Goal: Check status: Check status

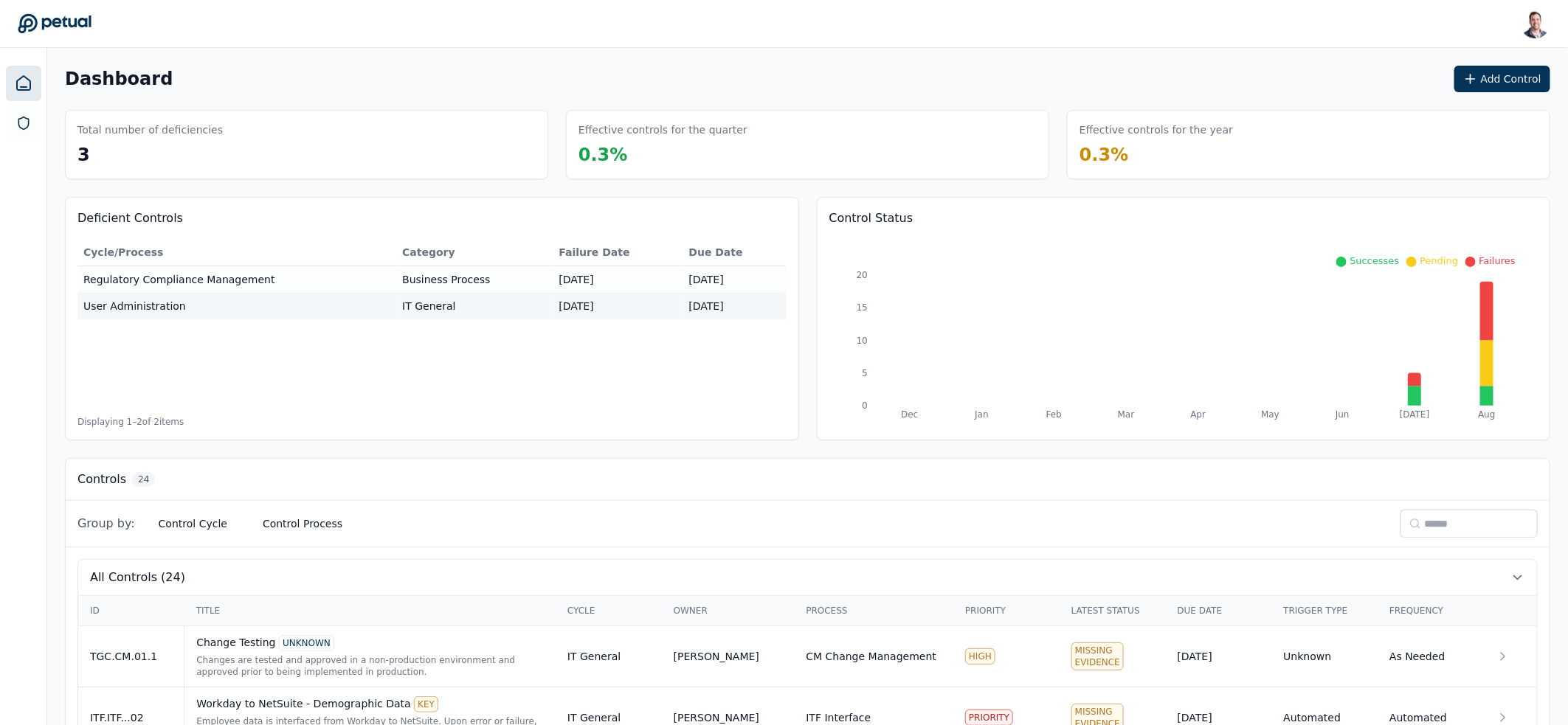
scroll to position [3, 0]
click at [1434, 518] on input at bounding box center [1468, 521] width 137 height 28
type input "**"
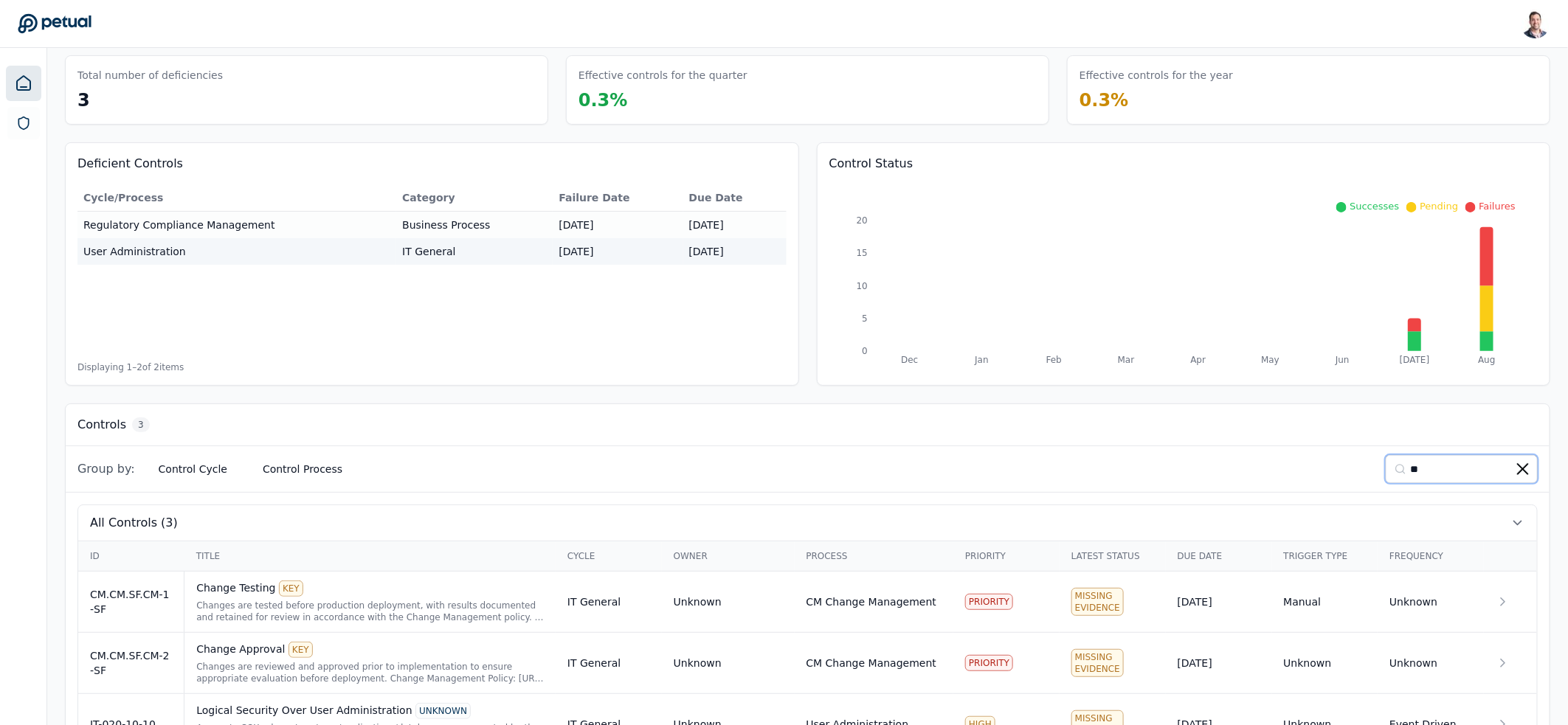
scroll to position [115, 0]
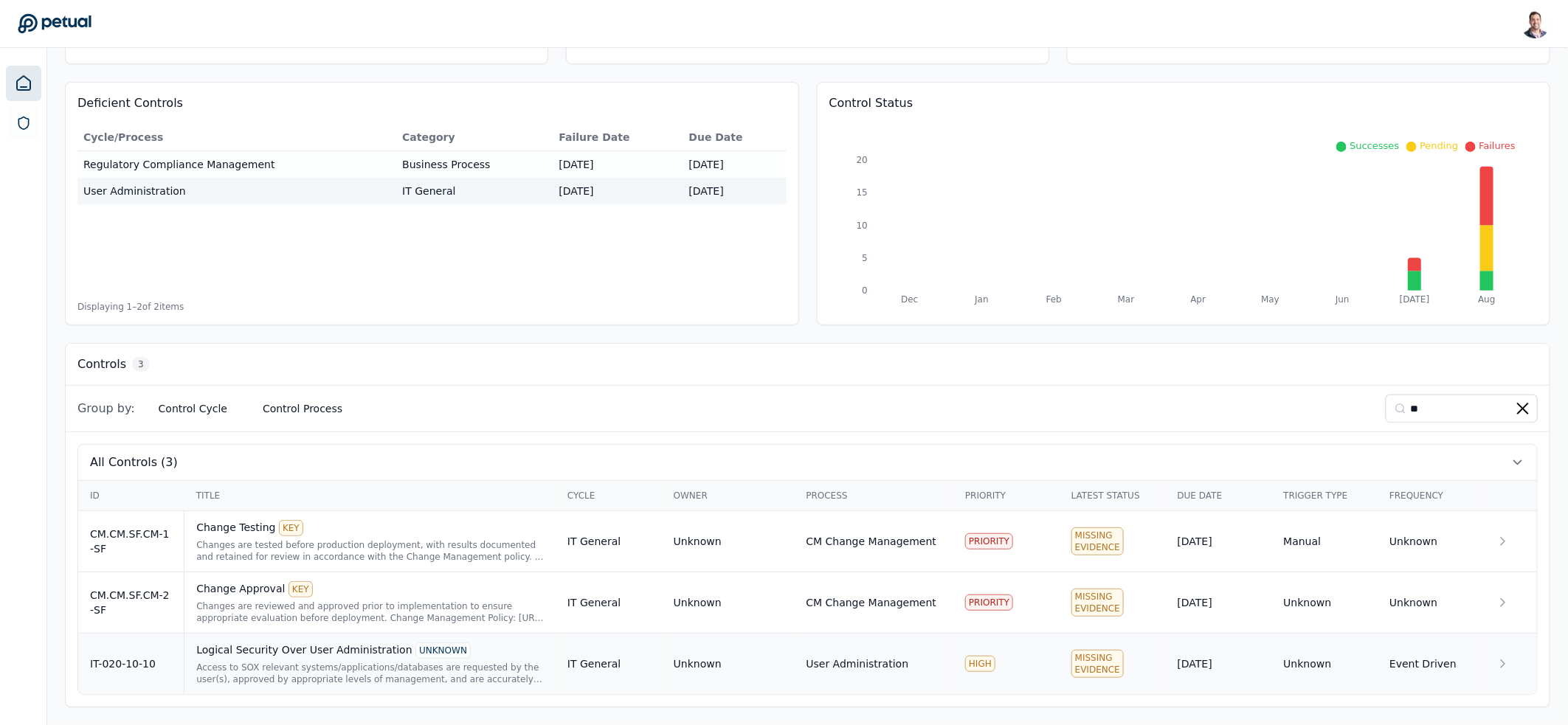
click at [453, 660] on div "Logical Security Over User Administration UNKNOWN Access to SOX relevant system…" at bounding box center [370, 663] width 347 height 43
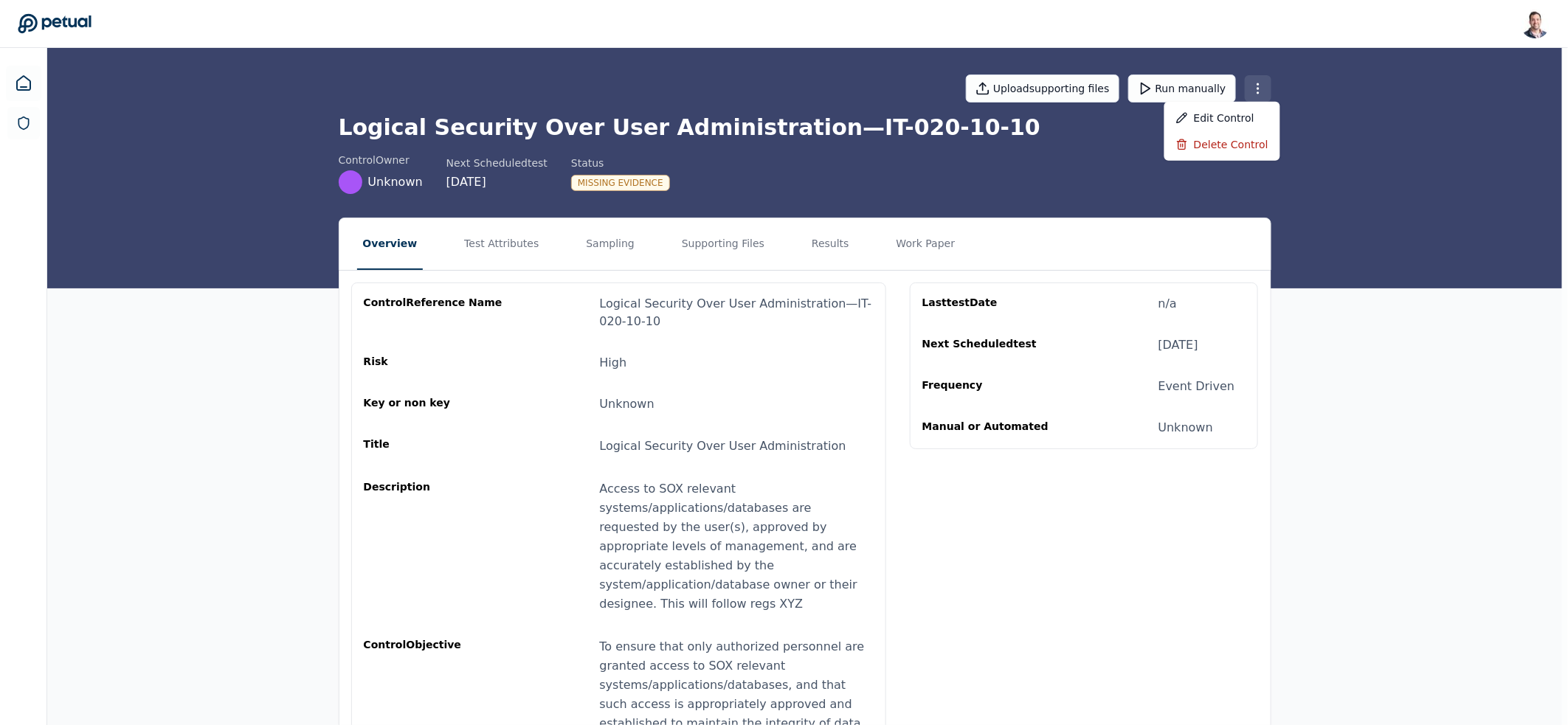
click at [1264, 90] on html "[PERSON_NAME] [EMAIL_ADDRESS] Sign out Upload supporting files Run manually Log…" at bounding box center [784, 412] width 1568 height 825
click at [1244, 139] on div "Delete control" at bounding box center [1221, 144] width 115 height 26
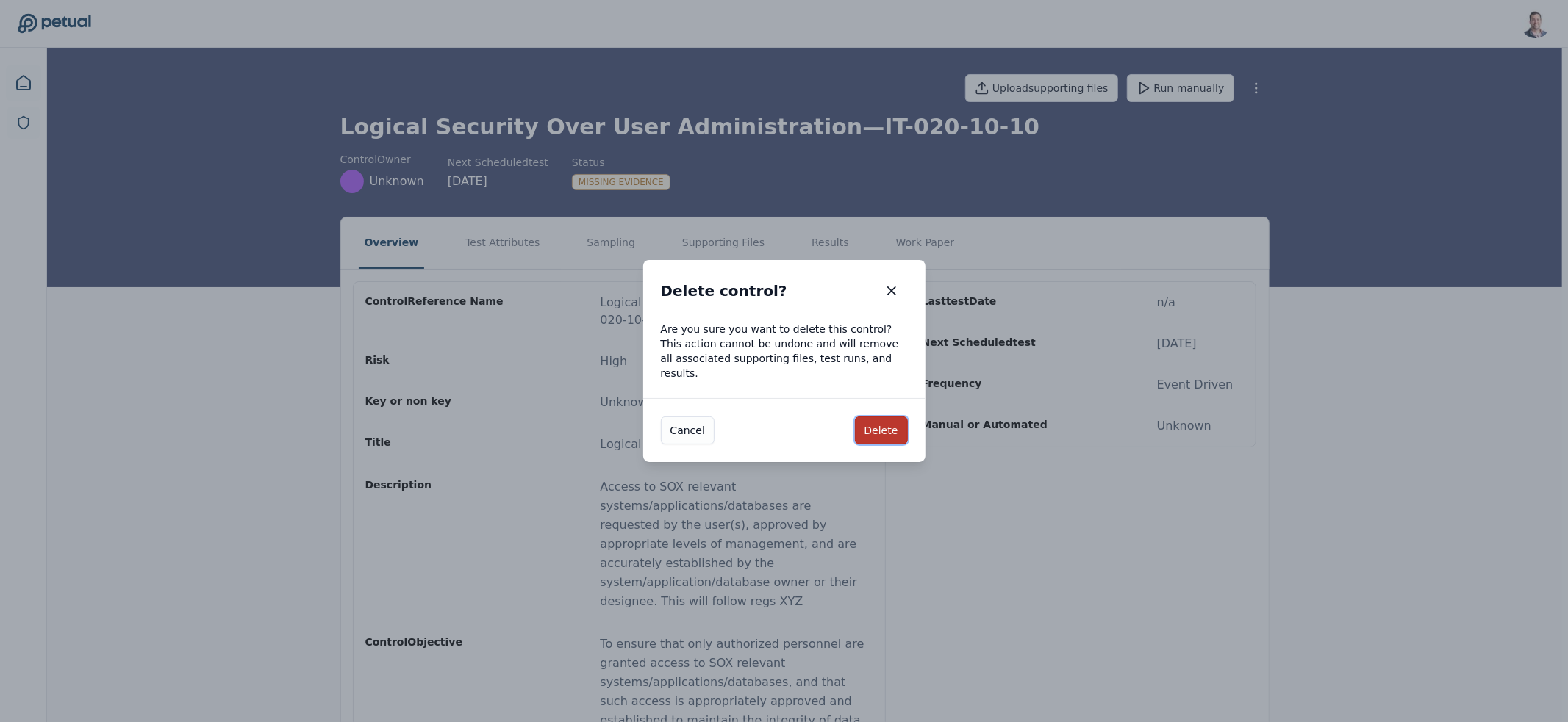
click at [882, 423] on button "Delete" at bounding box center [881, 430] width 53 height 28
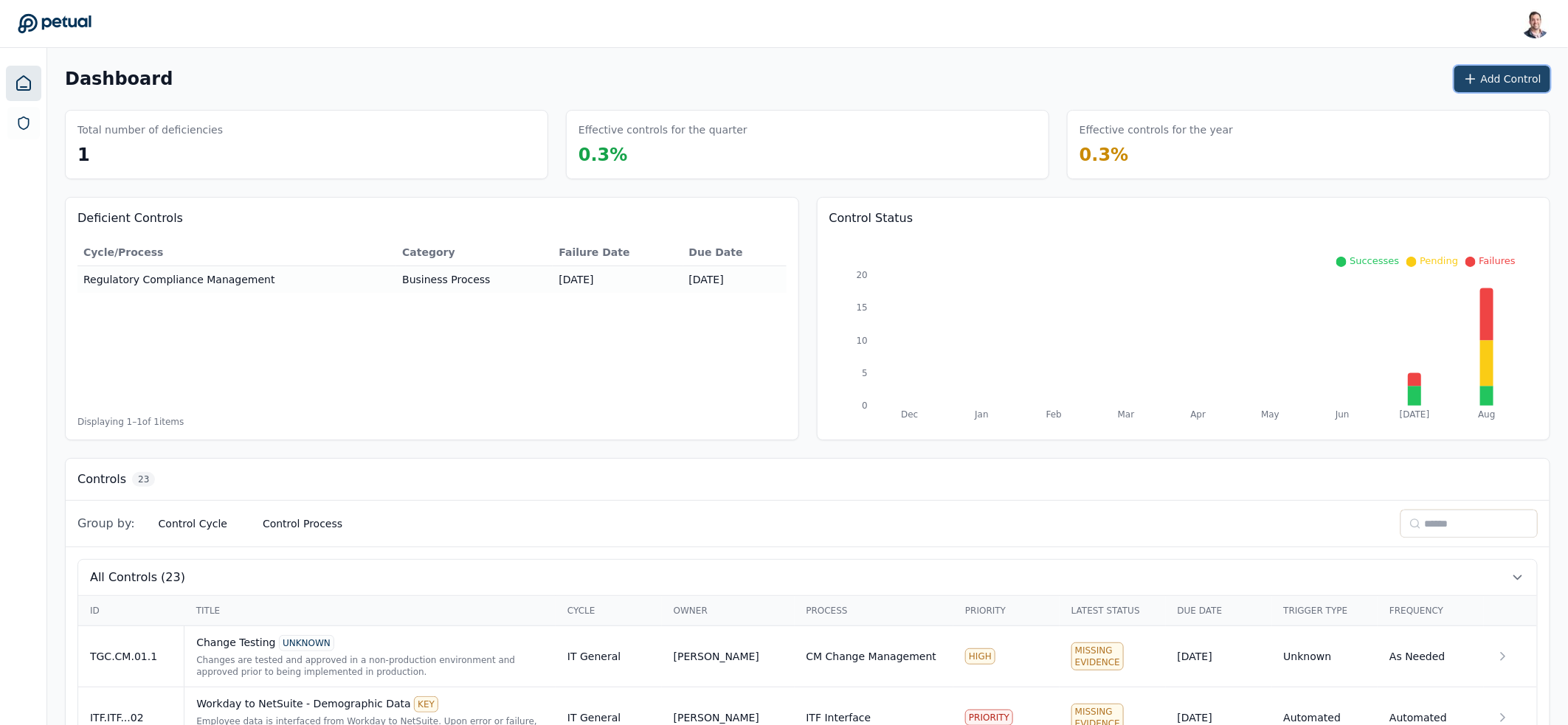
click at [1474, 84] on icon at bounding box center [1470, 79] width 15 height 15
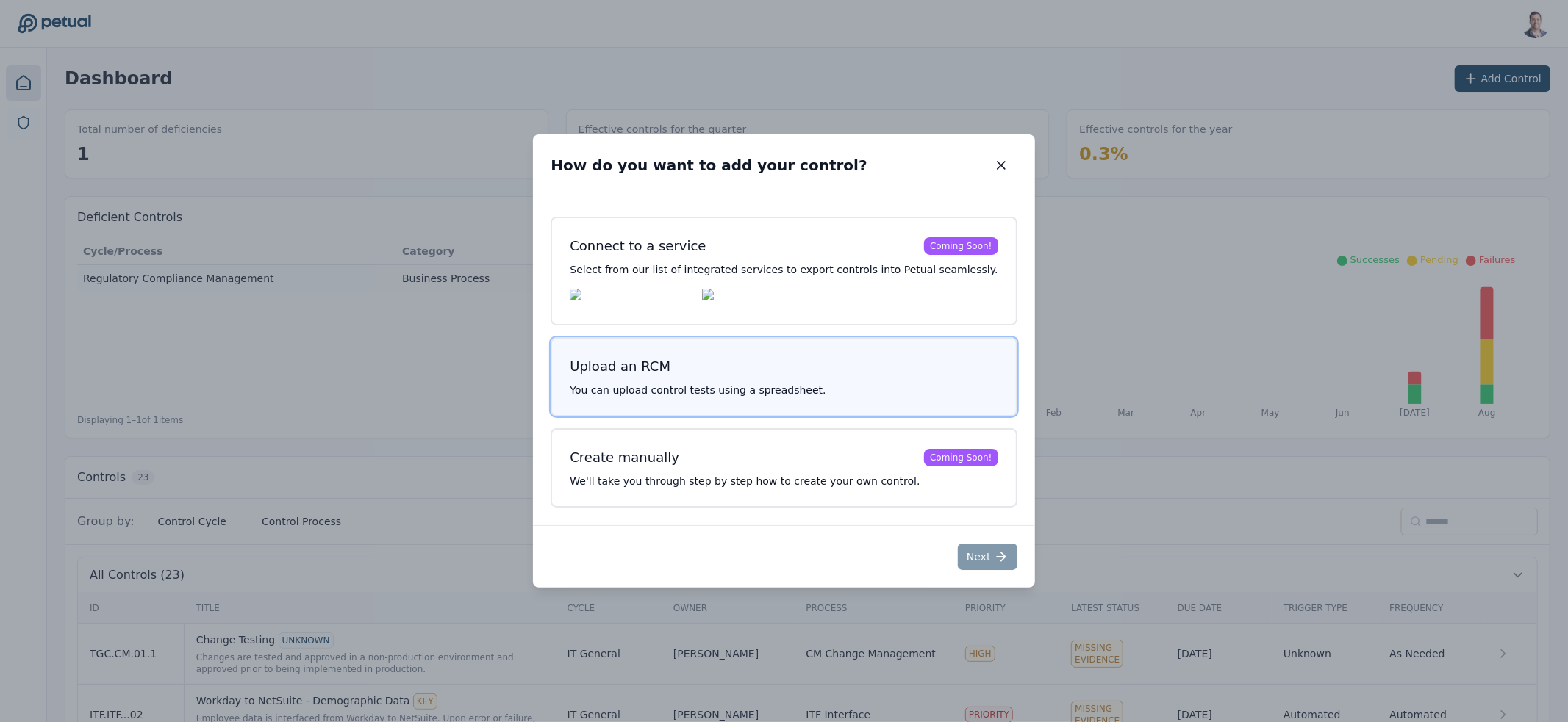
click at [712, 389] on p "You can upload control tests using a spreadsheet." at bounding box center [783, 390] width 428 height 14
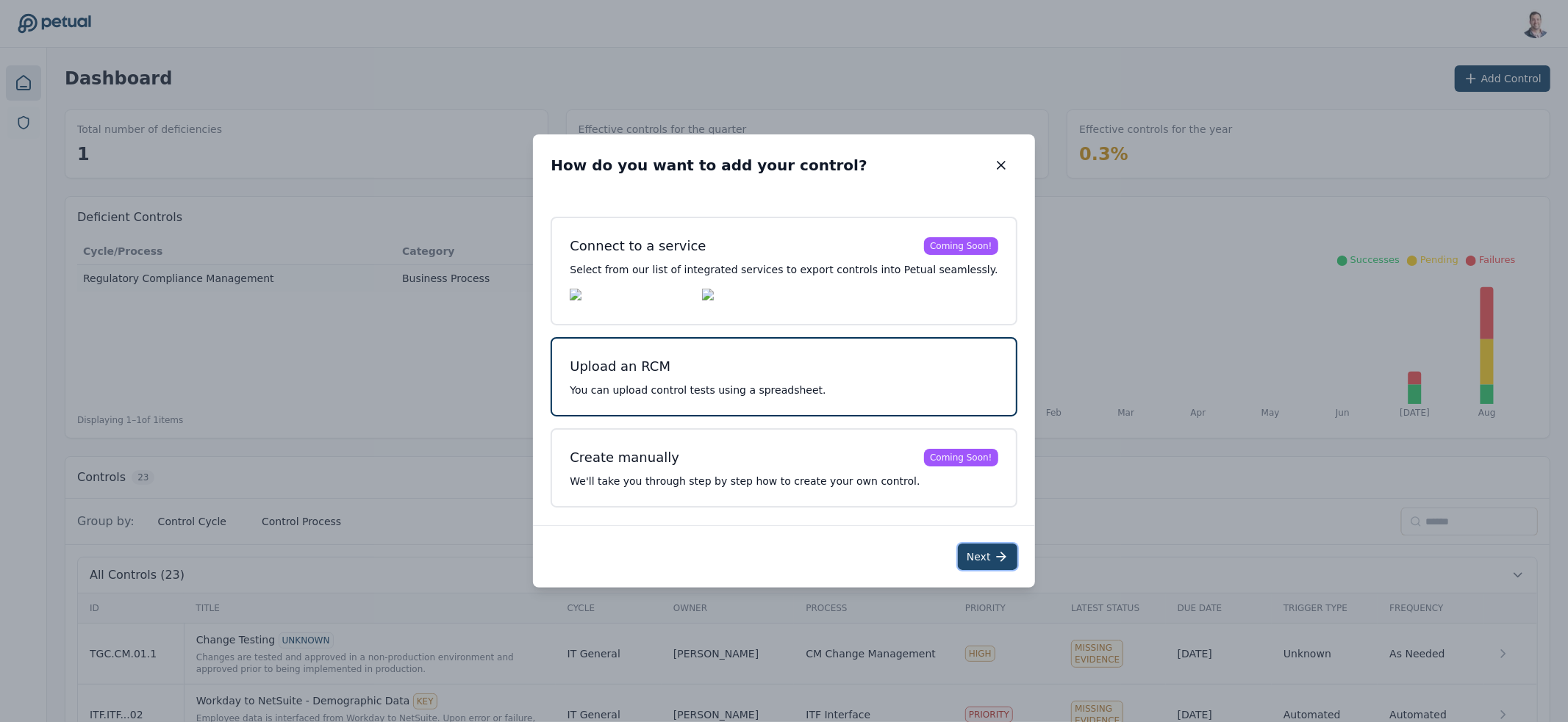
click at [994, 561] on icon at bounding box center [1001, 556] width 14 height 14
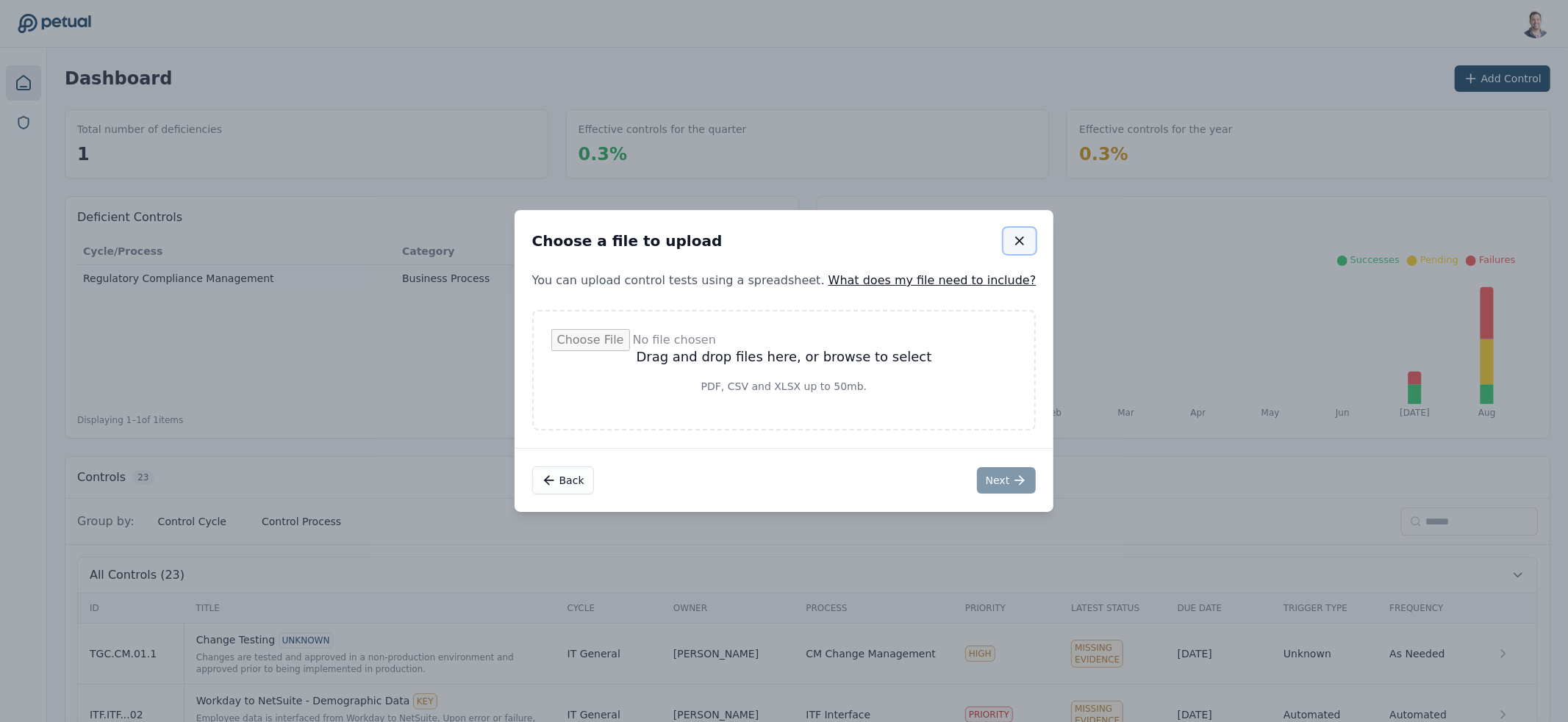
click at [1012, 240] on icon "button" at bounding box center [1019, 241] width 14 height 14
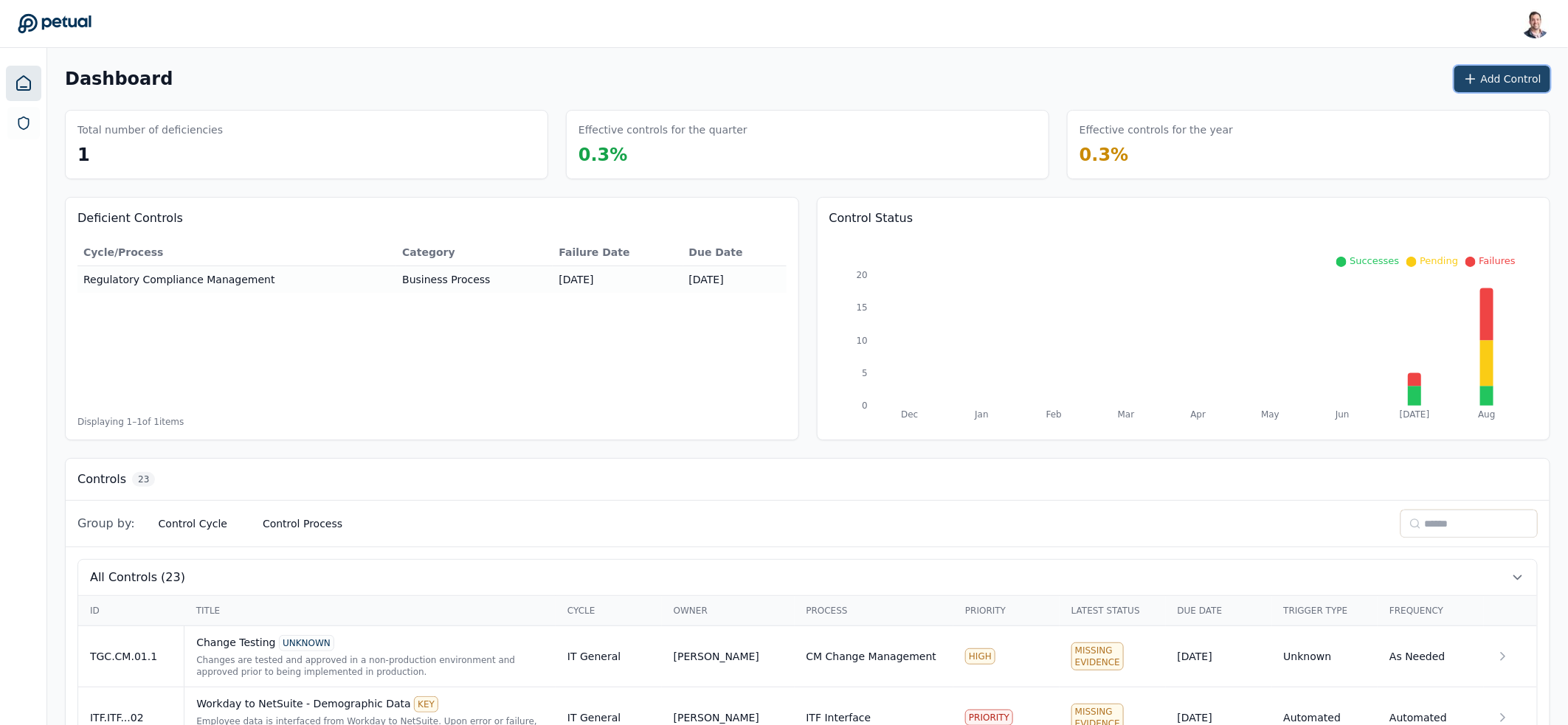
click at [1501, 76] on button "Add Control" at bounding box center [1503, 78] width 96 height 26
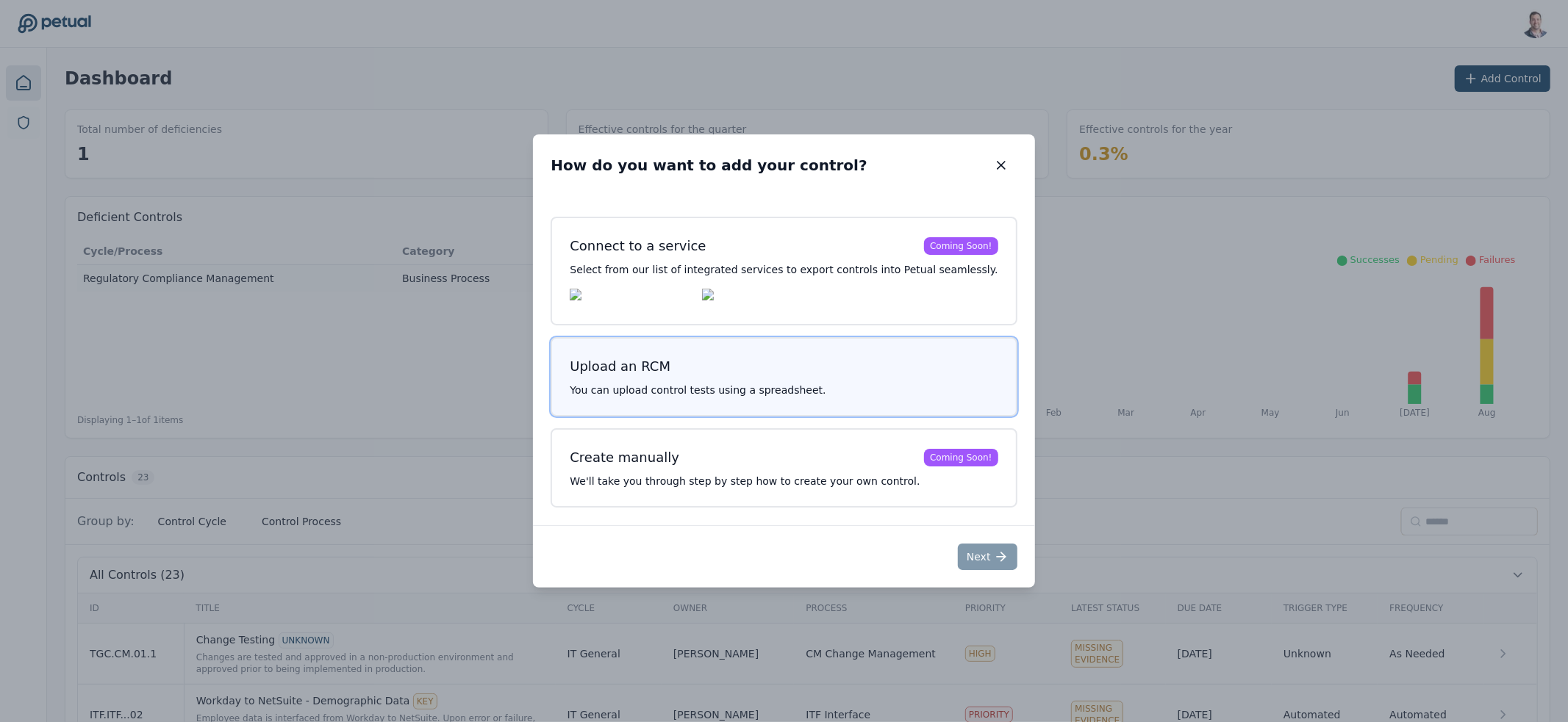
click at [827, 385] on p "You can upload control tests using a spreadsheet." at bounding box center [783, 390] width 428 height 14
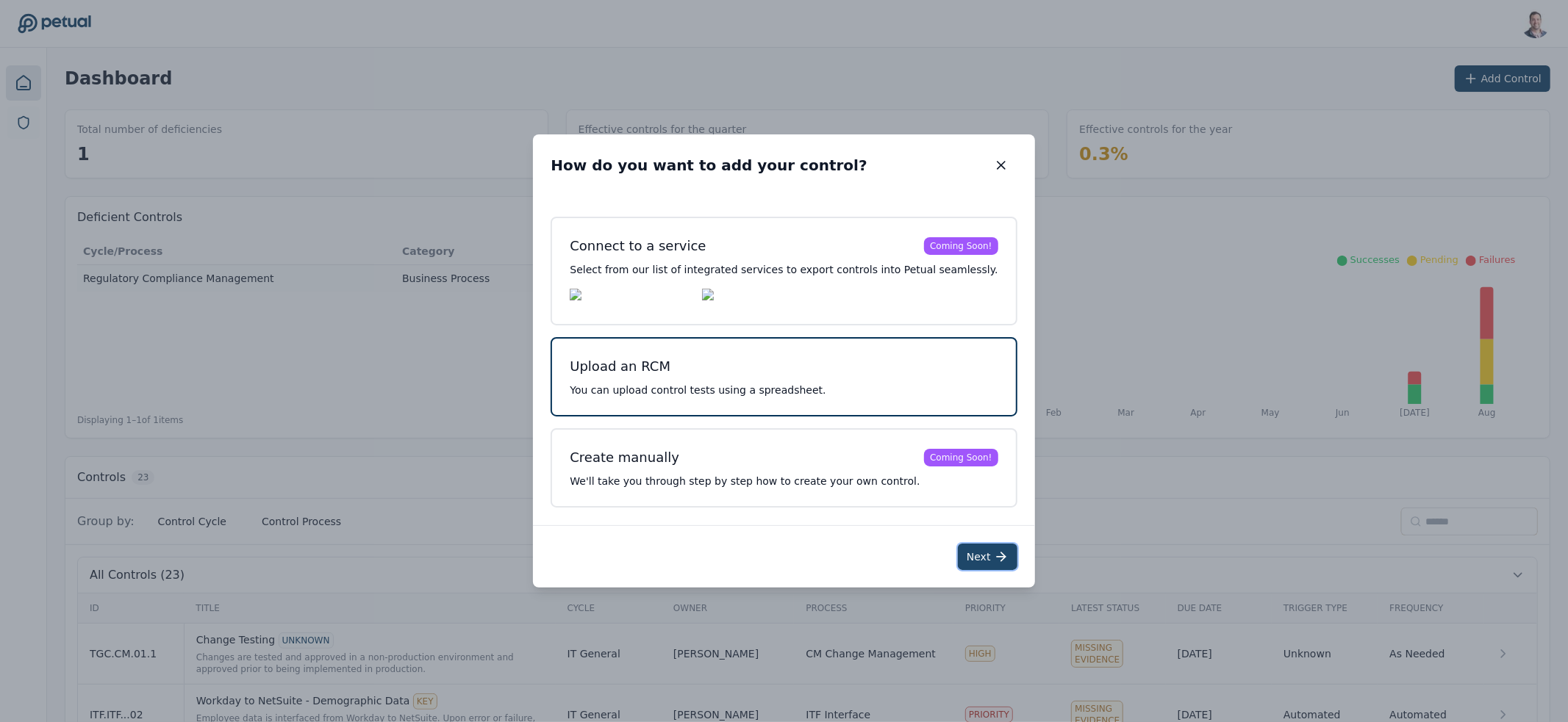
click at [959, 552] on button "Next" at bounding box center [988, 556] width 60 height 26
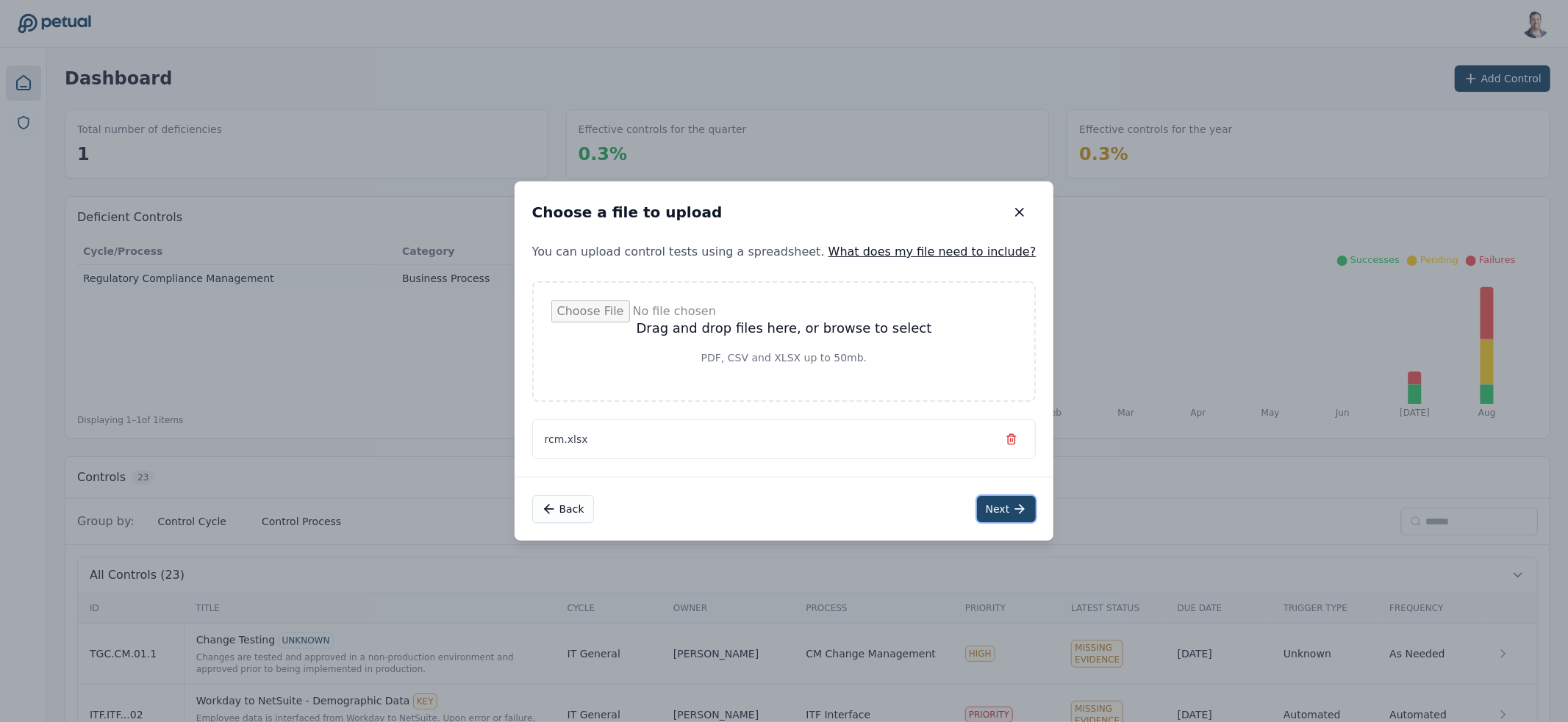
click at [986, 515] on button "Next" at bounding box center [1007, 508] width 60 height 26
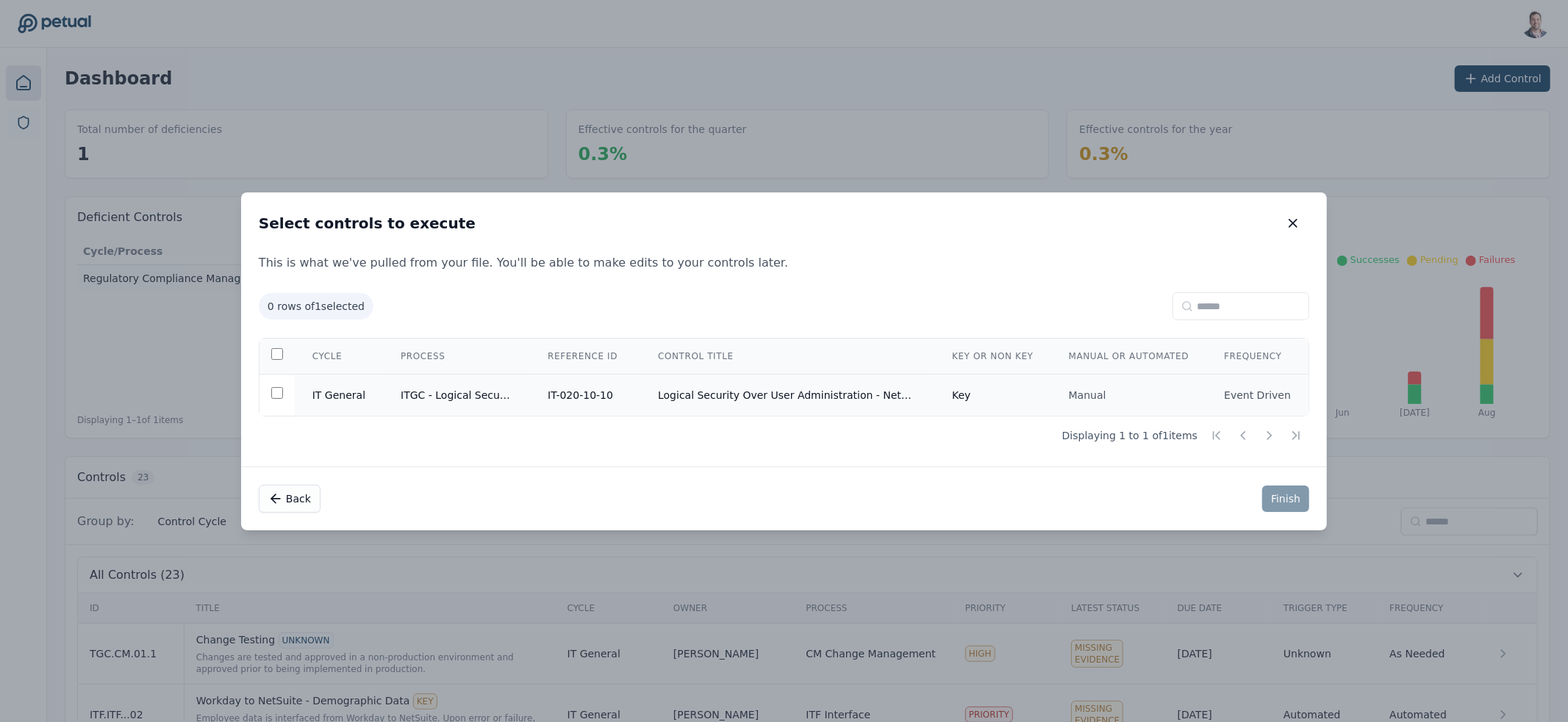
click at [859, 401] on td "Logical Security Over User Administration - NetSuite" at bounding box center [787, 394] width 294 height 42
click at [1269, 502] on button "Finish" at bounding box center [1286, 499] width 47 height 26
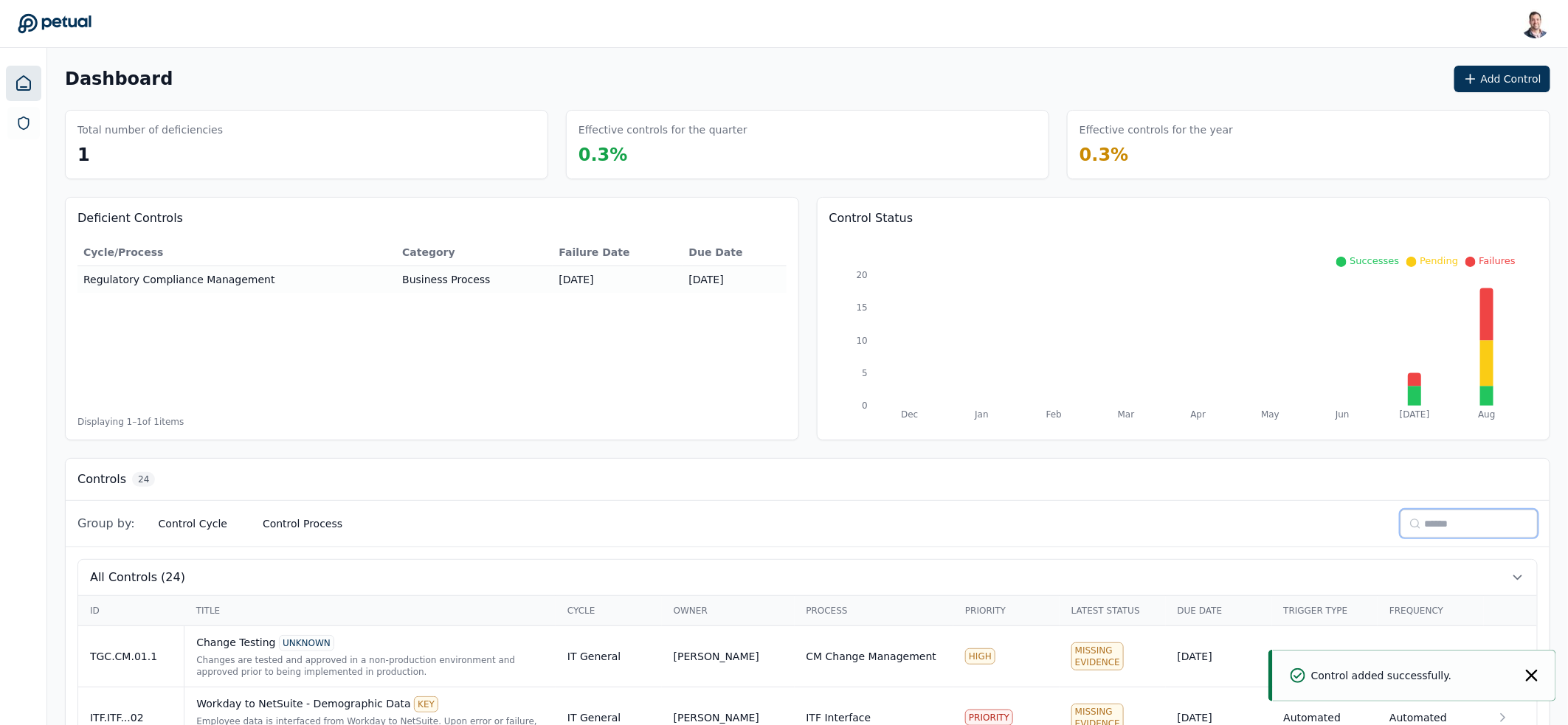
click at [1439, 524] on input at bounding box center [1468, 523] width 137 height 28
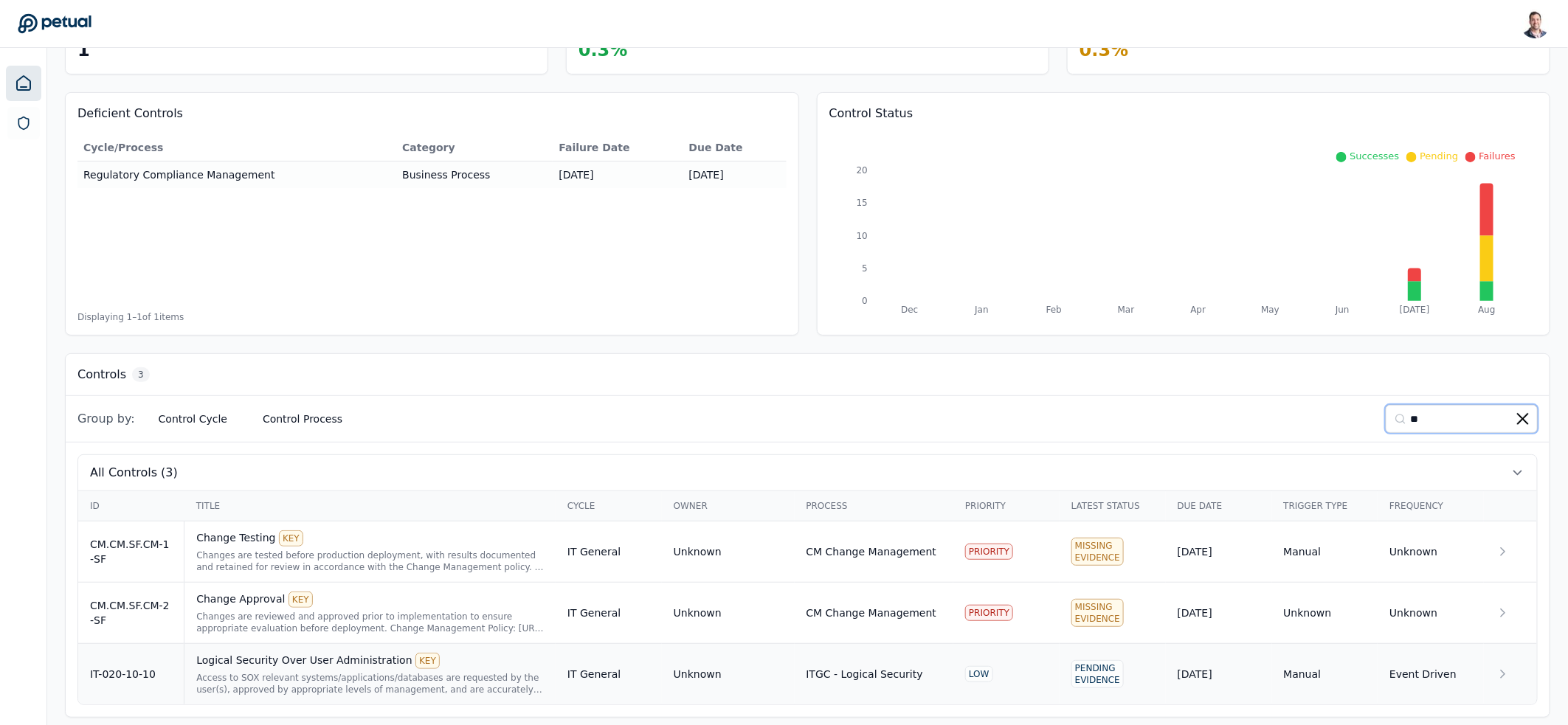
scroll to position [115, 0]
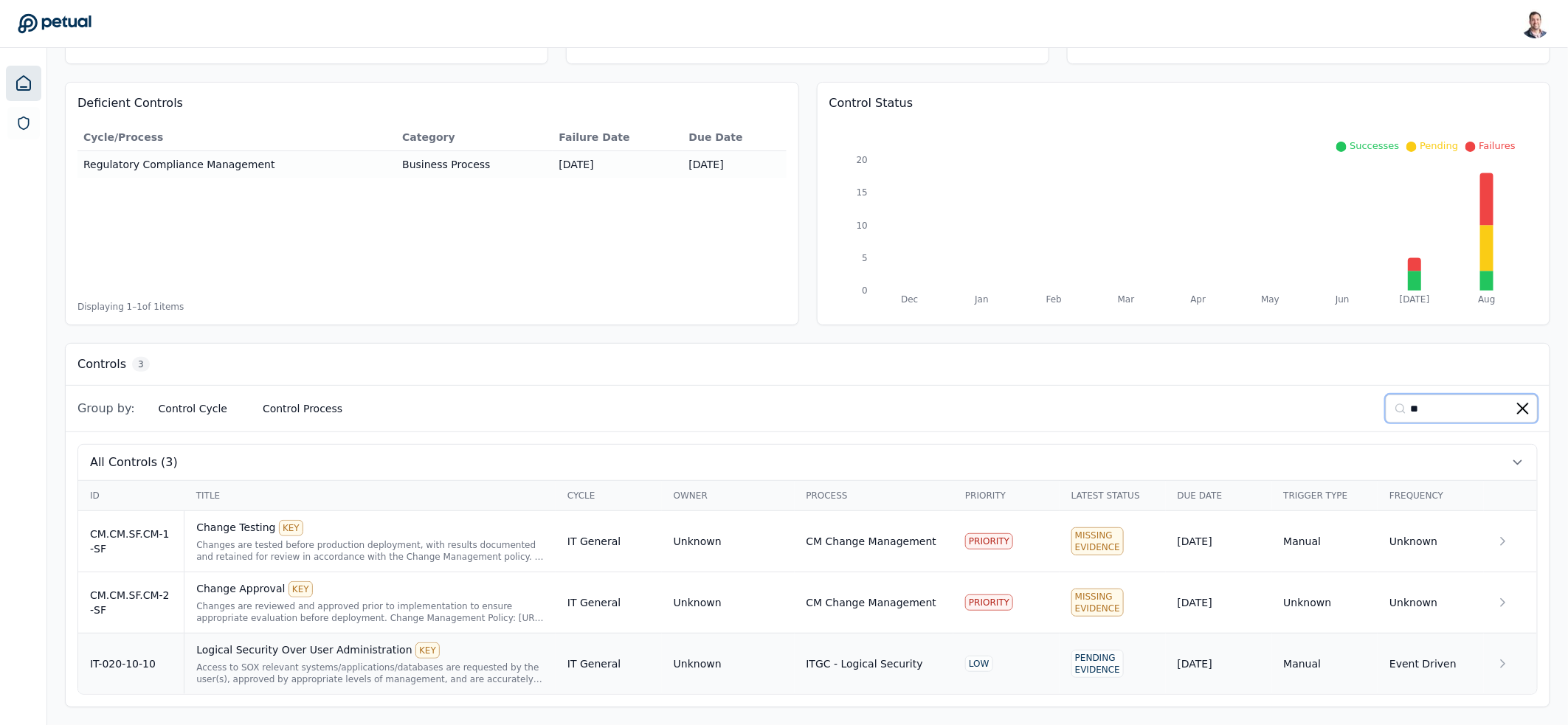
type input "**"
click at [332, 655] on div "Logical Security Over User Administration KEY" at bounding box center [370, 651] width 347 height 16
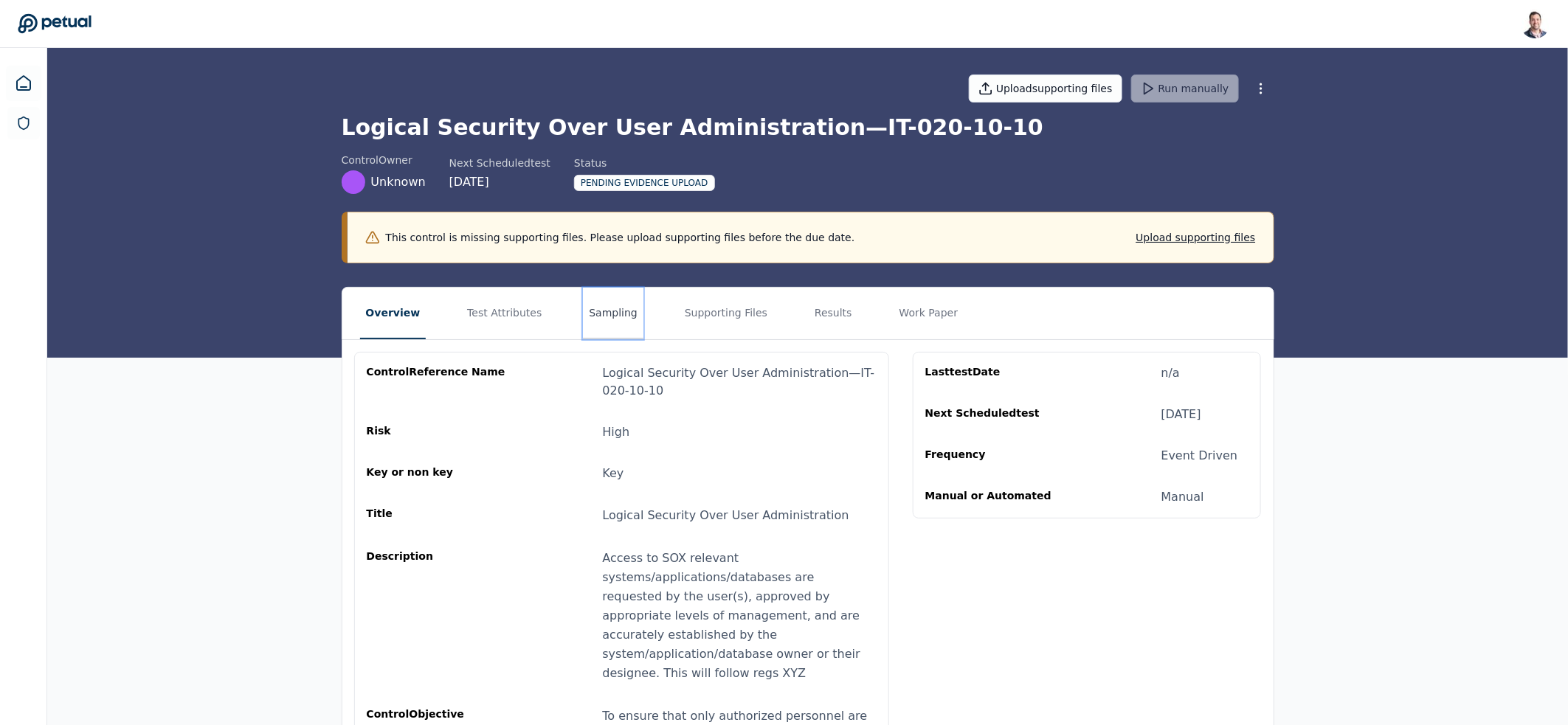
click at [595, 327] on button "Sampling" at bounding box center [613, 313] width 61 height 52
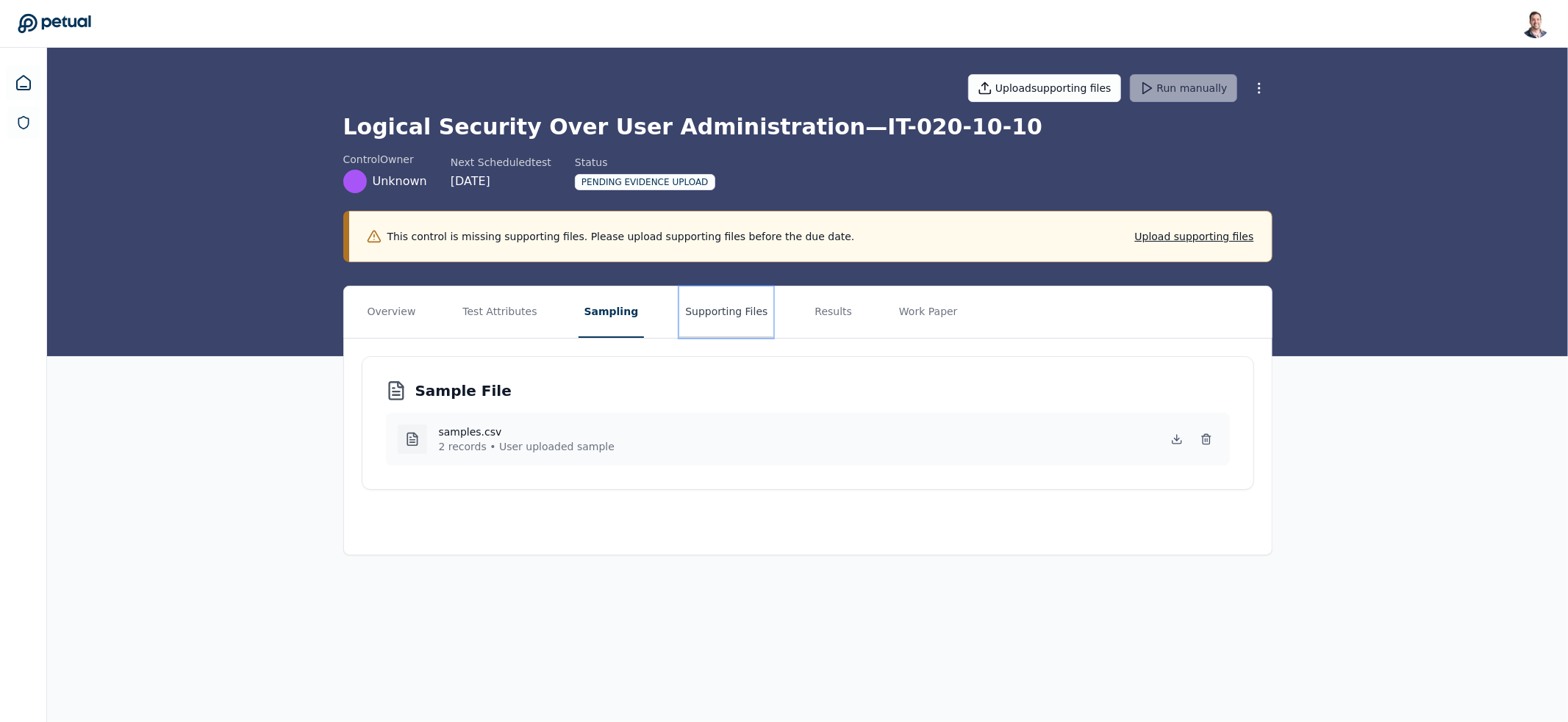
click at [705, 315] on button "Supporting Files" at bounding box center [726, 312] width 94 height 52
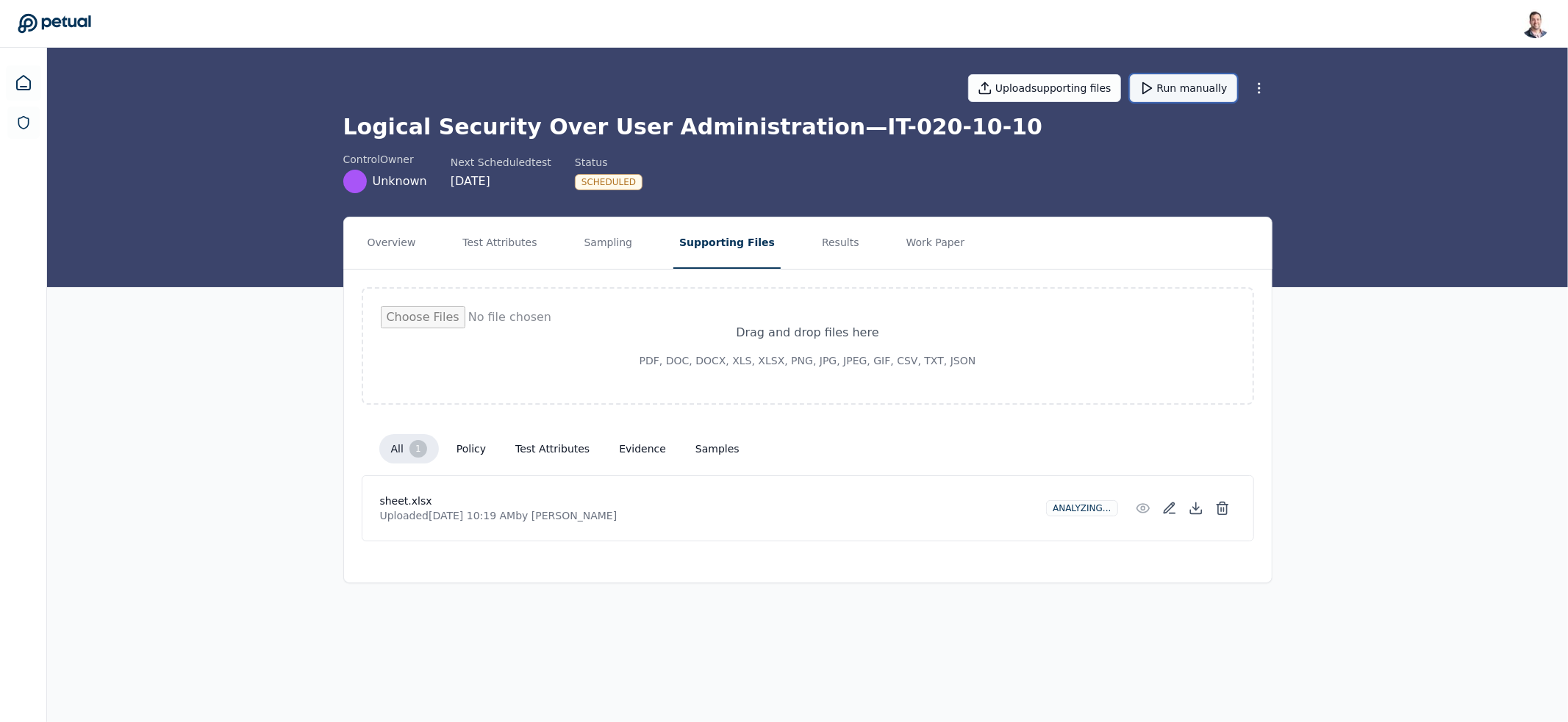
click at [1201, 88] on button "Run manually" at bounding box center [1183, 88] width 108 height 28
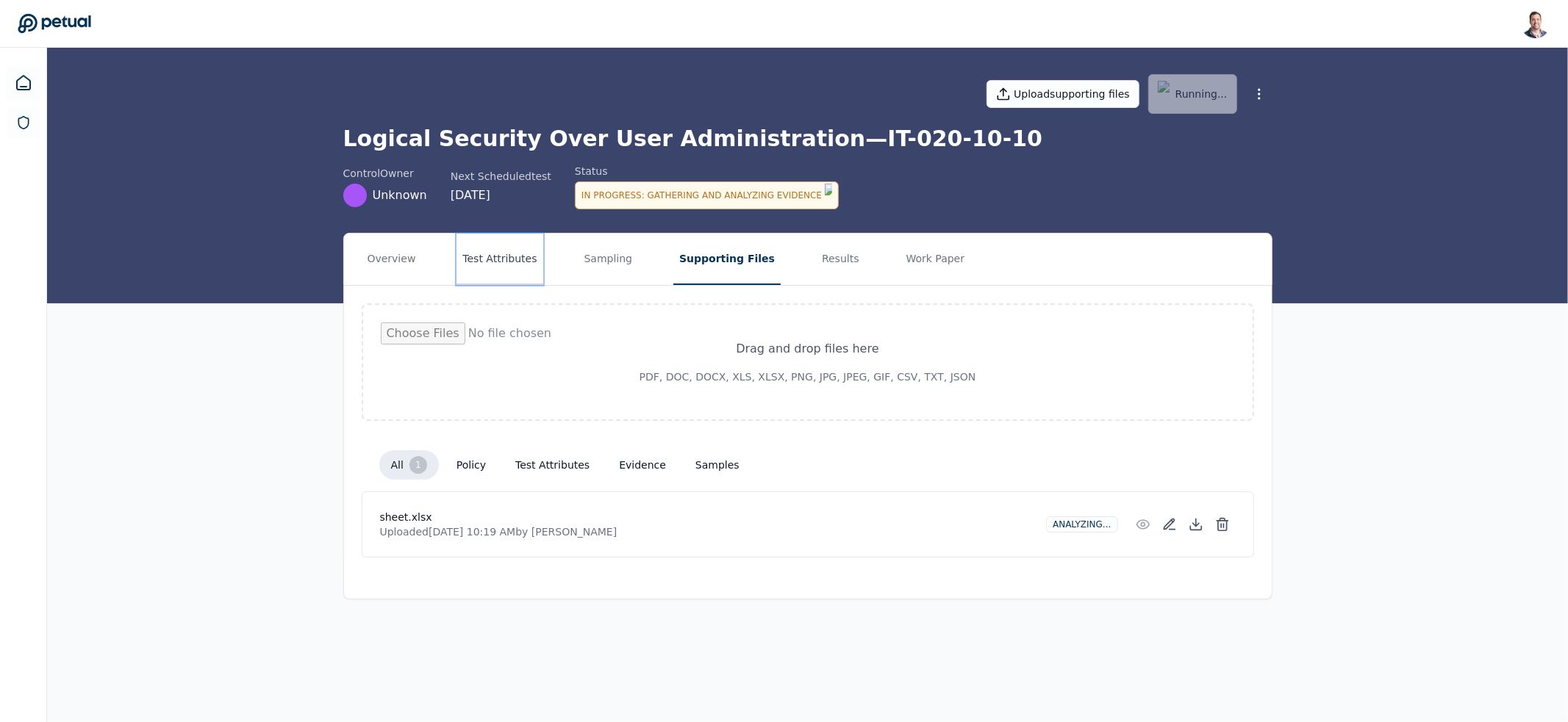
click at [493, 264] on button "Test Attributes" at bounding box center [499, 259] width 86 height 52
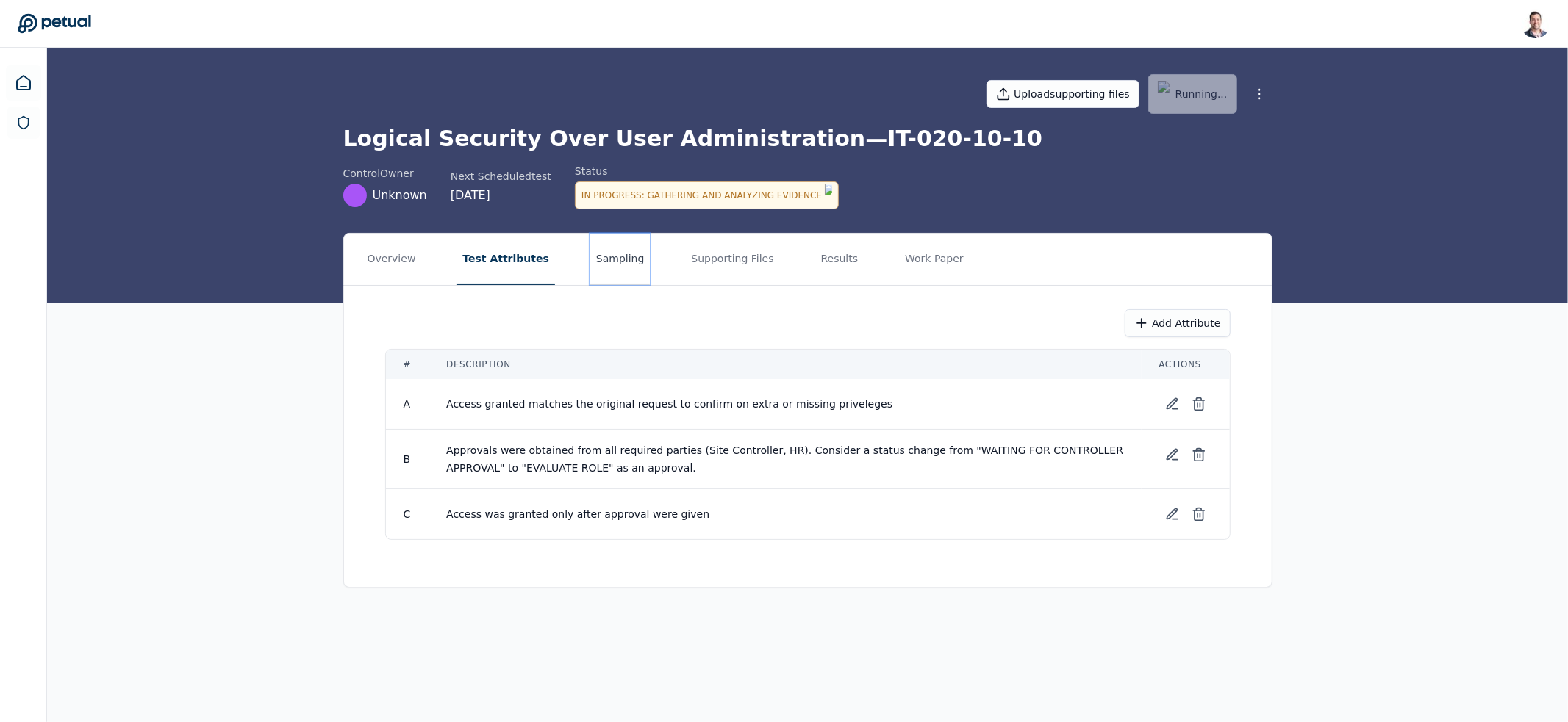
click at [597, 243] on button "Sampling" at bounding box center [620, 259] width 61 height 52
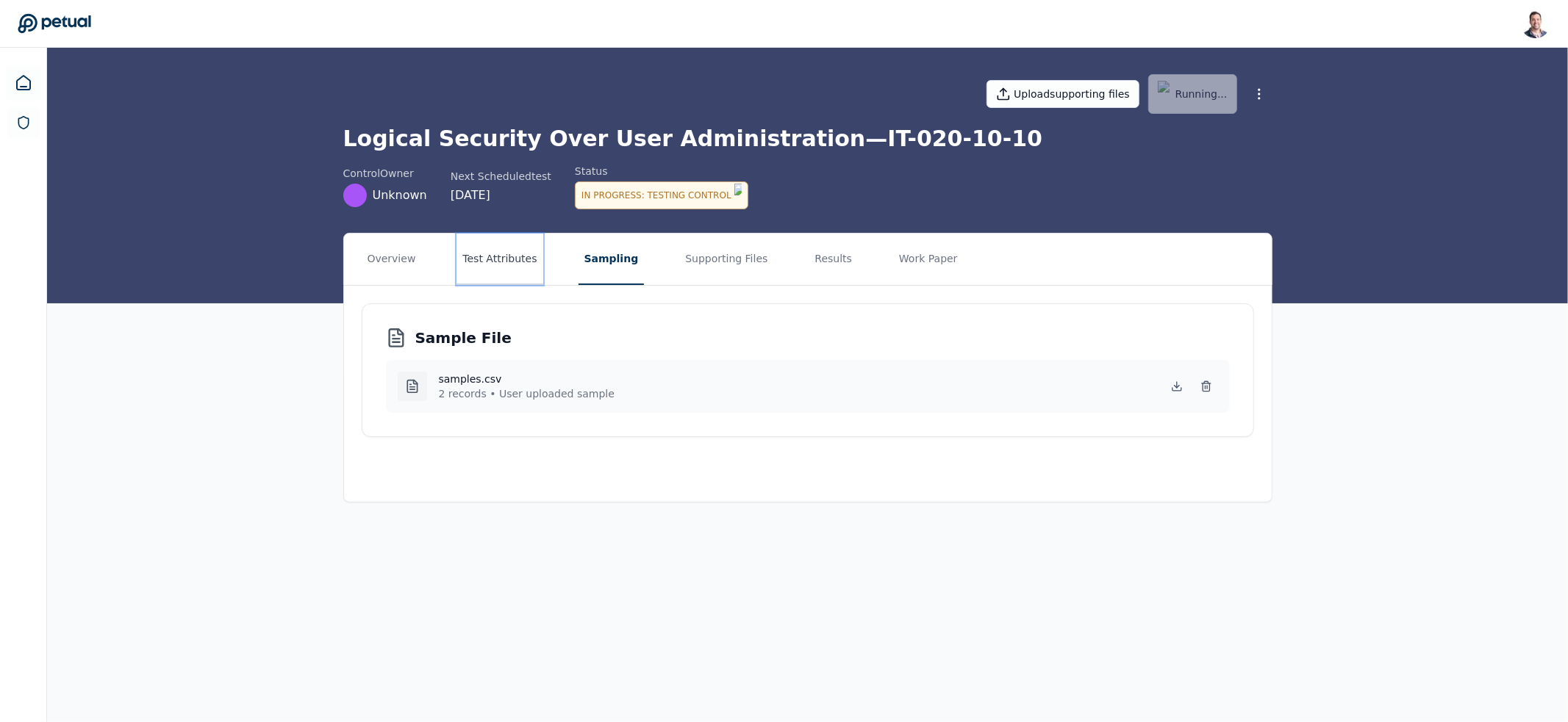
click at [503, 240] on button "Test Attributes" at bounding box center [499, 259] width 86 height 52
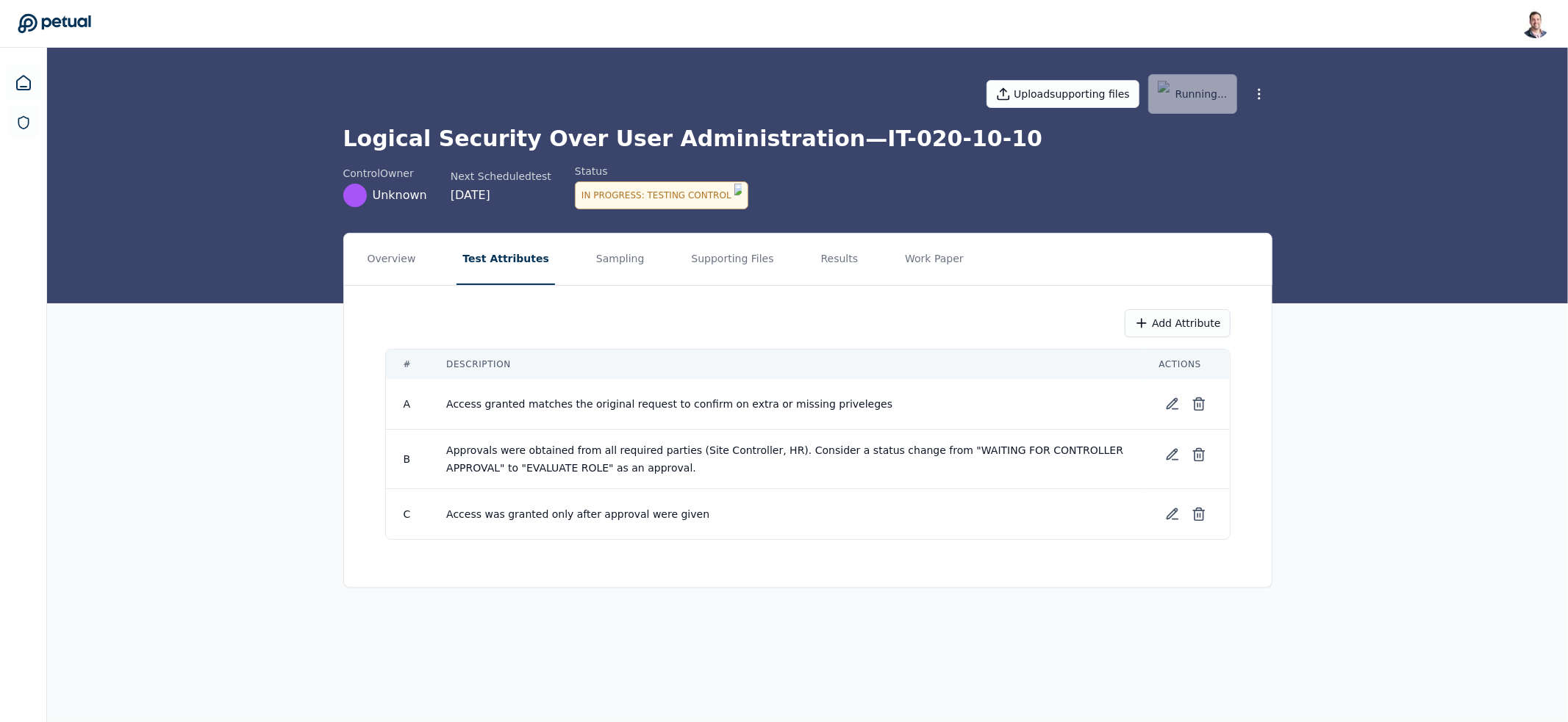
click at [315, 401] on div "Overview Test Attributes Sampling Supporting Files Results Work Paper Add Attri…" at bounding box center [808, 410] width 1521 height 355
click at [1175, 400] on icon at bounding box center [1175, 401] width 2 height 2
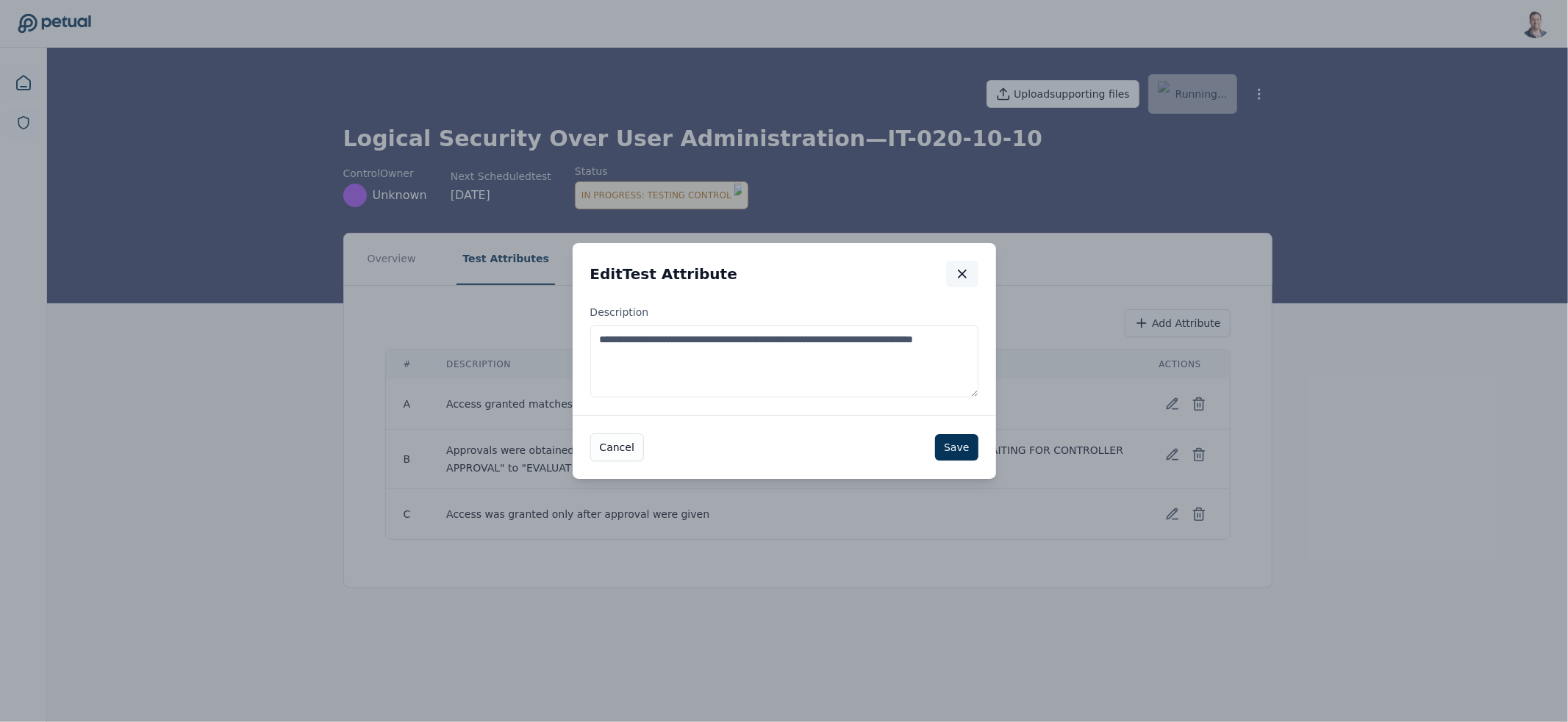
click at [973, 282] on button "button" at bounding box center [962, 273] width 33 height 26
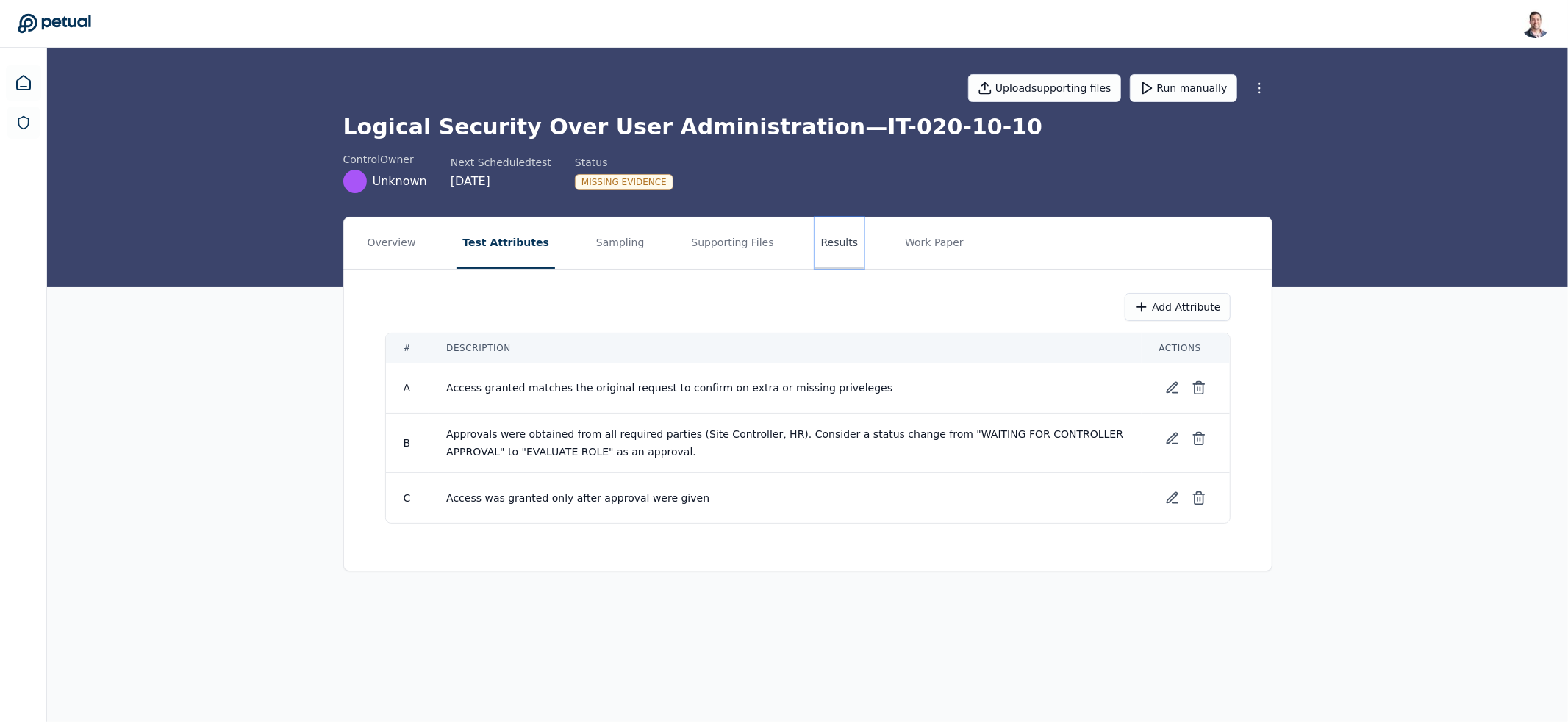
click at [820, 232] on button "Results" at bounding box center [840, 242] width 49 height 52
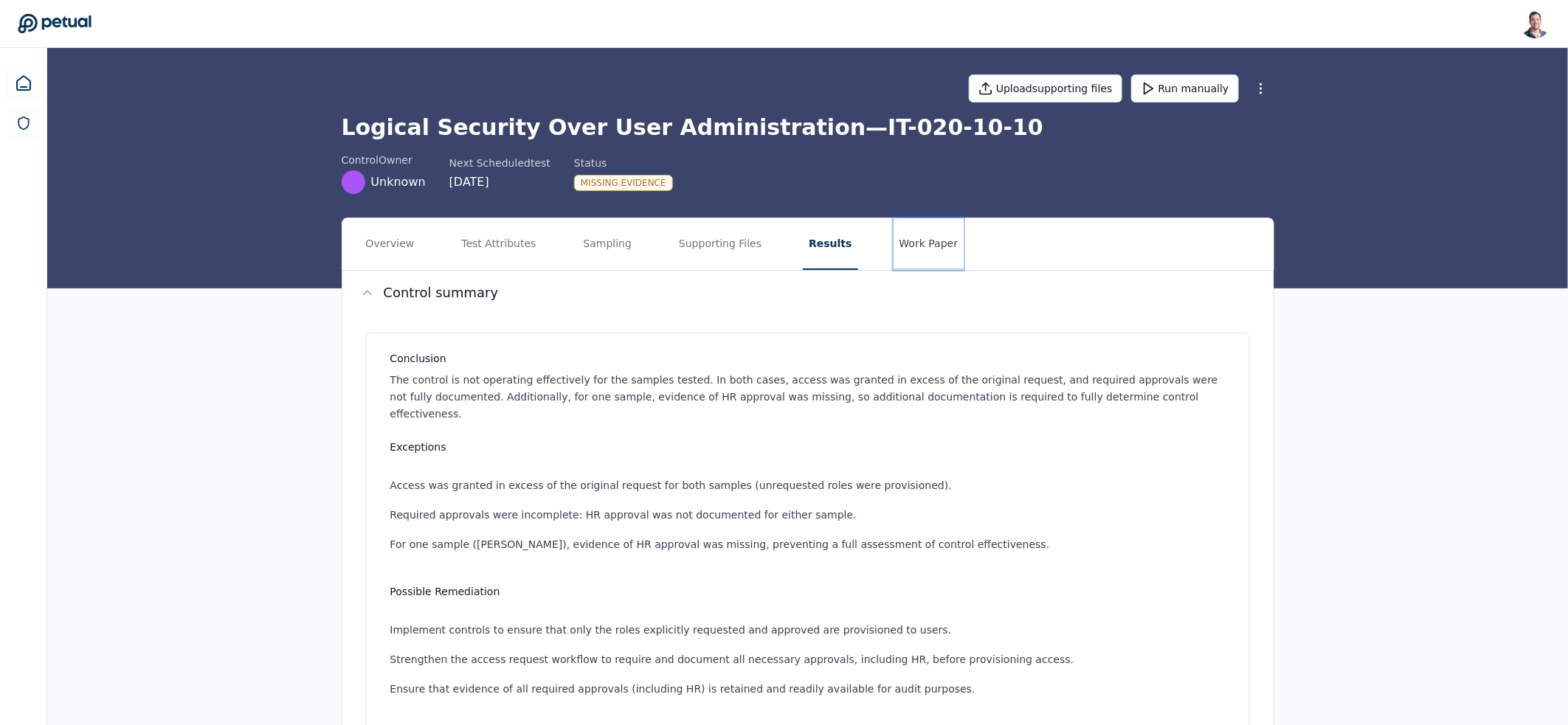
click at [919, 244] on button "Work Paper" at bounding box center [928, 243] width 71 height 52
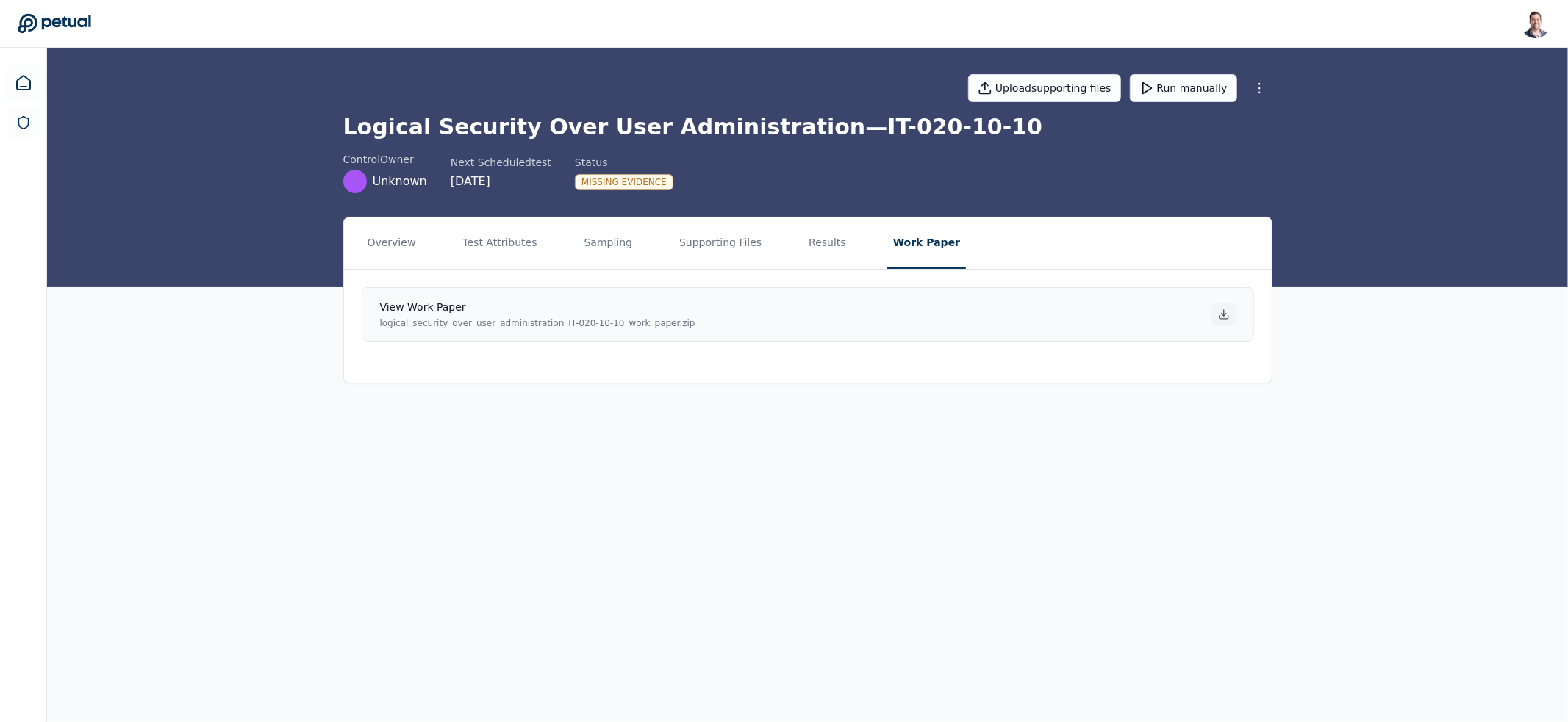
click at [1219, 315] on icon at bounding box center [1224, 314] width 12 height 12
click at [836, 491] on main "Upload supporting files Run manually Logical Security Over User Administration …" at bounding box center [808, 385] width 1521 height 674
click at [803, 544] on main "Upload supporting files Run manually Logical Security Over User Administration …" at bounding box center [808, 385] width 1521 height 674
click at [680, 247] on button "Supporting Files" at bounding box center [721, 242] width 94 height 52
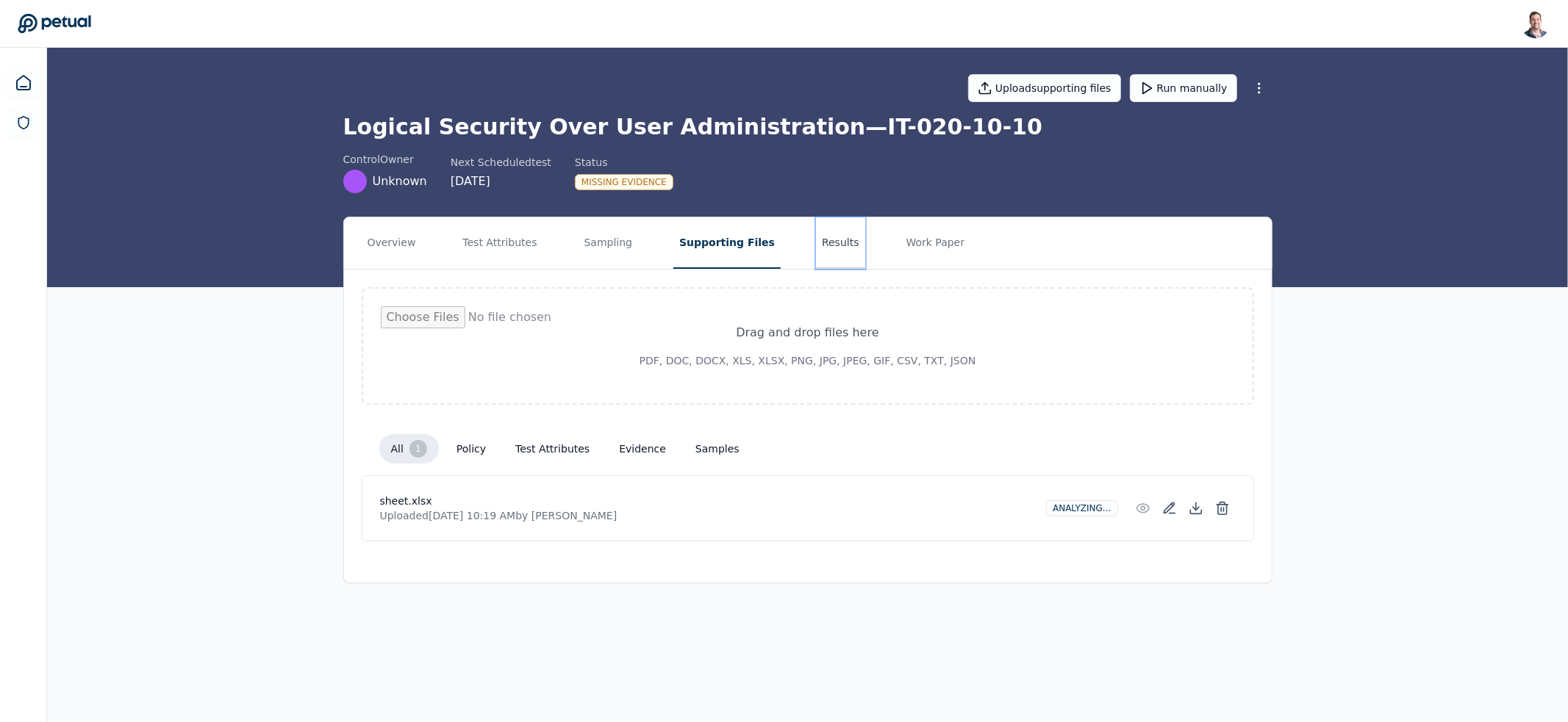
click at [816, 252] on button "Results" at bounding box center [840, 242] width 49 height 52
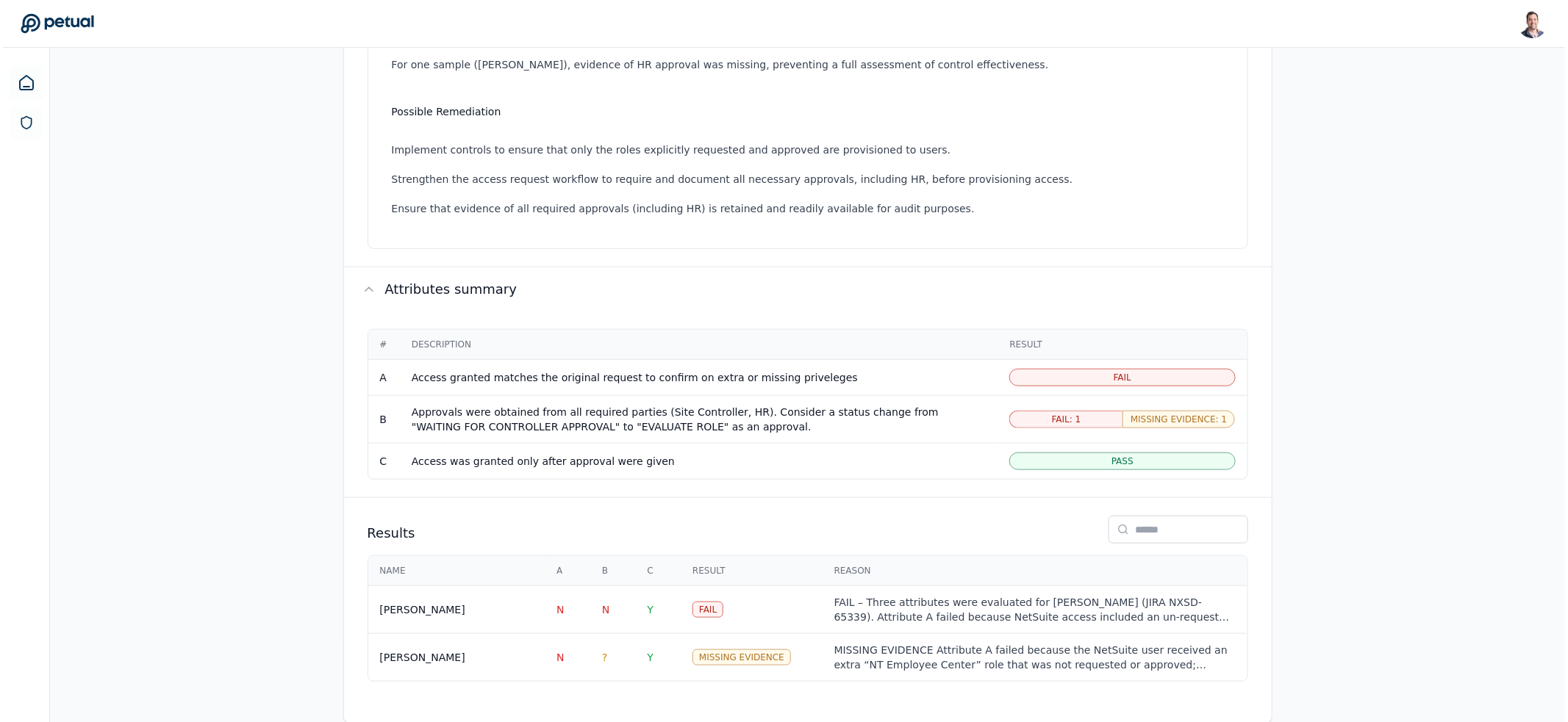
scroll to position [487, 0]
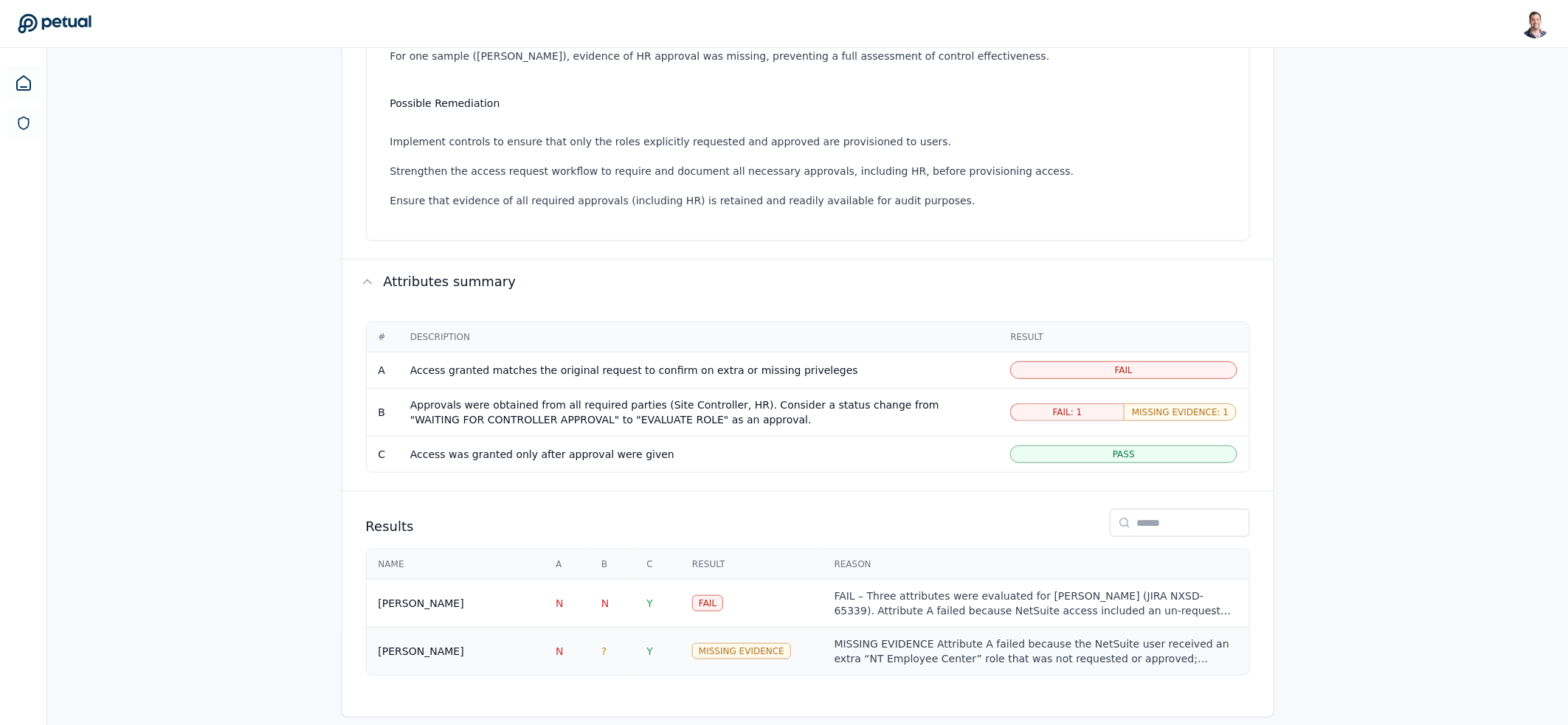
click at [956, 638] on div "MISSING EVIDENCE Attribute A failed because the NetSuite user received an extra…" at bounding box center [1035, 651] width 402 height 29
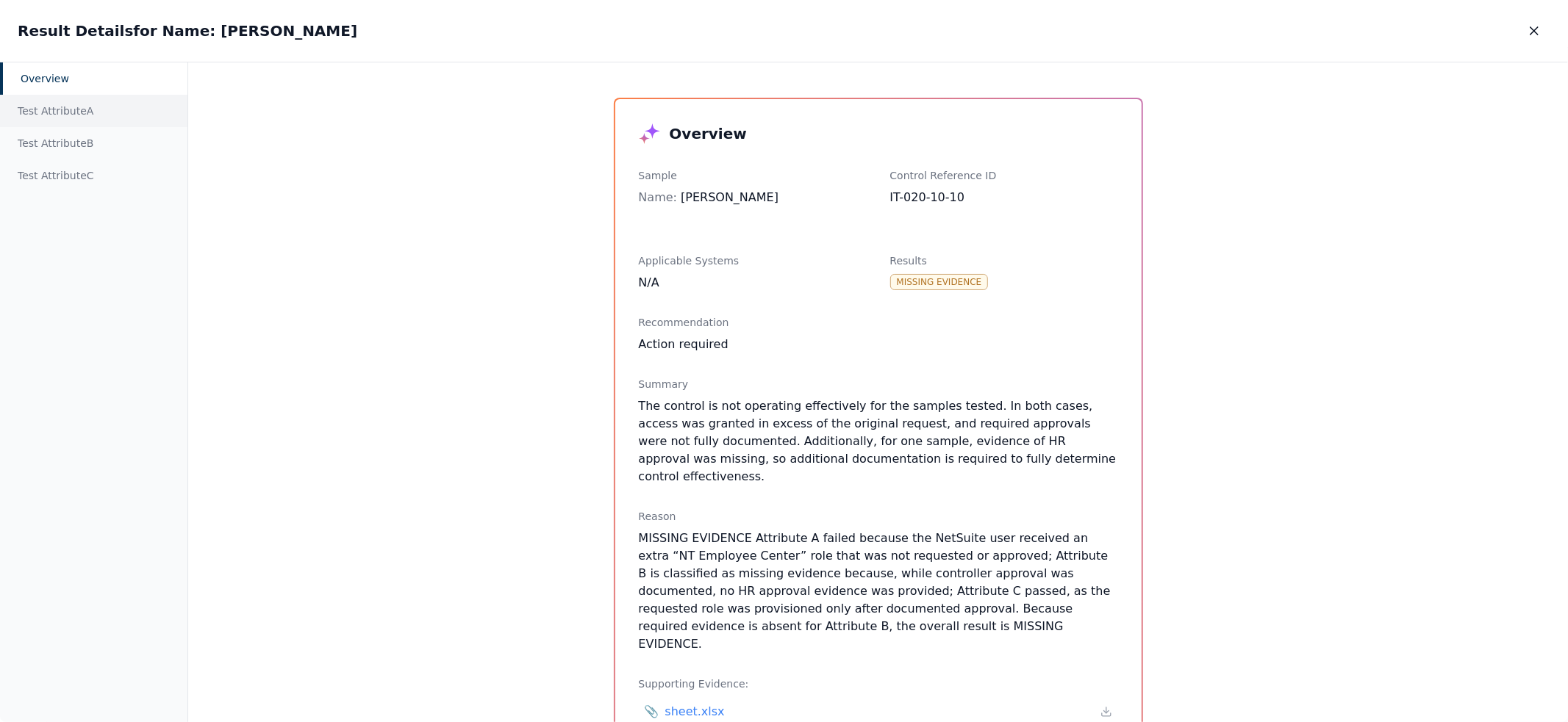
click at [60, 119] on div "Test Attribute A" at bounding box center [93, 111] width 187 height 33
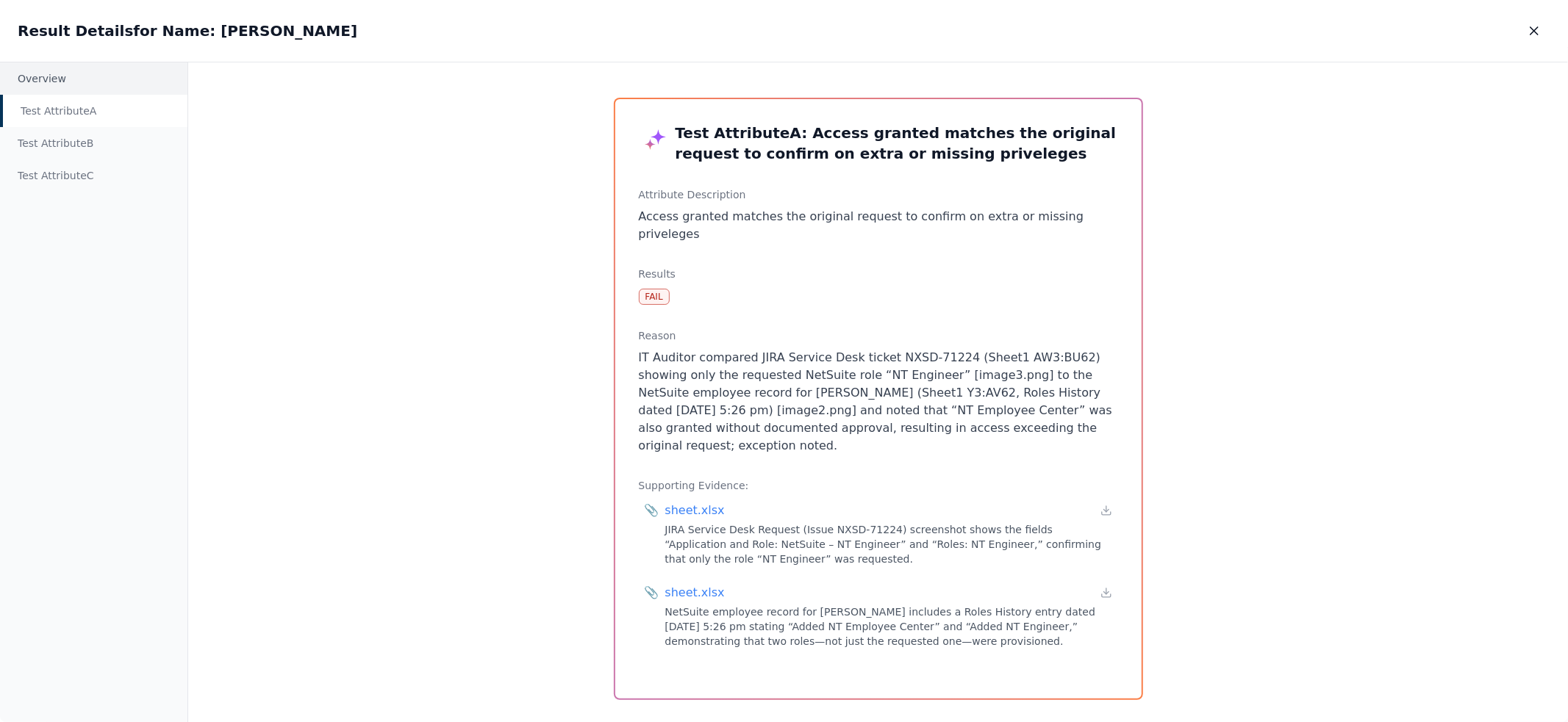
click at [97, 75] on div "Overview" at bounding box center [93, 79] width 187 height 33
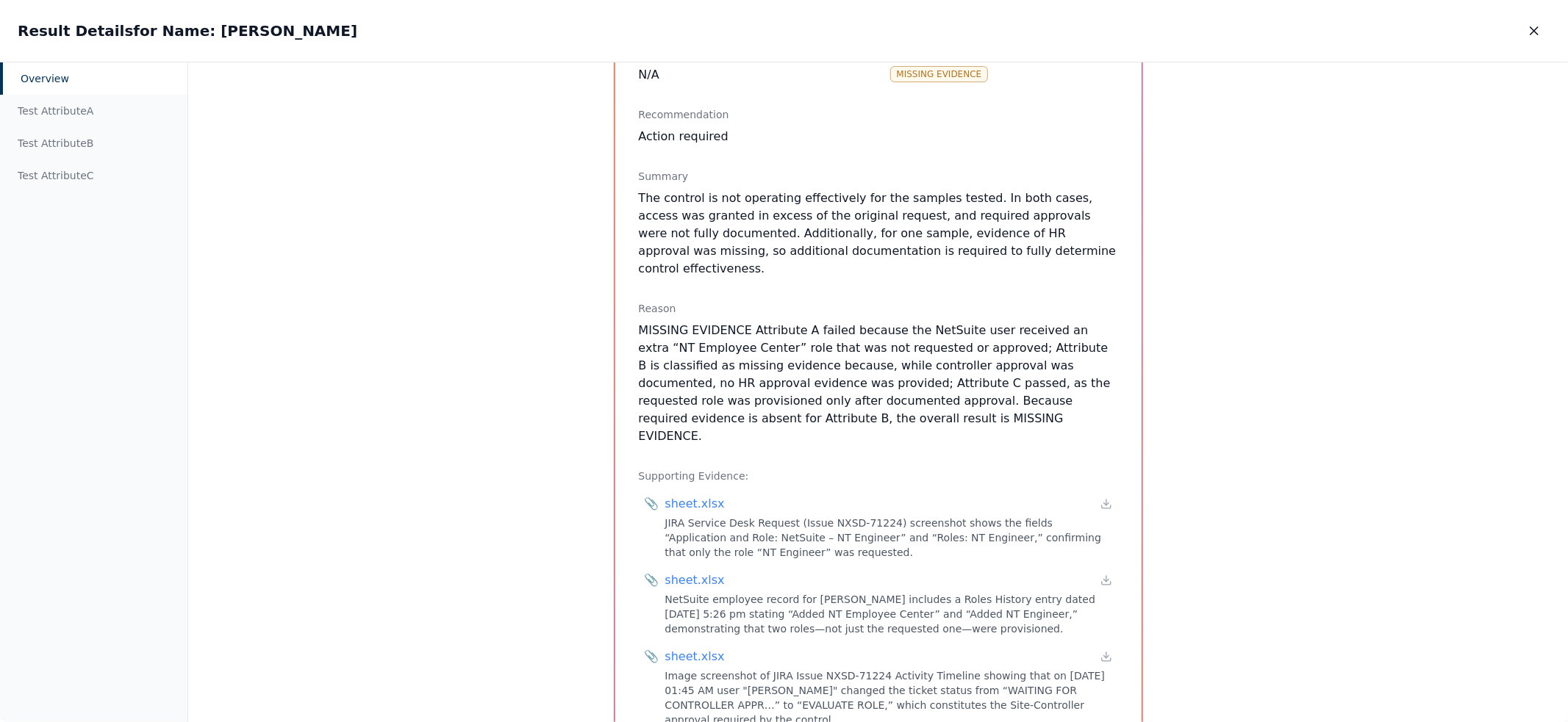
scroll to position [197, 0]
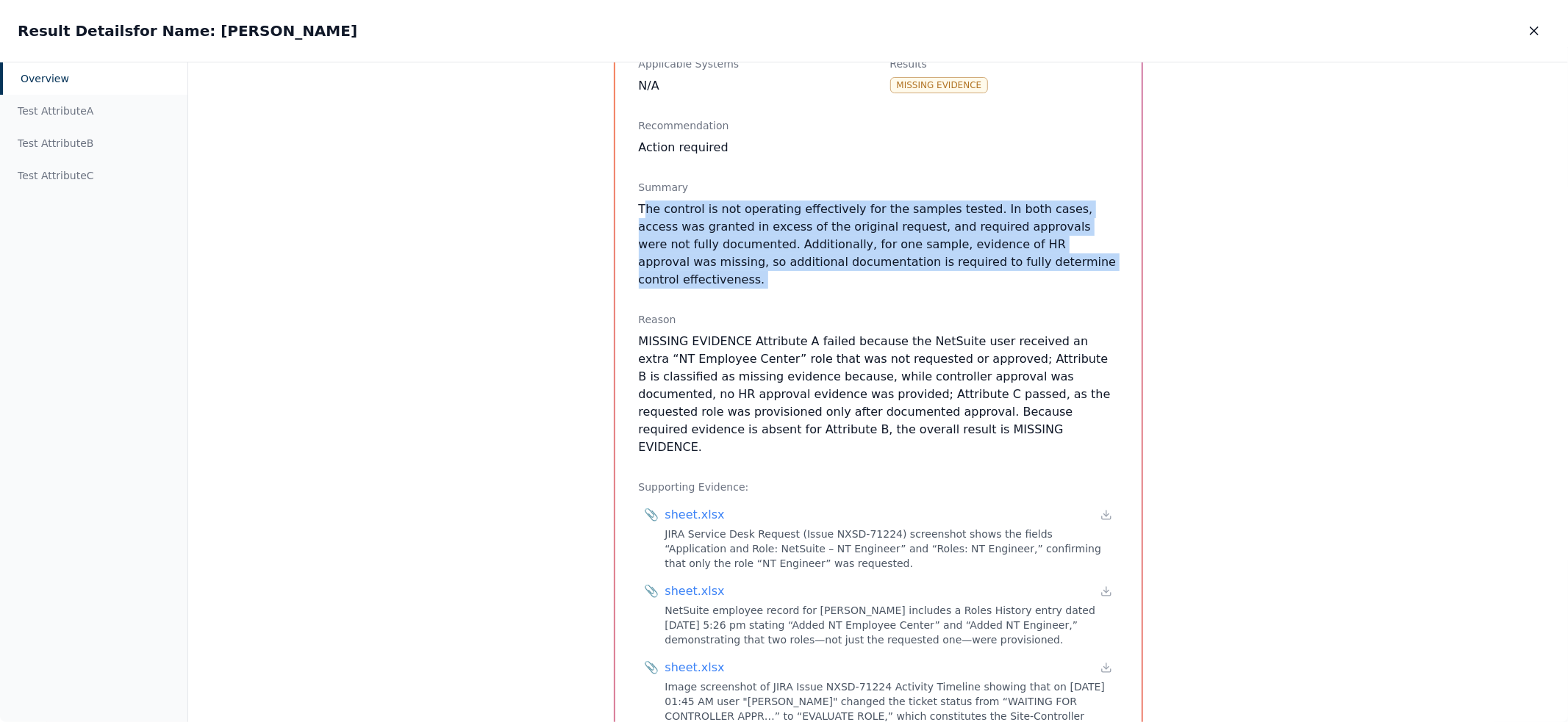
drag, startPoint x: 1078, startPoint y: 283, endPoint x: 640, endPoint y: 211, distance: 443.9
click at [640, 211] on div "Overview Sample Name : [PERSON_NAME] Control Reference ID IT-020-10-10 Applicab…" at bounding box center [878, 470] width 526 height 1135
click at [640, 211] on p "The control is not operating effectively for the samples tested. In both cases,…" at bounding box center [878, 244] width 479 height 88
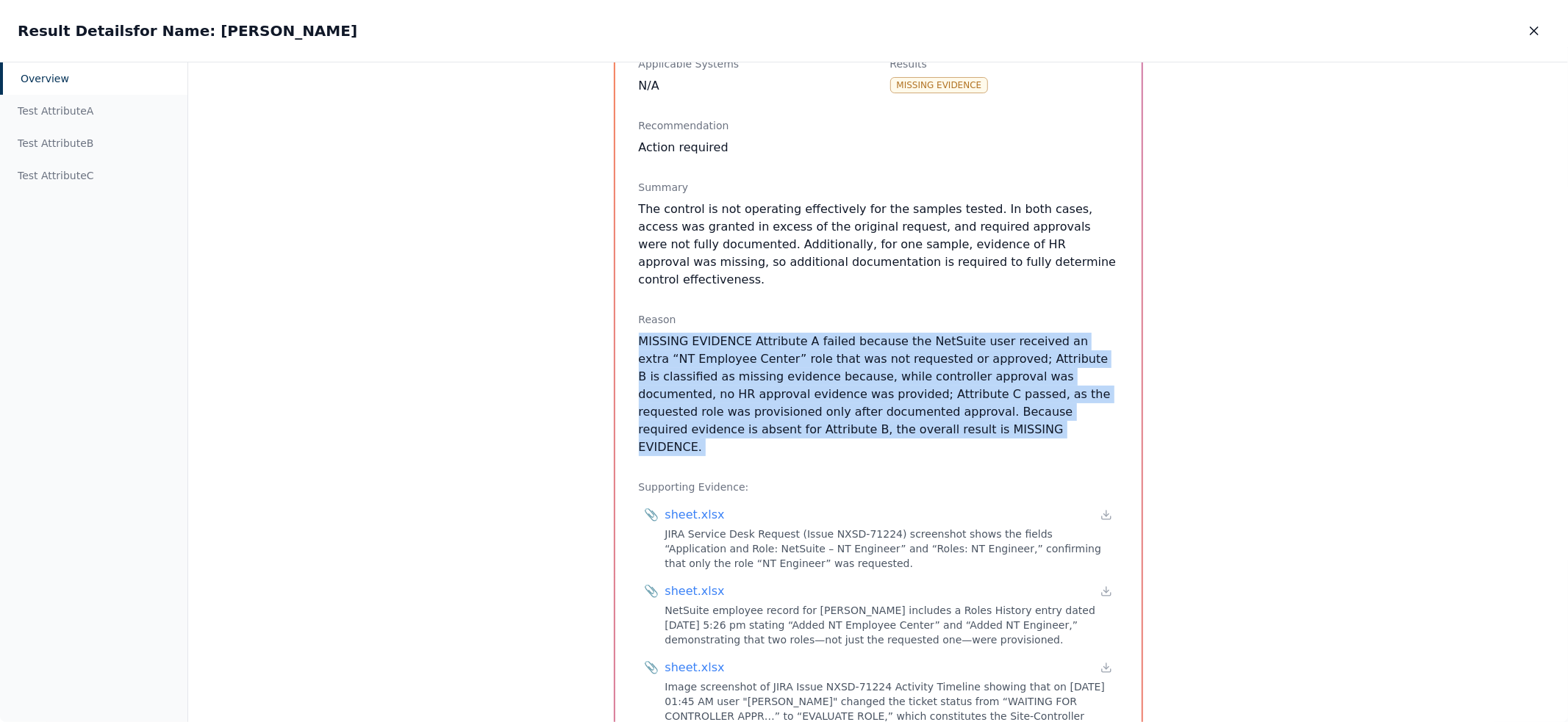
drag, startPoint x: 633, startPoint y: 318, endPoint x: 894, endPoint y: 425, distance: 282.1
click at [894, 425] on div "Overview Sample Name : [PERSON_NAME] Control Reference ID IT-020-10-10 Applicab…" at bounding box center [878, 470] width 526 height 1135
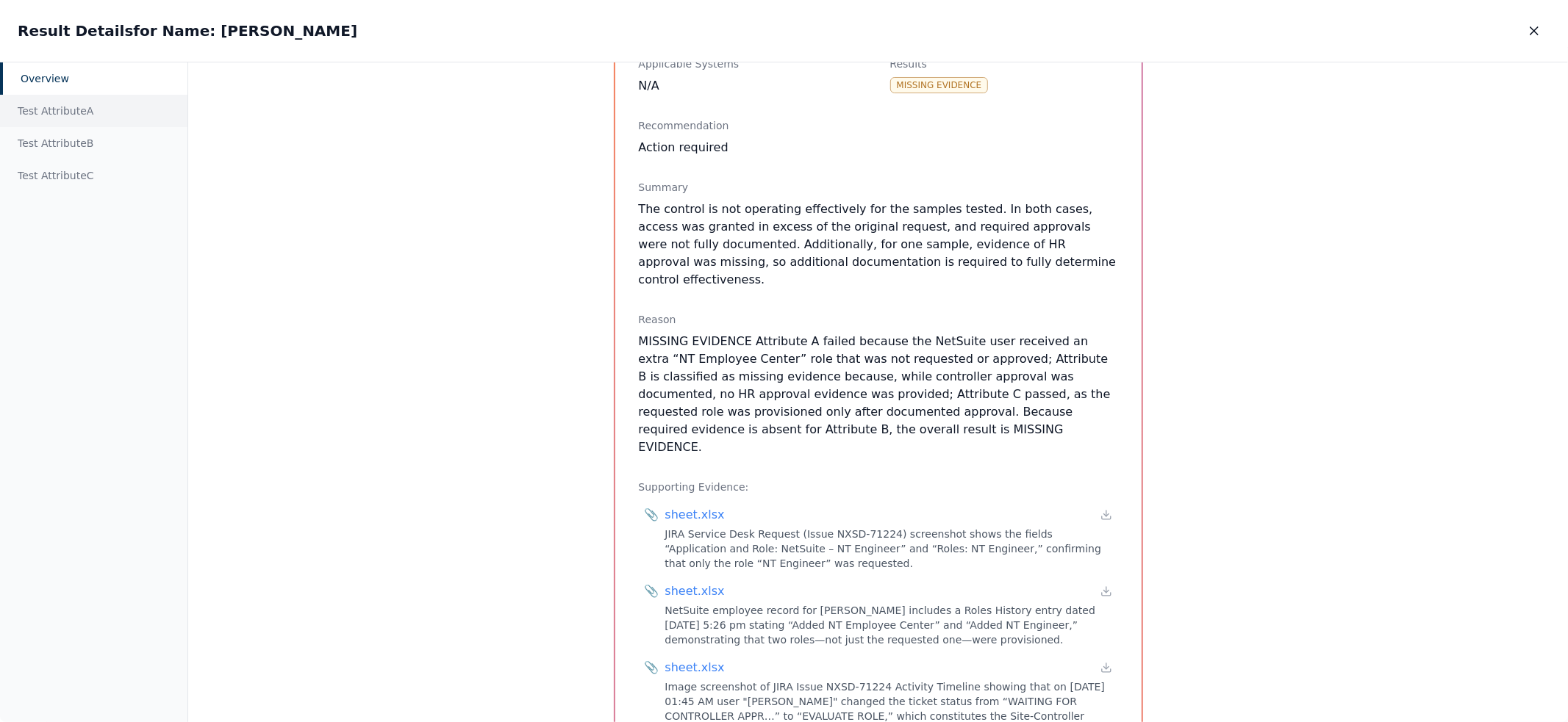
click at [111, 108] on div "Test Attribute A" at bounding box center [93, 111] width 187 height 33
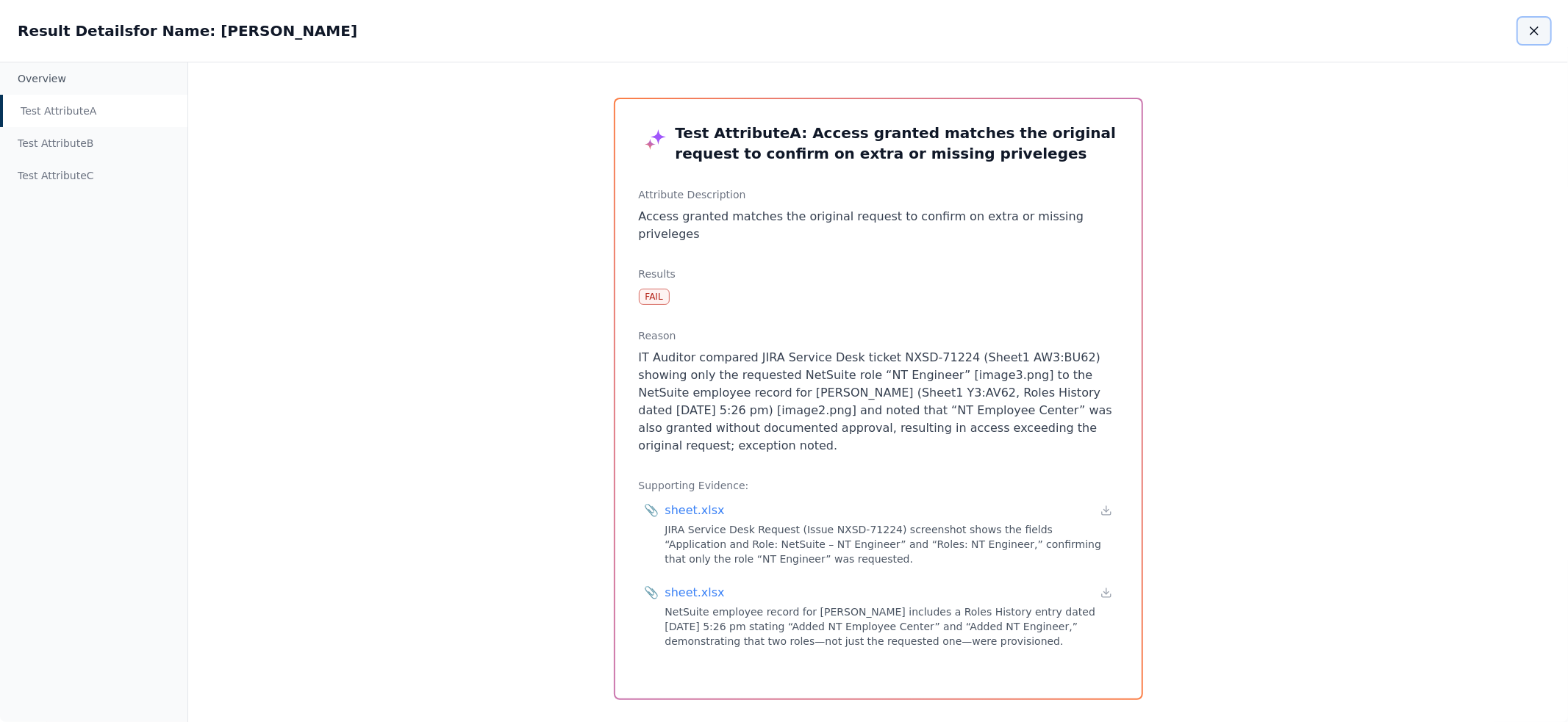
click at [1541, 33] on icon "button" at bounding box center [1535, 31] width 14 height 14
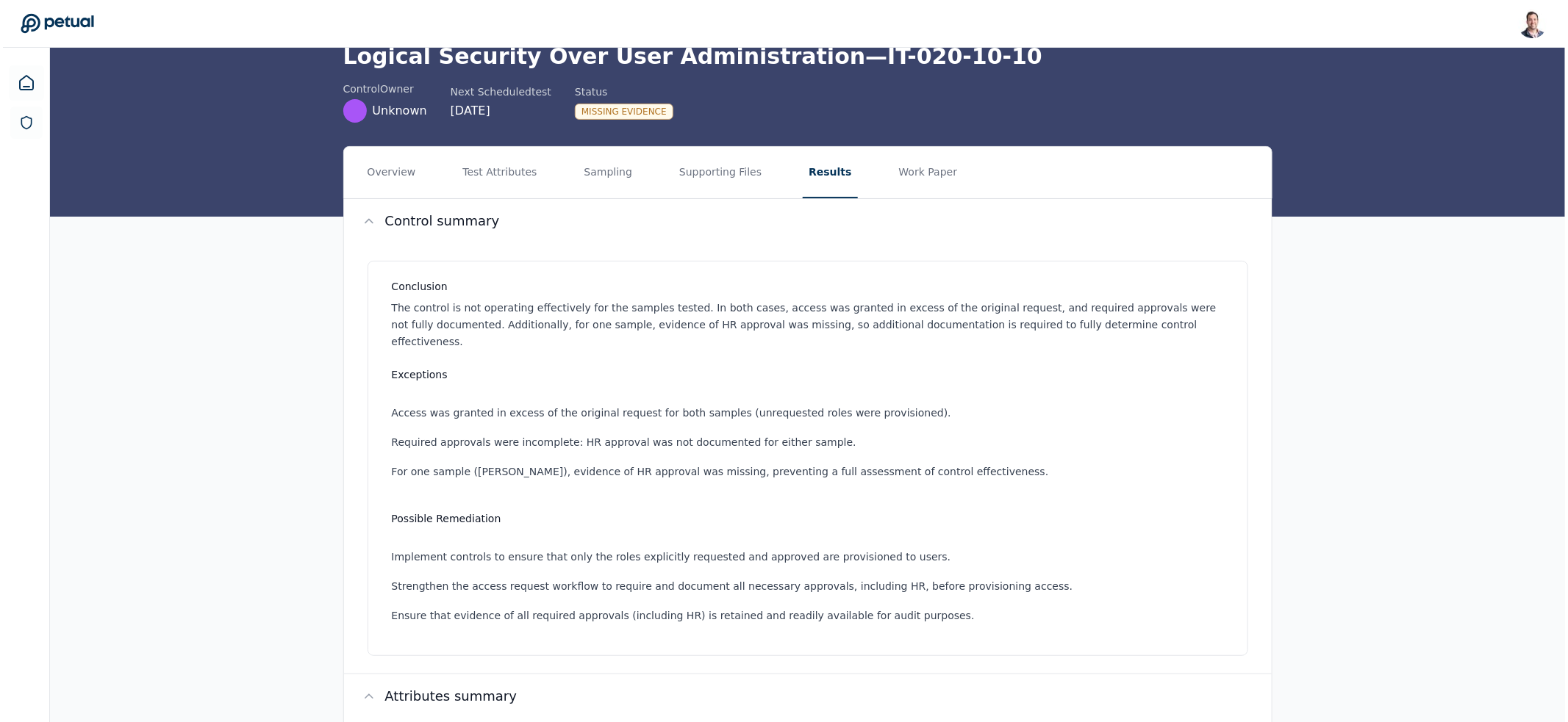
scroll to position [487, 0]
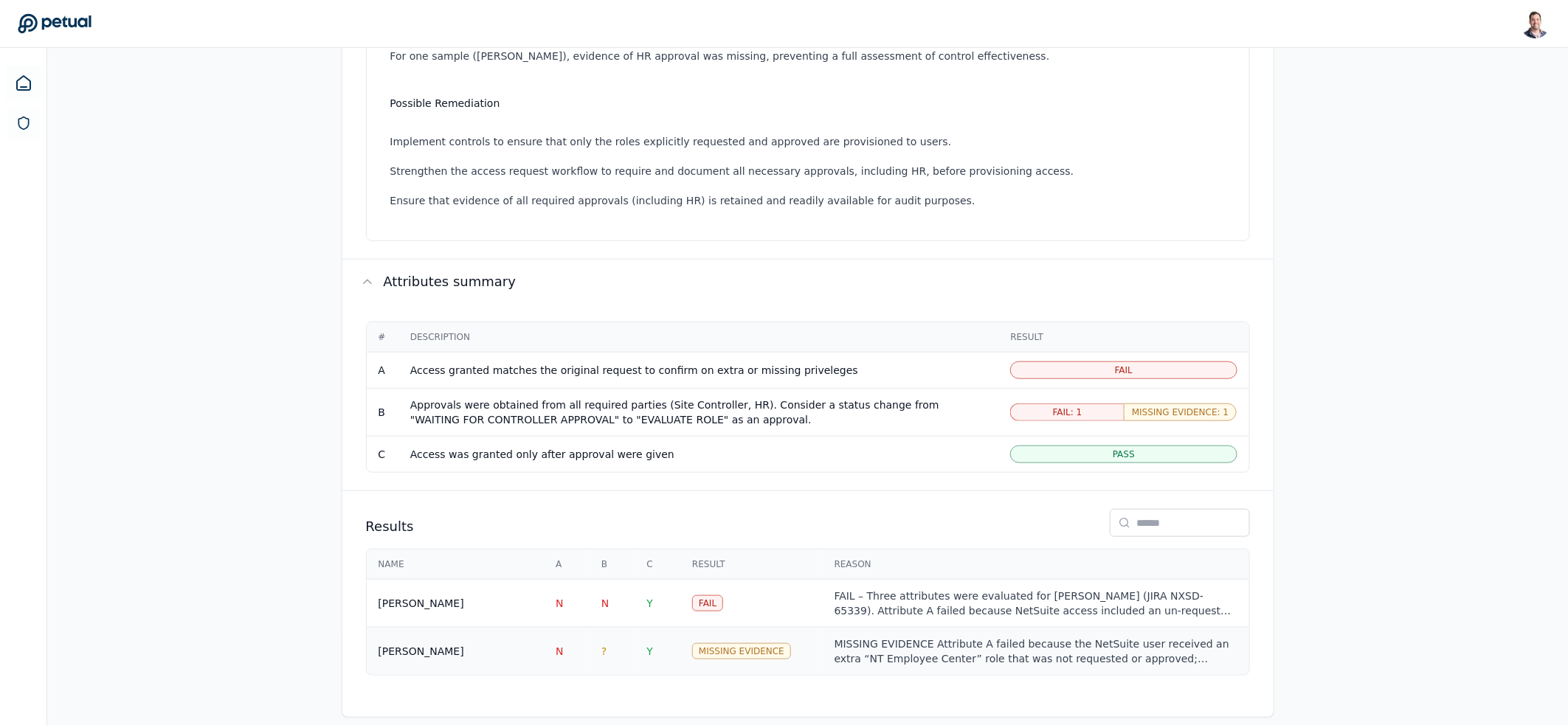
click at [970, 637] on div "MISSING EVIDENCE Attribute A failed because the NetSuite user received an extra…" at bounding box center [1035, 651] width 402 height 29
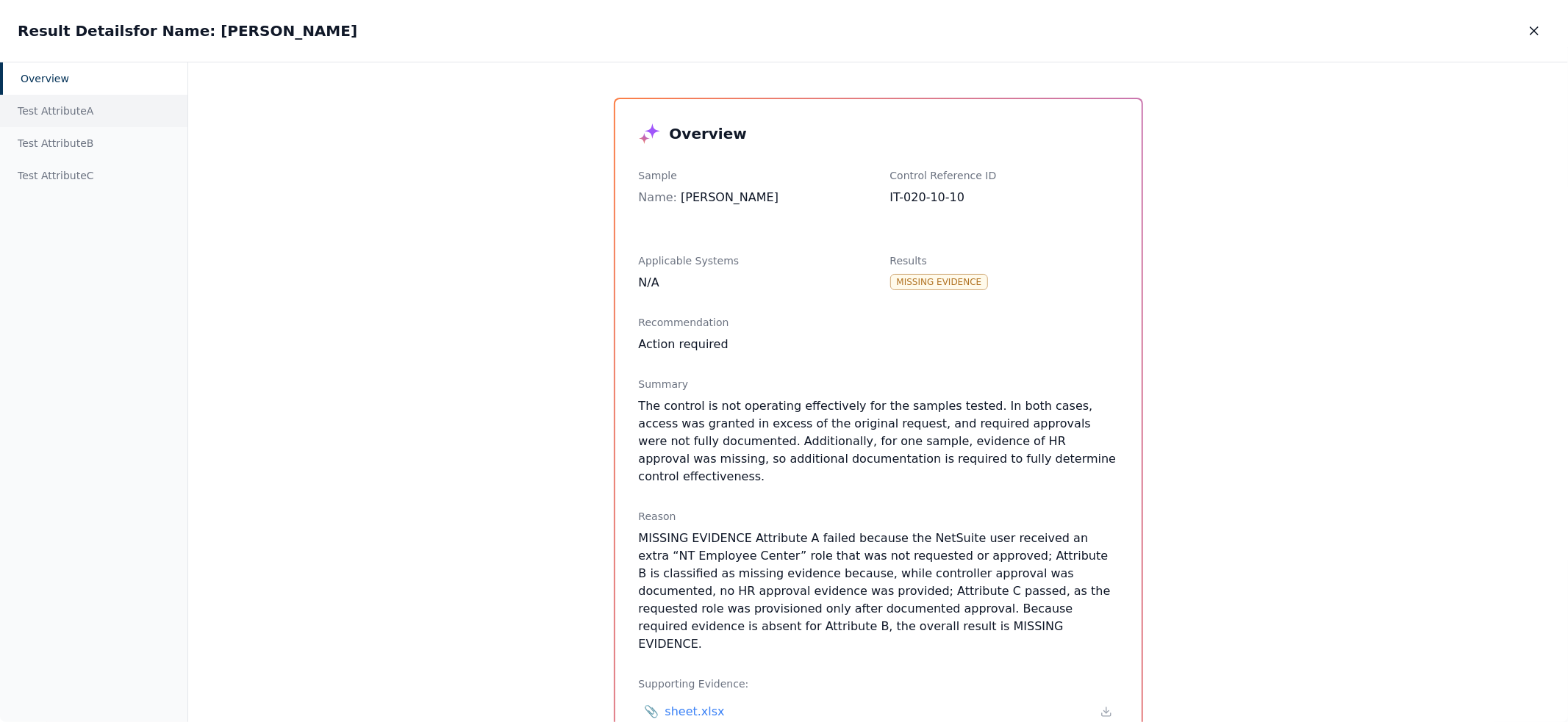
click at [97, 113] on div "Test Attribute A" at bounding box center [93, 111] width 187 height 33
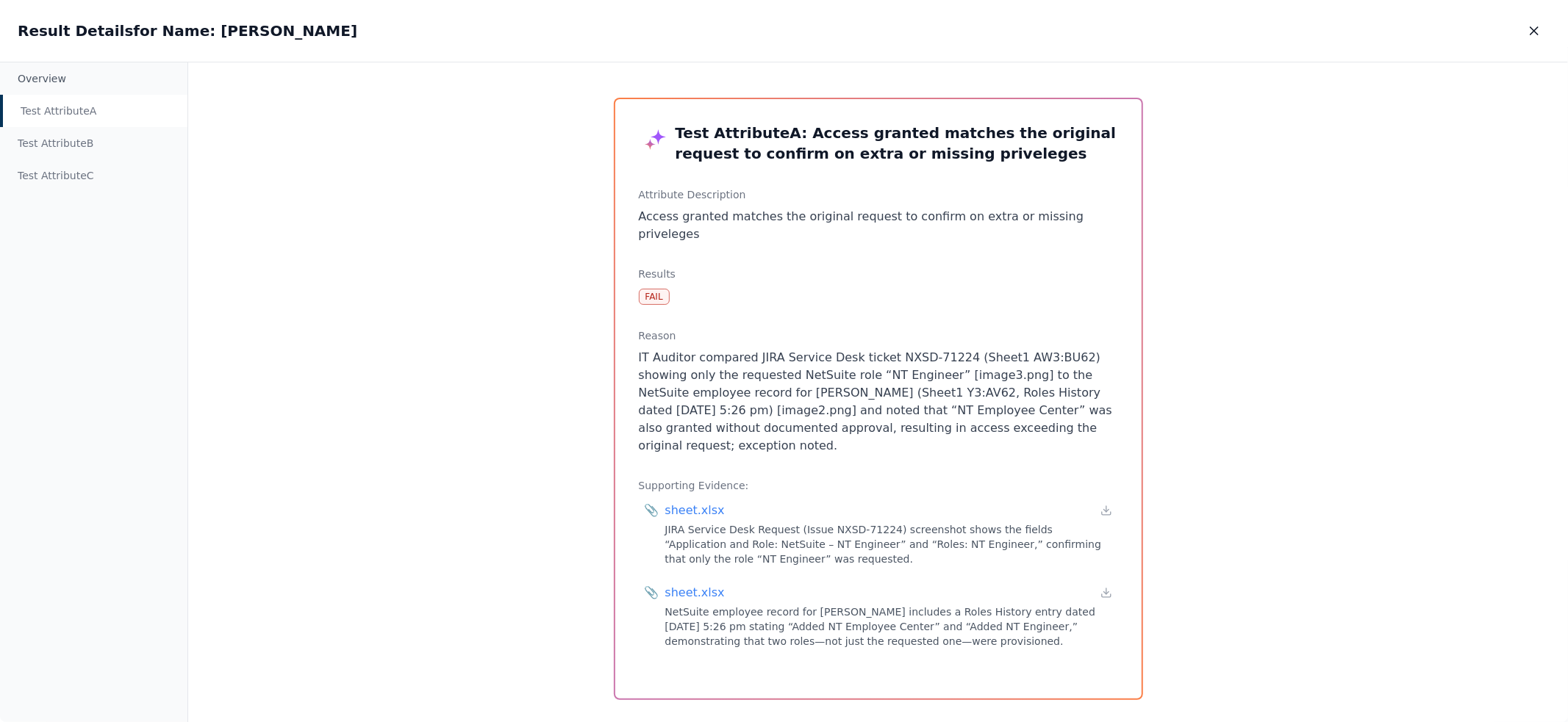
drag, startPoint x: 837, startPoint y: 427, endPoint x: 736, endPoint y: 337, distance: 135.3
click at [736, 349] on p "IT Auditor compared JIRA Service Desk ticket NXSD-71224 (Sheet1 AW3:BU62) showi…" at bounding box center [878, 402] width 479 height 106
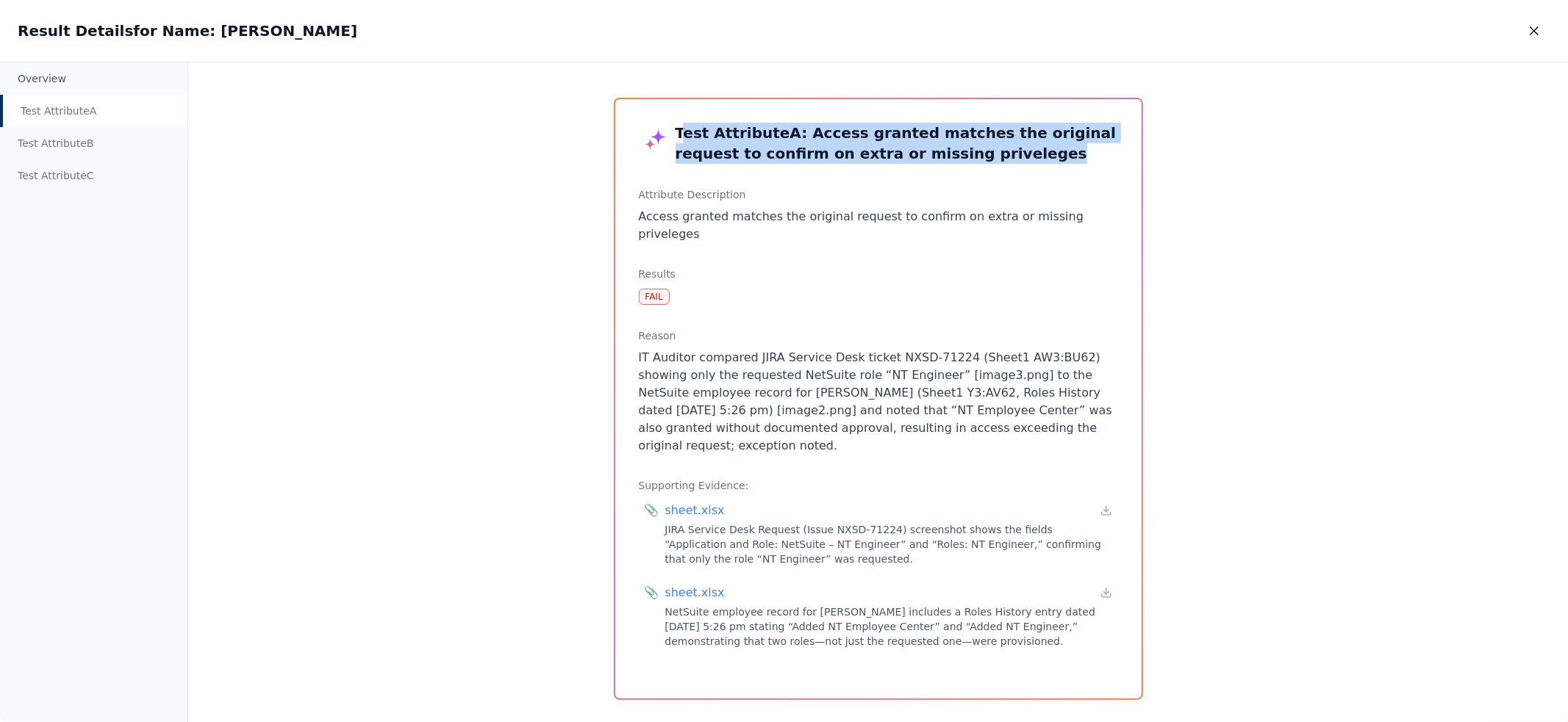
drag, startPoint x: 999, startPoint y: 156, endPoint x: 678, endPoint y: 127, distance: 322.3
click at [678, 127] on h3 "Test Attribute A : Access granted matches the original request to confirm on ex…" at bounding box center [878, 143] width 479 height 41
drag, startPoint x: 678, startPoint y: 127, endPoint x: 974, endPoint y: 155, distance: 297.3
click at [974, 155] on h3 "Test Attribute A : Access granted matches the original request to confirm on ex…" at bounding box center [878, 143] width 479 height 41
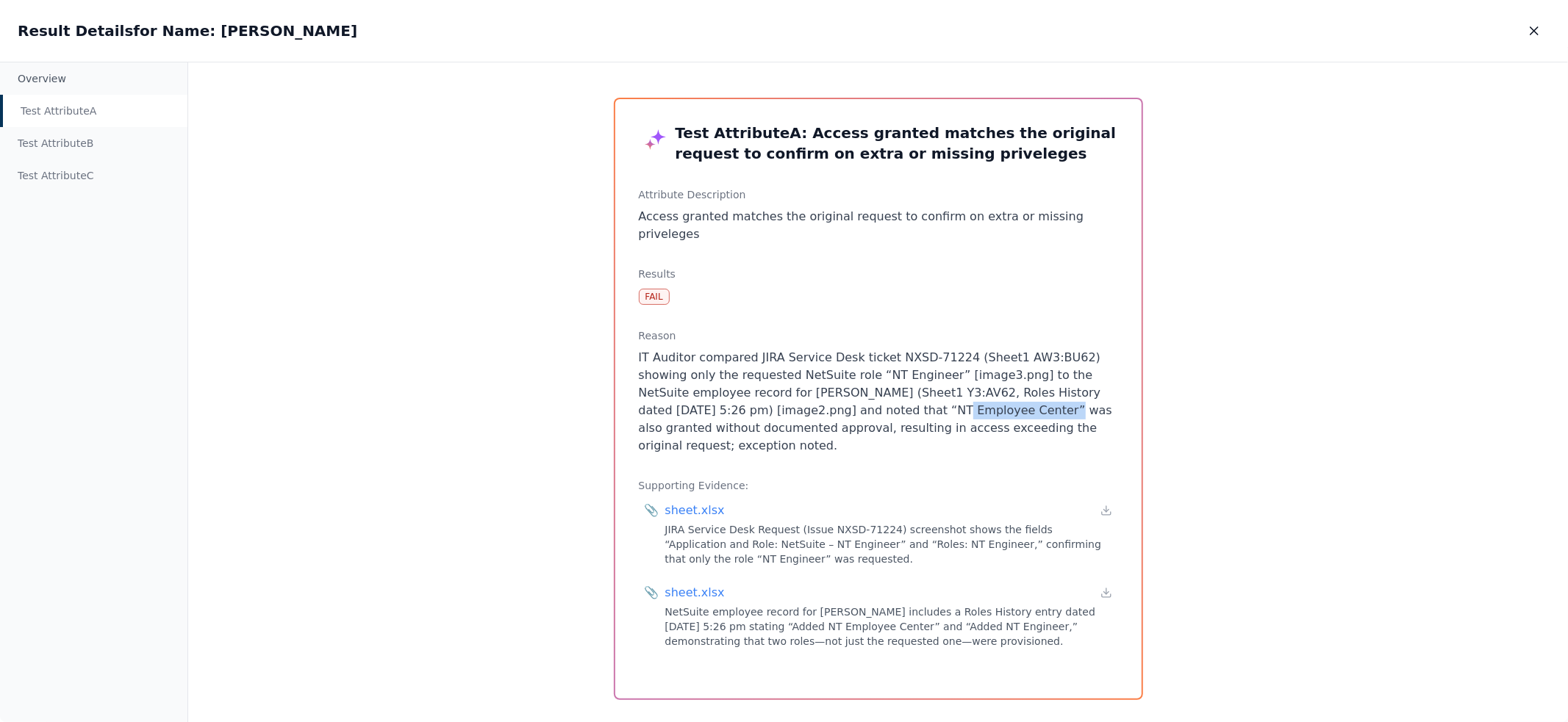
drag, startPoint x: 797, startPoint y: 394, endPoint x: 904, endPoint y: 397, distance: 107.0
click at [904, 397] on p "IT Auditor compared JIRA Service Desk ticket NXSD-71224 (Sheet1 AW3:BU62) showi…" at bounding box center [878, 402] width 479 height 106
click at [1105, 586] on icon at bounding box center [1106, 592] width 12 height 12
click at [1539, 31] on icon "button" at bounding box center [1535, 31] width 14 height 14
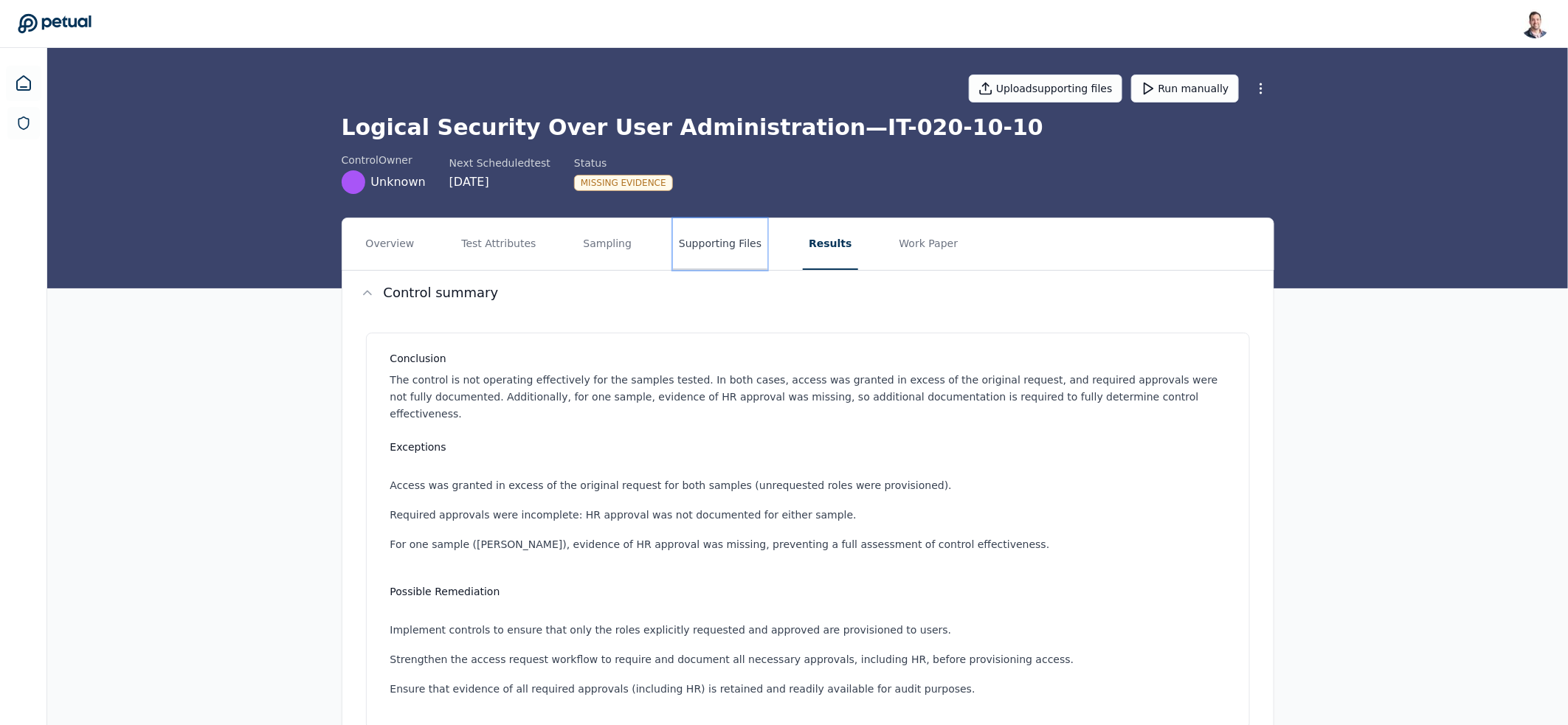
click at [699, 235] on button "Supporting Files" at bounding box center [720, 243] width 94 height 52
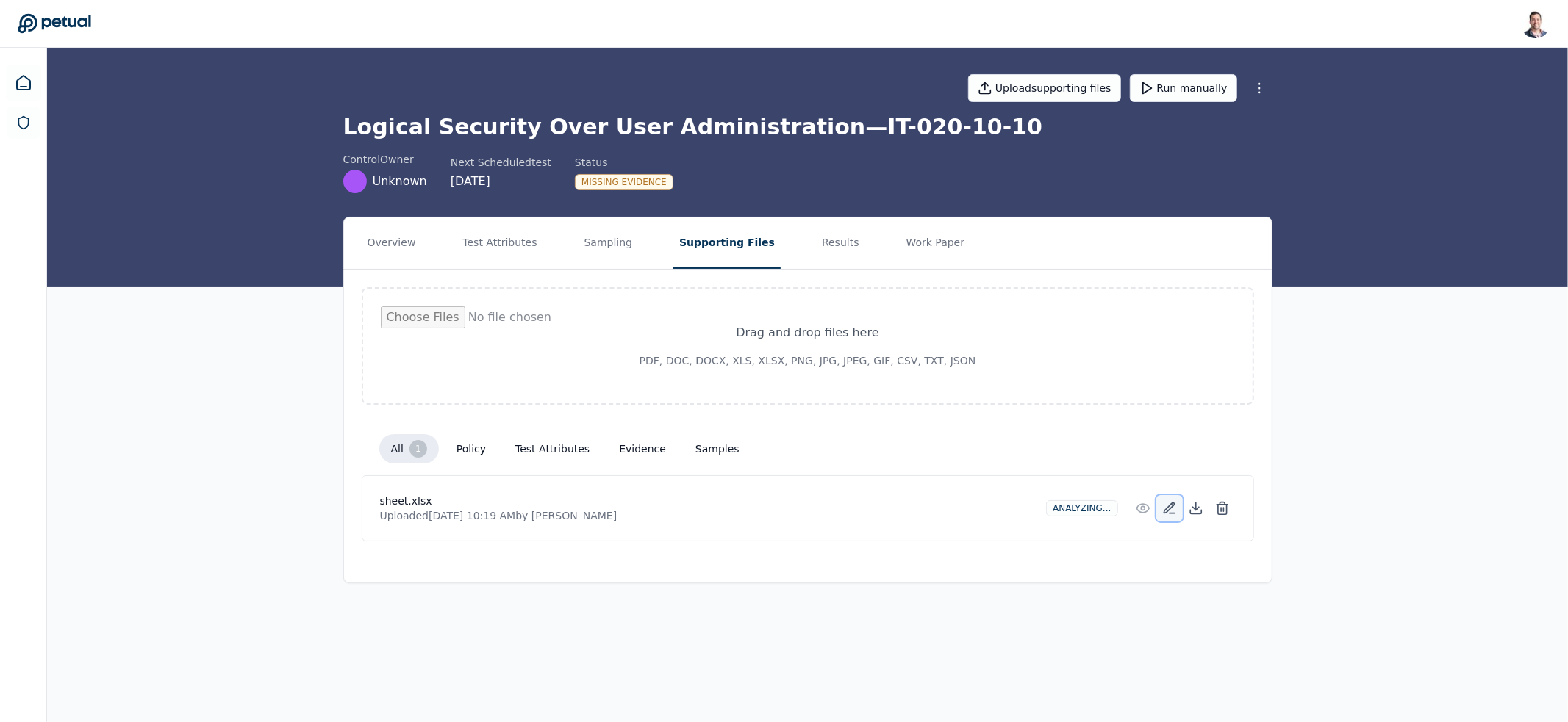
click at [1169, 509] on icon at bounding box center [1170, 508] width 14 height 14
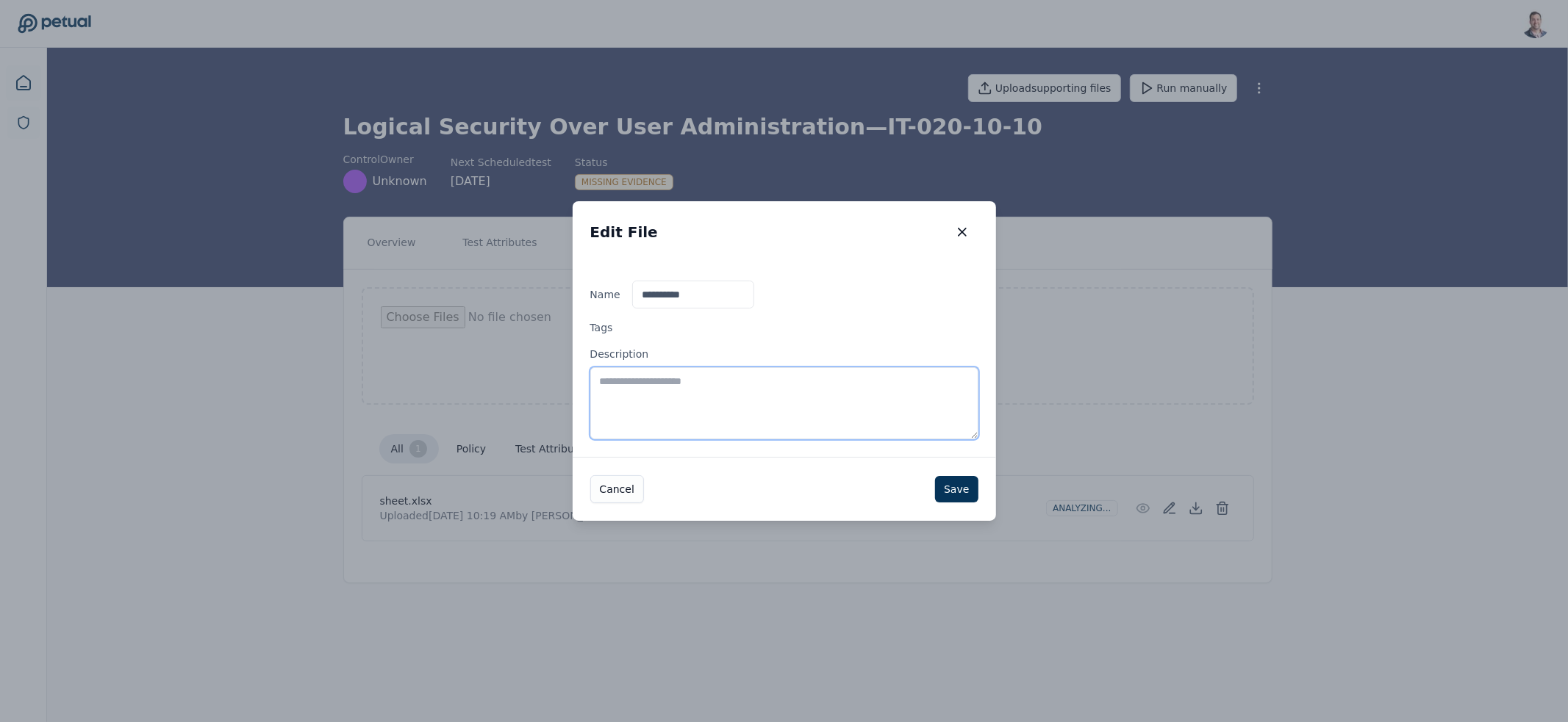
click at [778, 389] on textarea "Description" at bounding box center [784, 404] width 388 height 72
type textarea "**********"
click at [962, 485] on button "Save" at bounding box center [956, 489] width 43 height 26
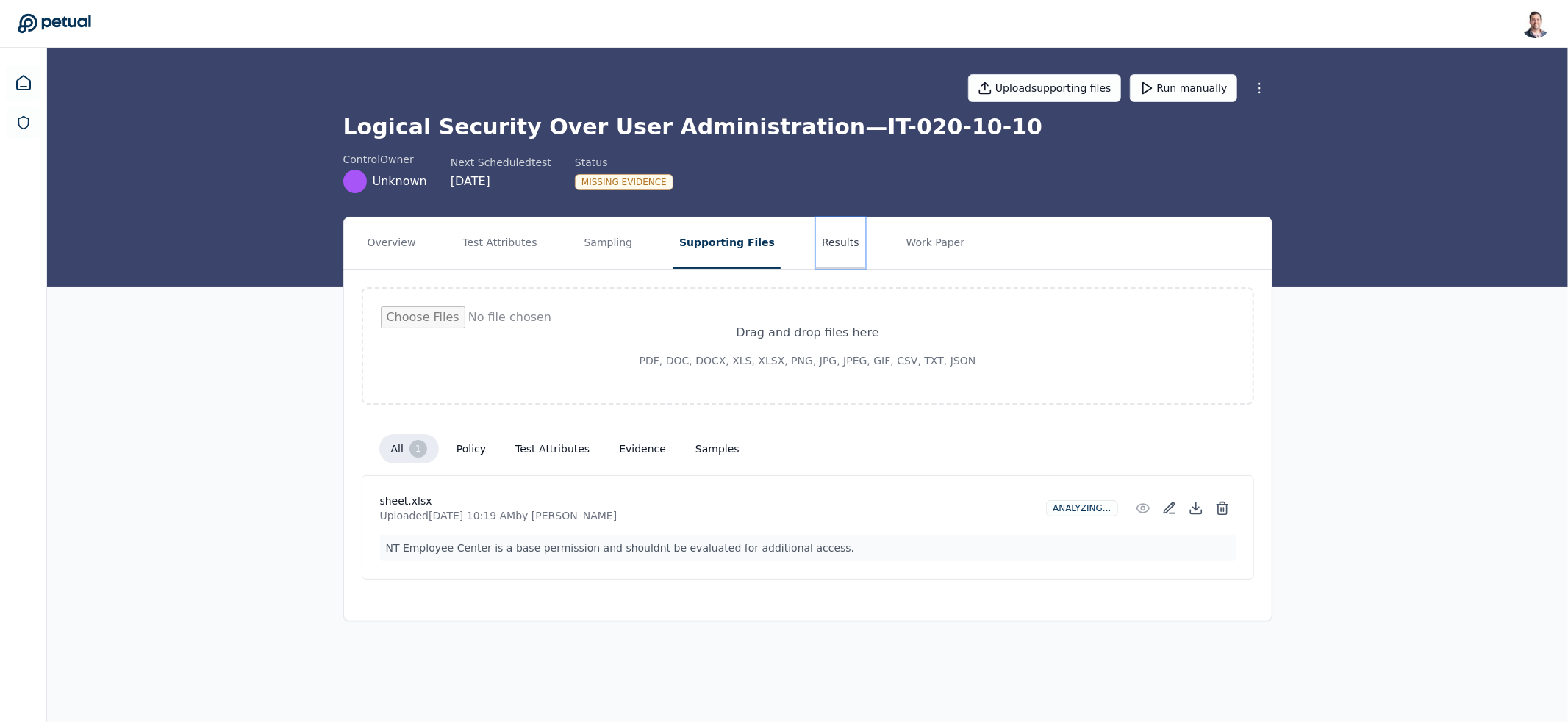
click at [825, 243] on button "Results" at bounding box center [840, 242] width 49 height 52
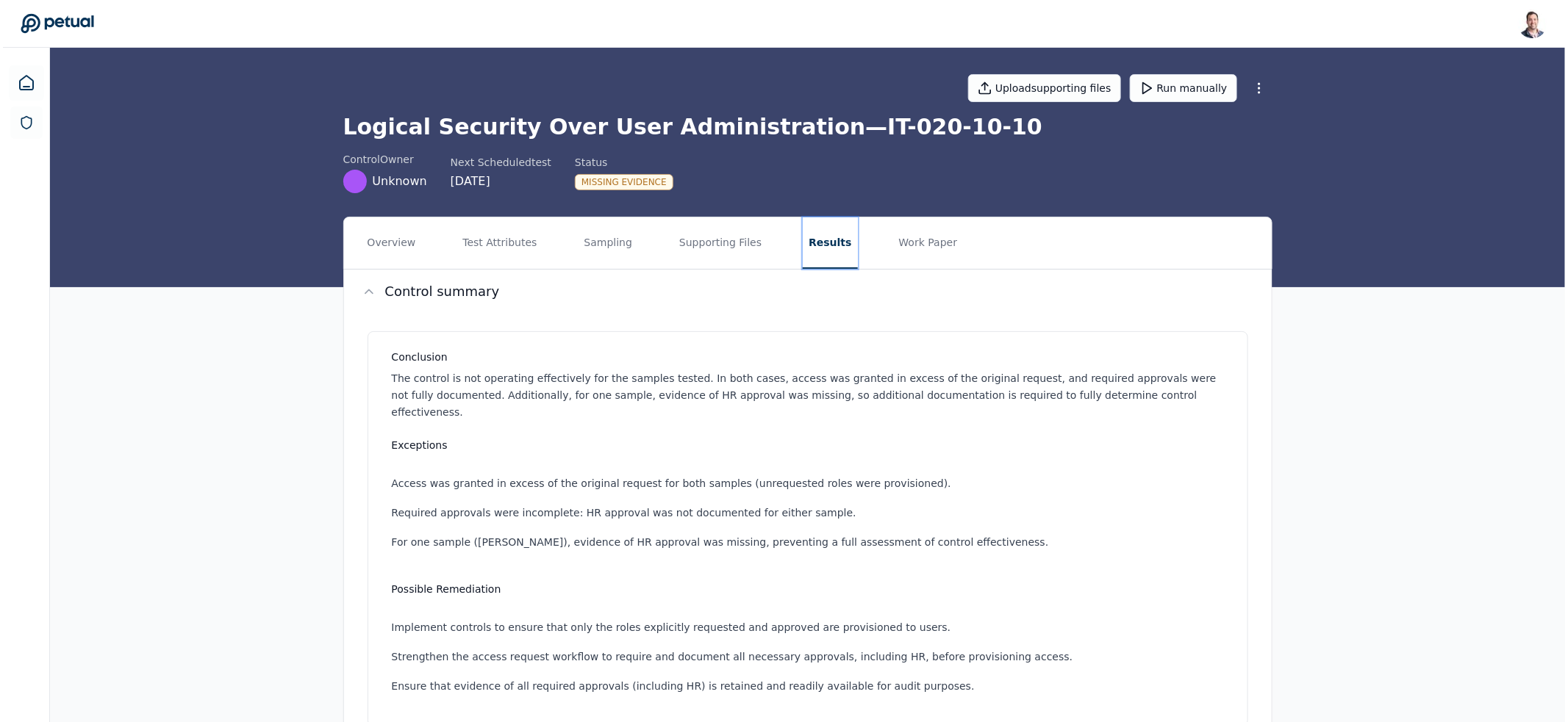
scroll to position [487, 0]
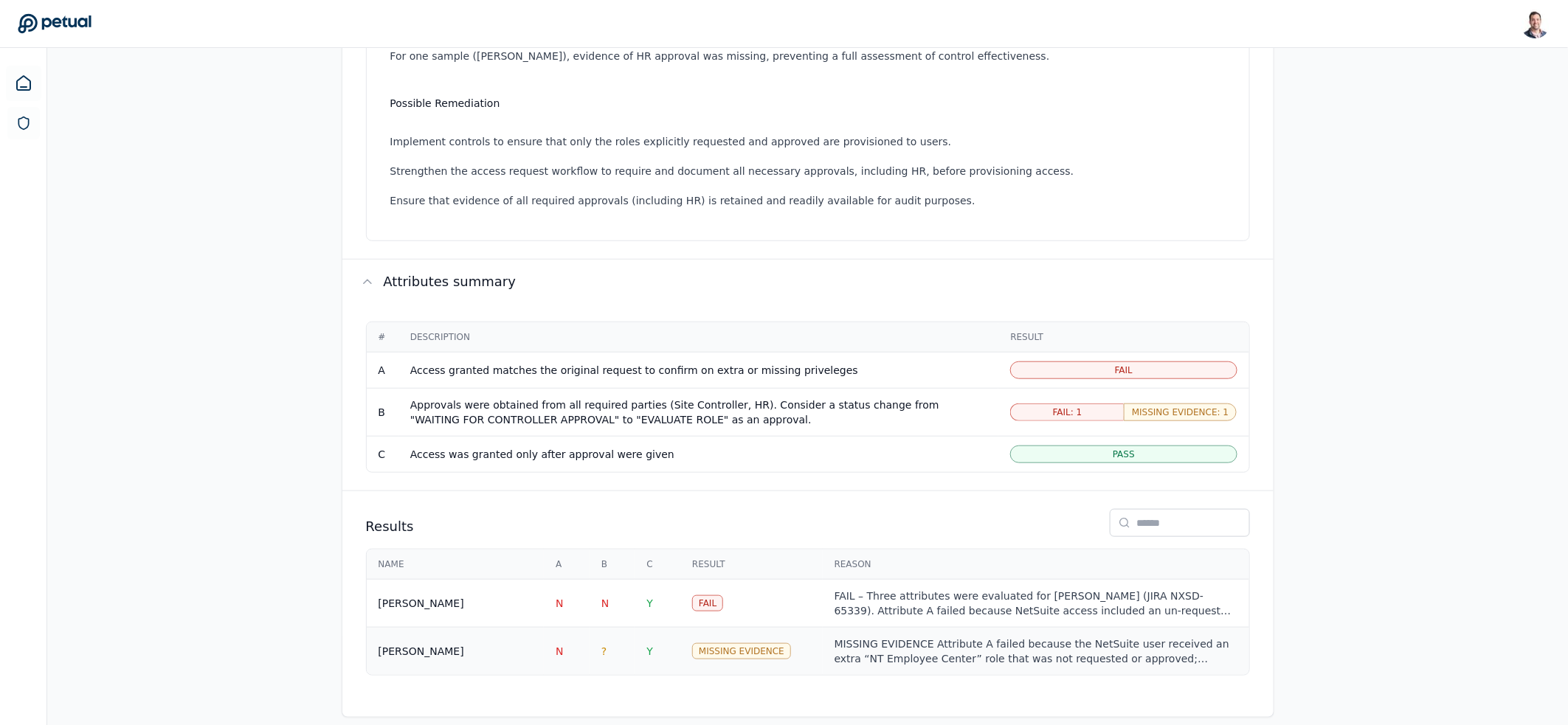
click at [938, 637] on div "MISSING EVIDENCE Attribute A failed because the NetSuite user received an extra…" at bounding box center [1035, 651] width 402 height 29
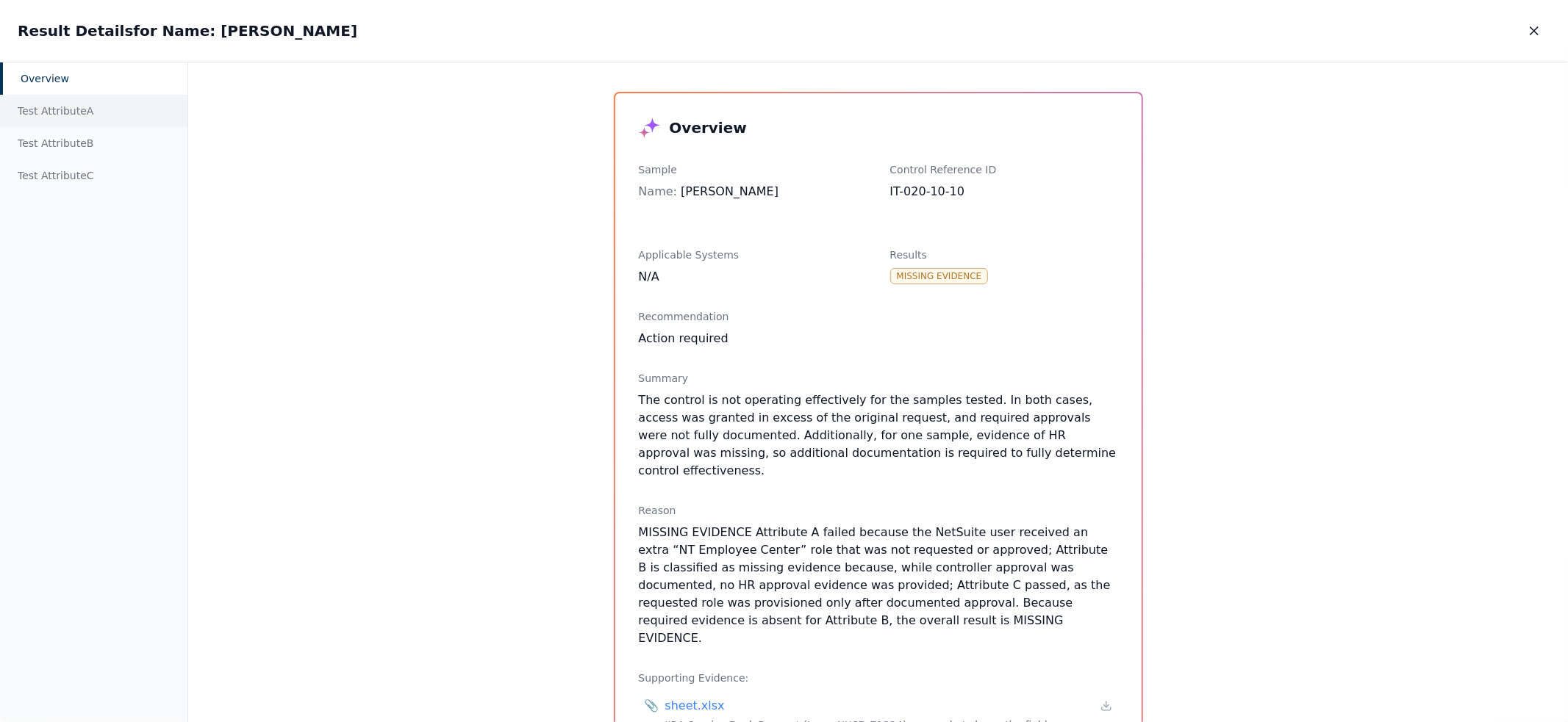
scroll to position [10, 0]
click at [31, 111] on div "Test Attribute A" at bounding box center [93, 111] width 187 height 33
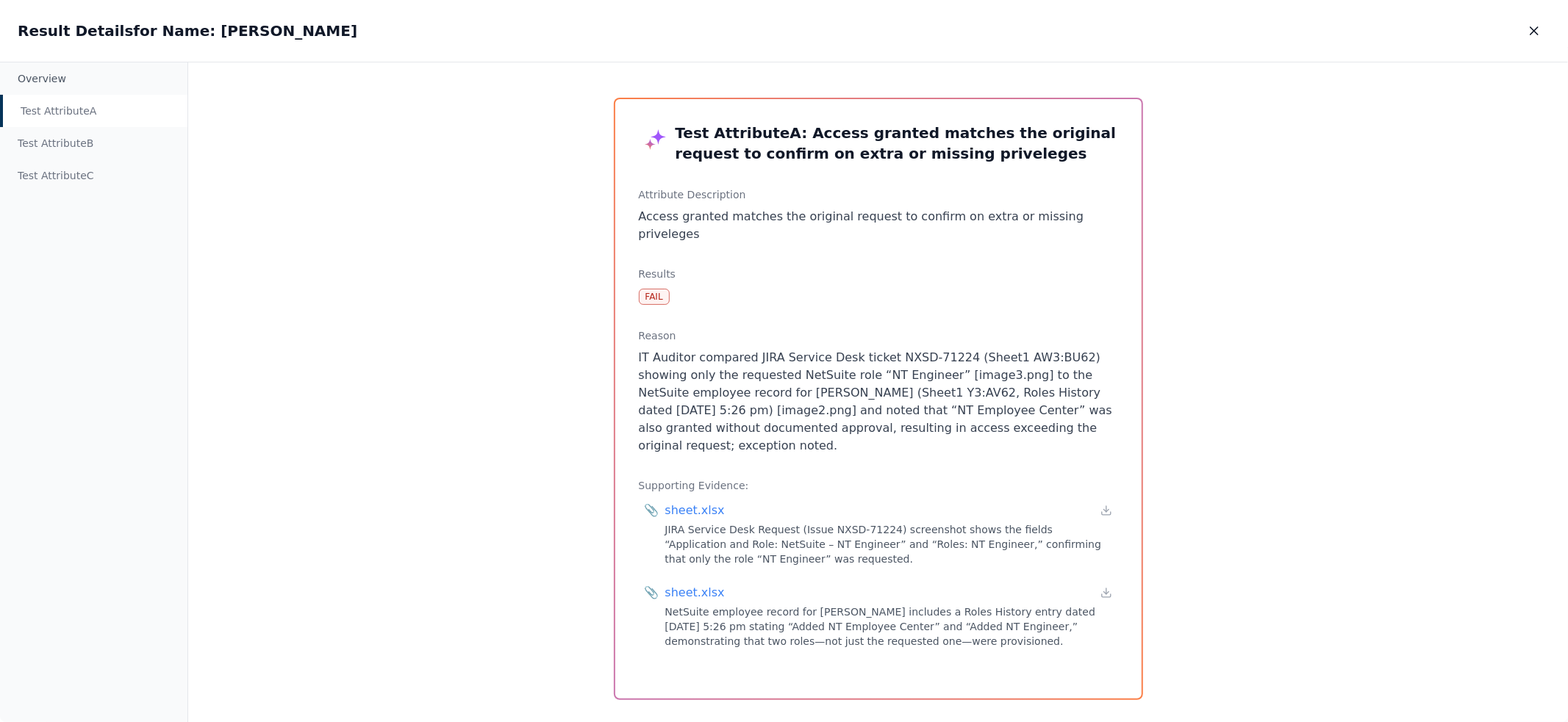
drag, startPoint x: 929, startPoint y: 433, endPoint x: 788, endPoint y: 392, distance: 146.8
click at [788, 392] on p "IT Auditor compared JIRA Service Desk ticket NXSD-71224 (Sheet1 AW3:BU62) showi…" at bounding box center [878, 402] width 479 height 106
click at [32, 147] on div "Test Attribute B" at bounding box center [93, 143] width 187 height 33
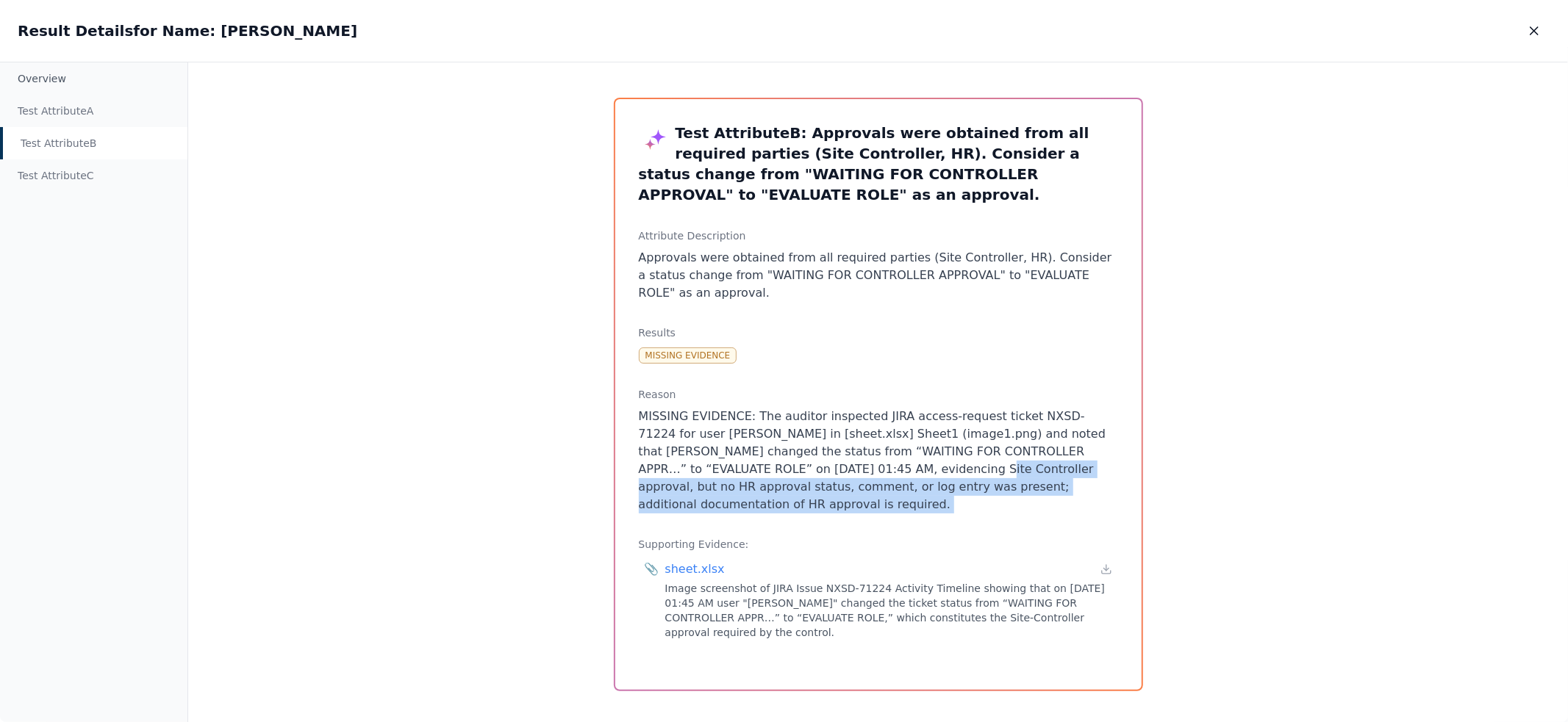
drag, startPoint x: 890, startPoint y: 523, endPoint x: 885, endPoint y: 475, distance: 48.3
click at [885, 475] on div "Test Attribute B : Approvals were obtained from all required parties (Site Cont…" at bounding box center [878, 394] width 526 height 591
click at [885, 475] on p "MISSING EVIDENCE: The auditor inspected JIRA access-request ticket NXSD-71224 f…" at bounding box center [878, 461] width 479 height 106
drag, startPoint x: 885, startPoint y: 475, endPoint x: 1050, endPoint y: 518, distance: 170.5
click at [1050, 518] on div "Test Attribute B : Approvals were obtained from all required parties (Site Cont…" at bounding box center [878, 394] width 526 height 591
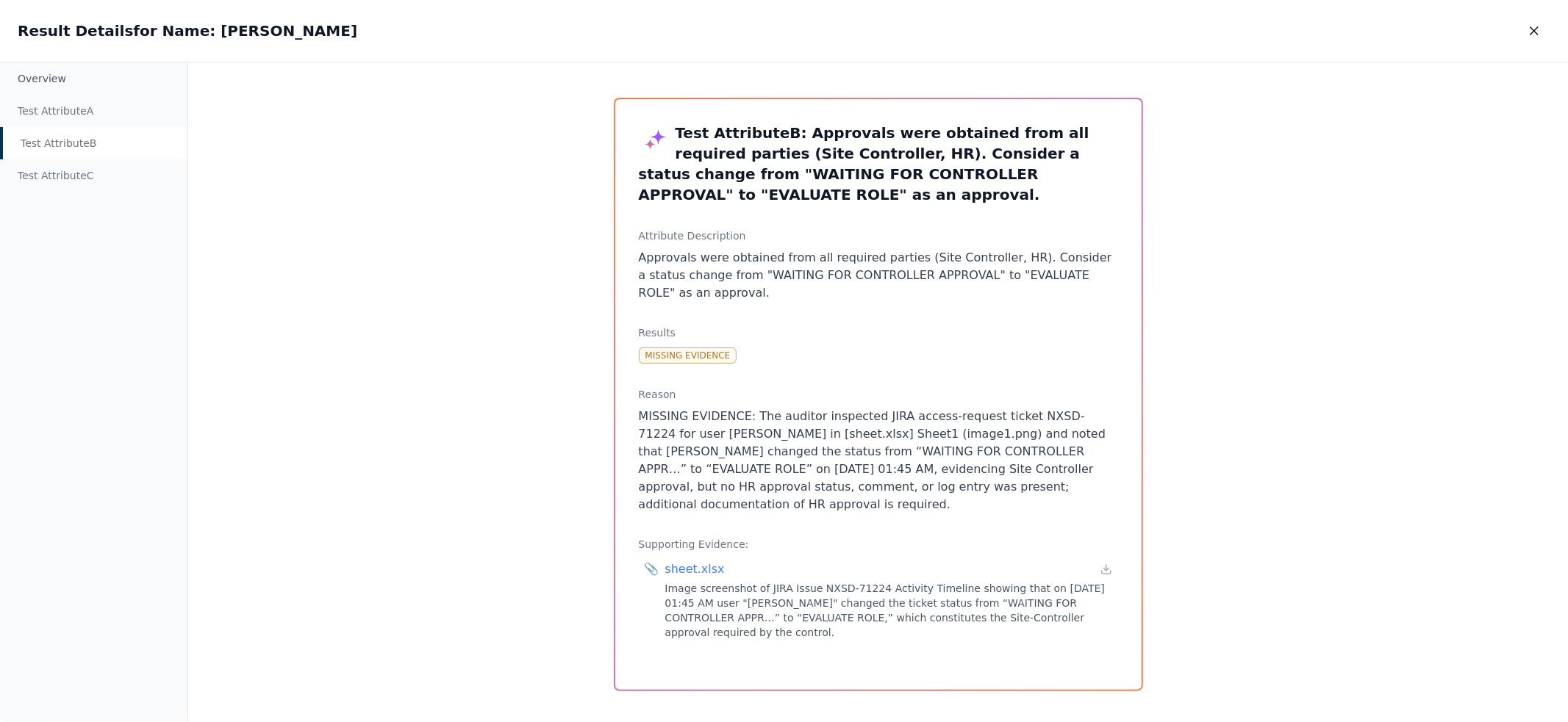
click at [1010, 509] on p "MISSING EVIDENCE: The auditor inspected JIRA access-request ticket NXSD-71224 f…" at bounding box center [878, 461] width 479 height 106
drag, startPoint x: 978, startPoint y: 507, endPoint x: 650, endPoint y: 486, distance: 328.7
click at [650, 486] on p "MISSING EVIDENCE: The auditor inspected JIRA access-request ticket NXSD-71224 f…" at bounding box center [878, 461] width 479 height 106
click at [798, 503] on p "MISSING EVIDENCE: The auditor inspected JIRA access-request ticket NXSD-71224 f…" at bounding box center [878, 461] width 479 height 106
drag, startPoint x: 760, startPoint y: 502, endPoint x: 639, endPoint y: 489, distance: 121.7
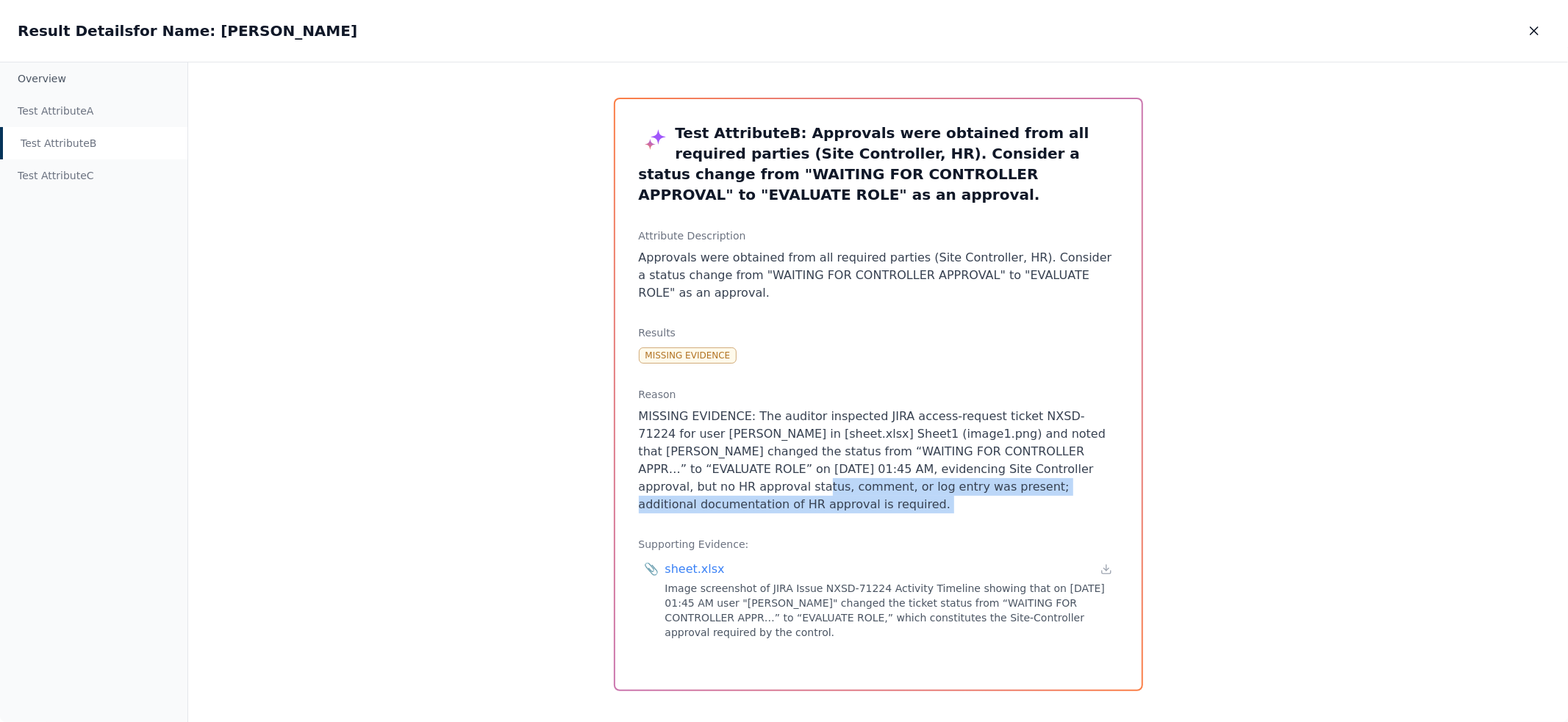
click at [640, 489] on p "MISSING EVIDENCE: The auditor inspected JIRA access-request ticket NXSD-71224 f…" at bounding box center [878, 461] width 479 height 106
click at [824, 507] on p "MISSING EVIDENCE: The auditor inspected JIRA access-request ticket NXSD-71224 f…" at bounding box center [878, 461] width 479 height 106
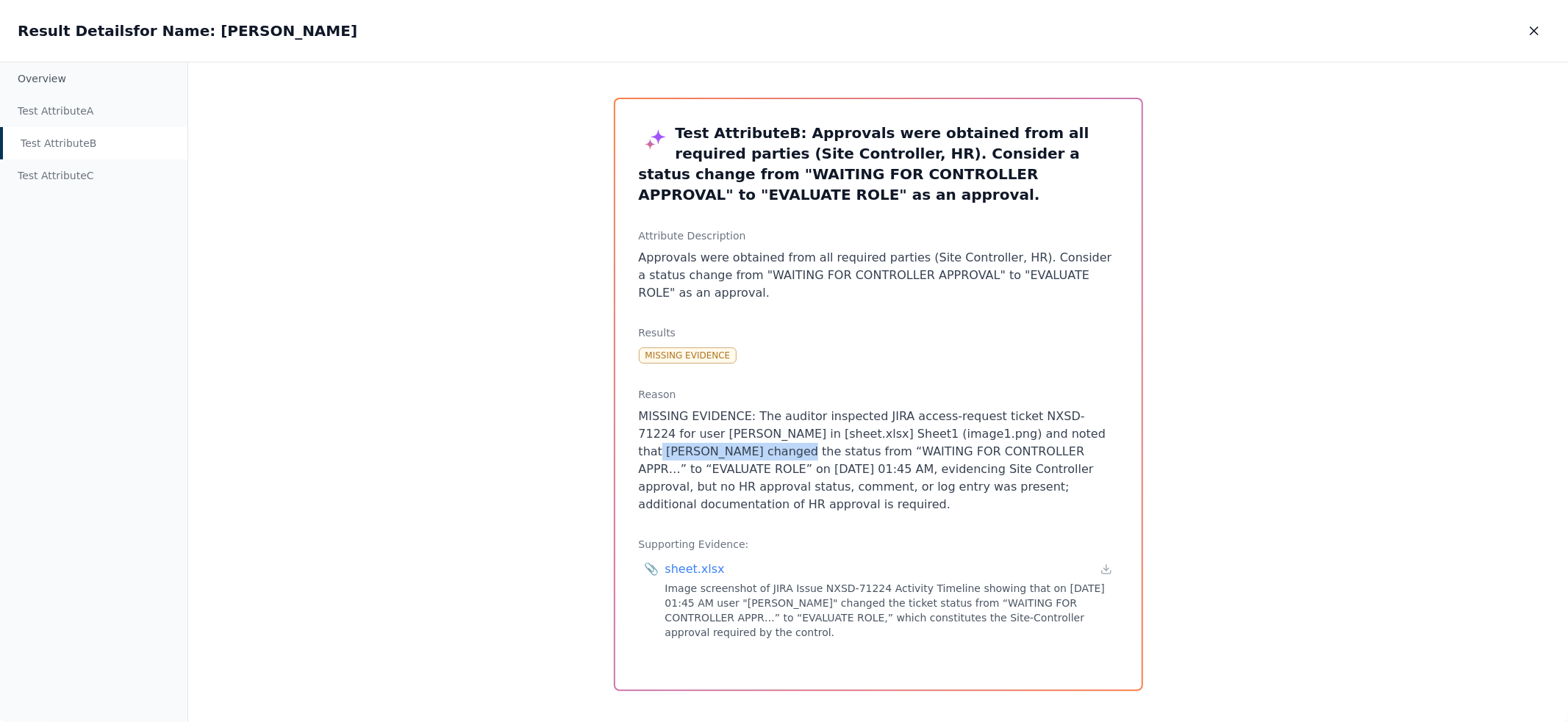
drag, startPoint x: 1006, startPoint y: 437, endPoint x: 712, endPoint y: 451, distance: 294.3
click at [712, 451] on p "MISSING EVIDENCE: The auditor inspected JIRA access-request ticket NXSD-71224 f…" at bounding box center [878, 461] width 479 height 106
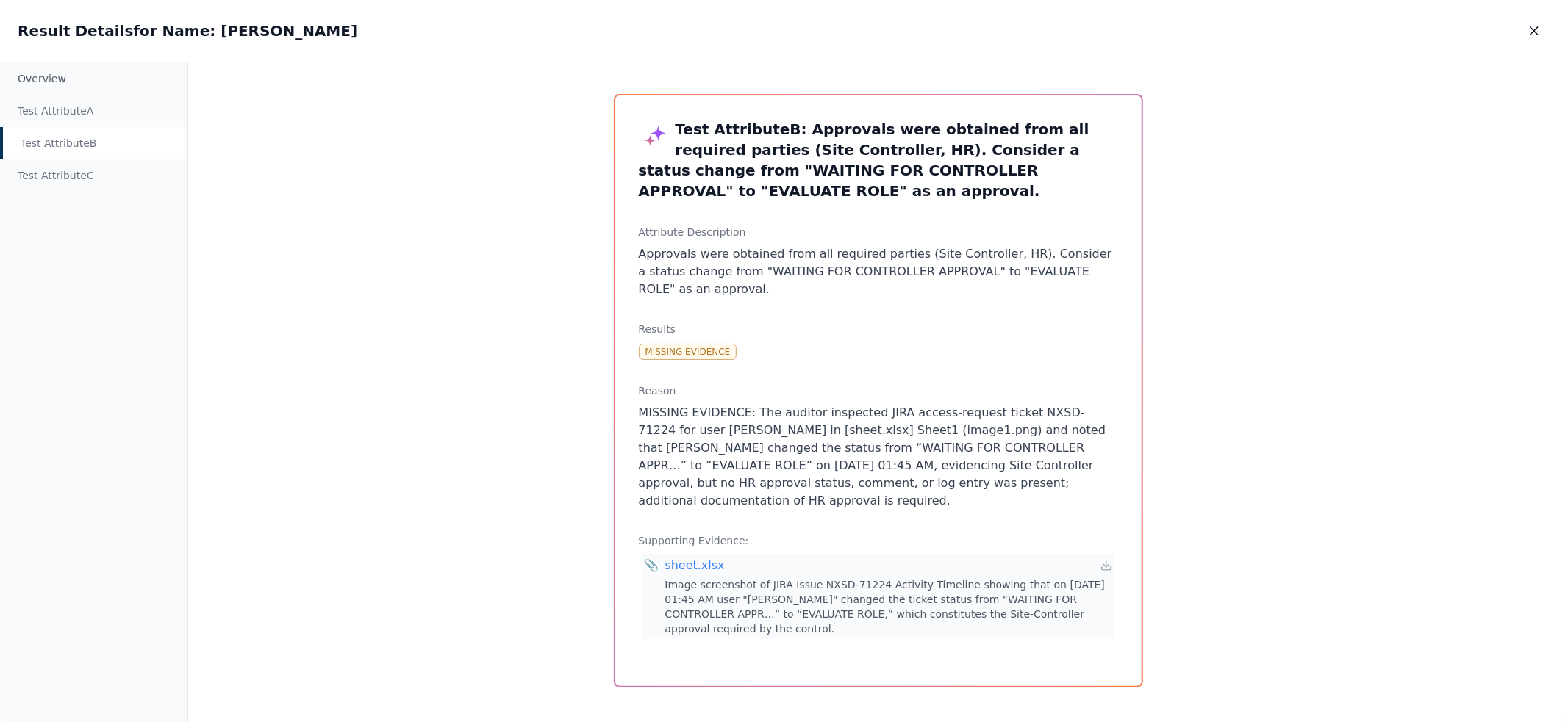
click at [1110, 561] on div "📎 sheet.xlsx Image screenshot of JIRA Issue NXSD-71224 Activity Timeline showin…" at bounding box center [878, 596] width 473 height 85
click at [84, 171] on div "Test Attribute C" at bounding box center [93, 176] width 187 height 33
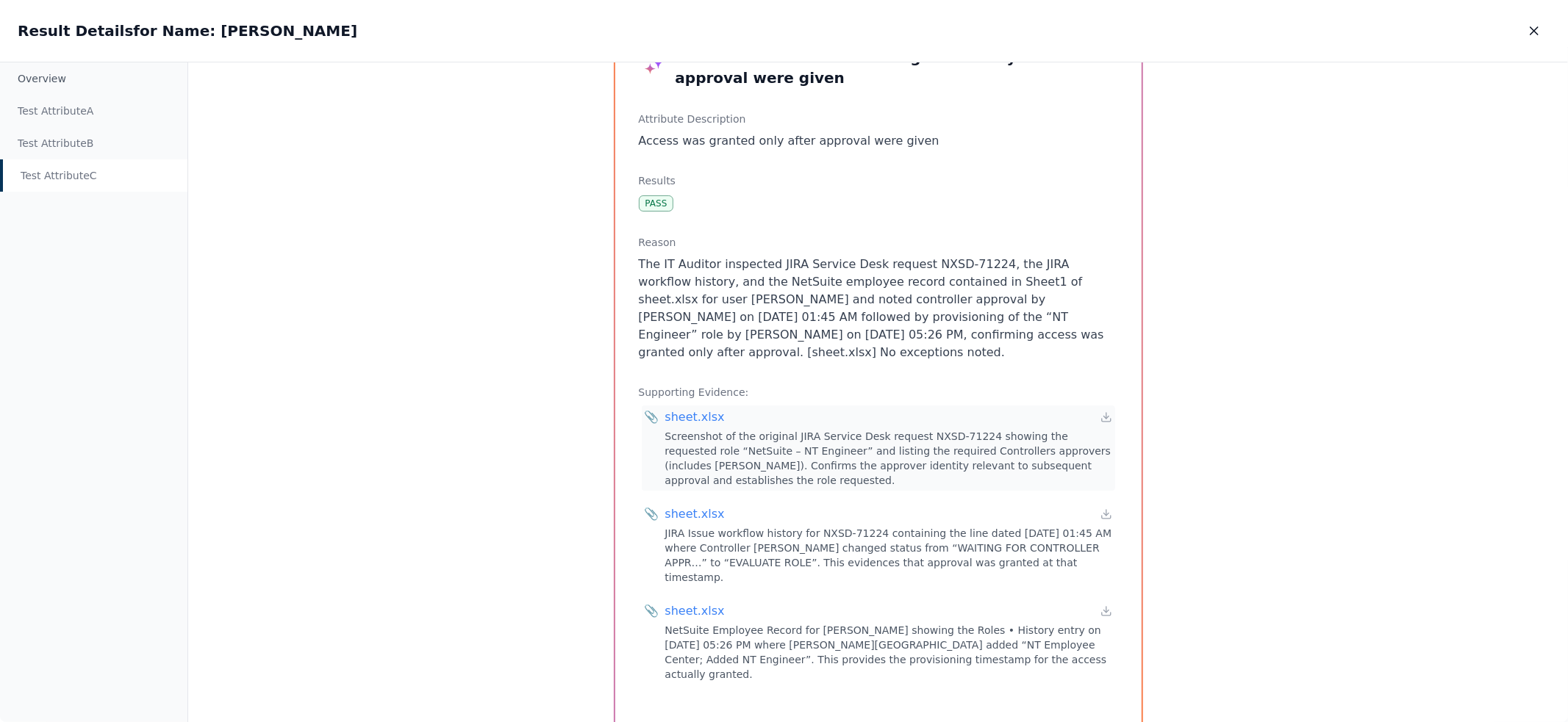
scroll to position [98, 0]
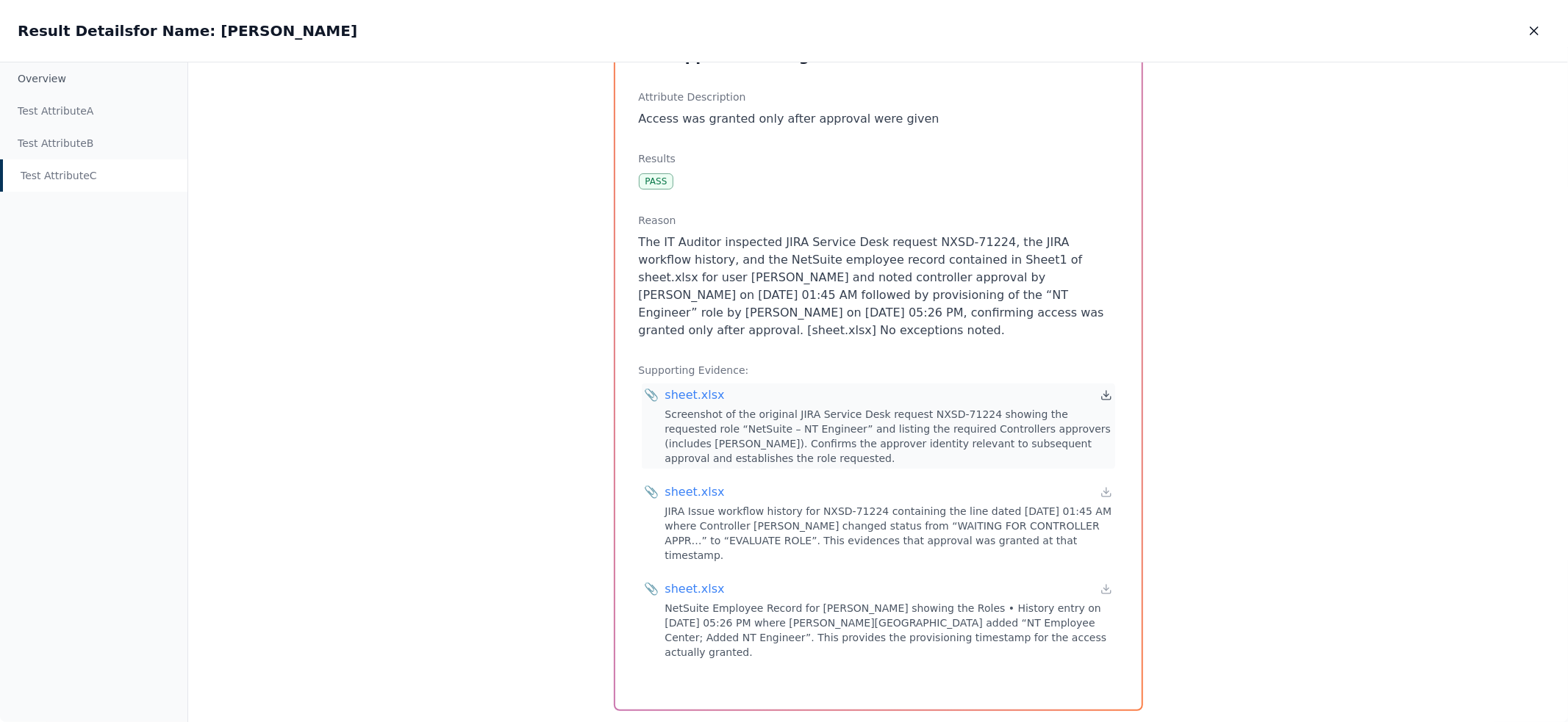
click at [1104, 394] on icon at bounding box center [1106, 394] width 12 height 12
click at [1104, 495] on icon at bounding box center [1106, 492] width 12 height 12
click at [1105, 584] on icon at bounding box center [1106, 589] width 12 height 12
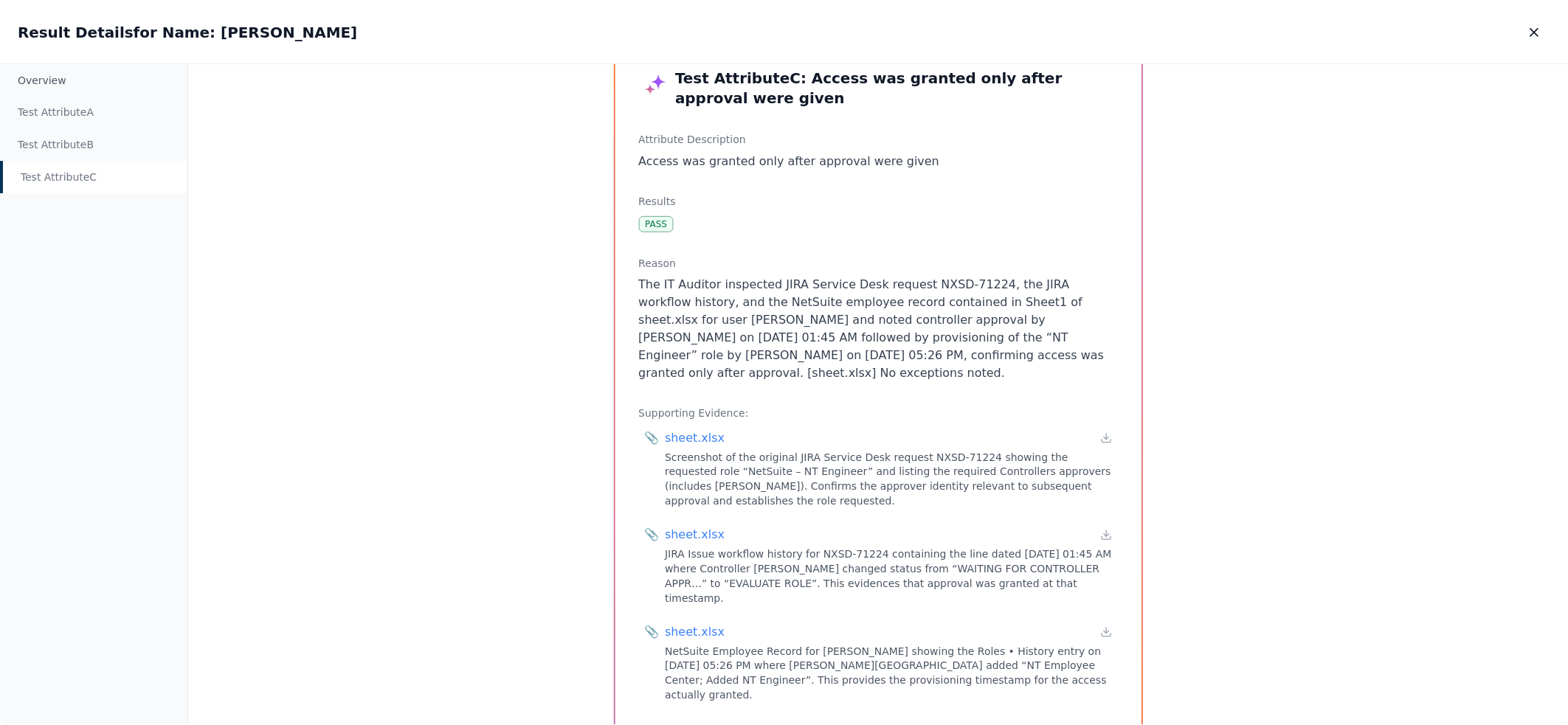
scroll to position [0, 0]
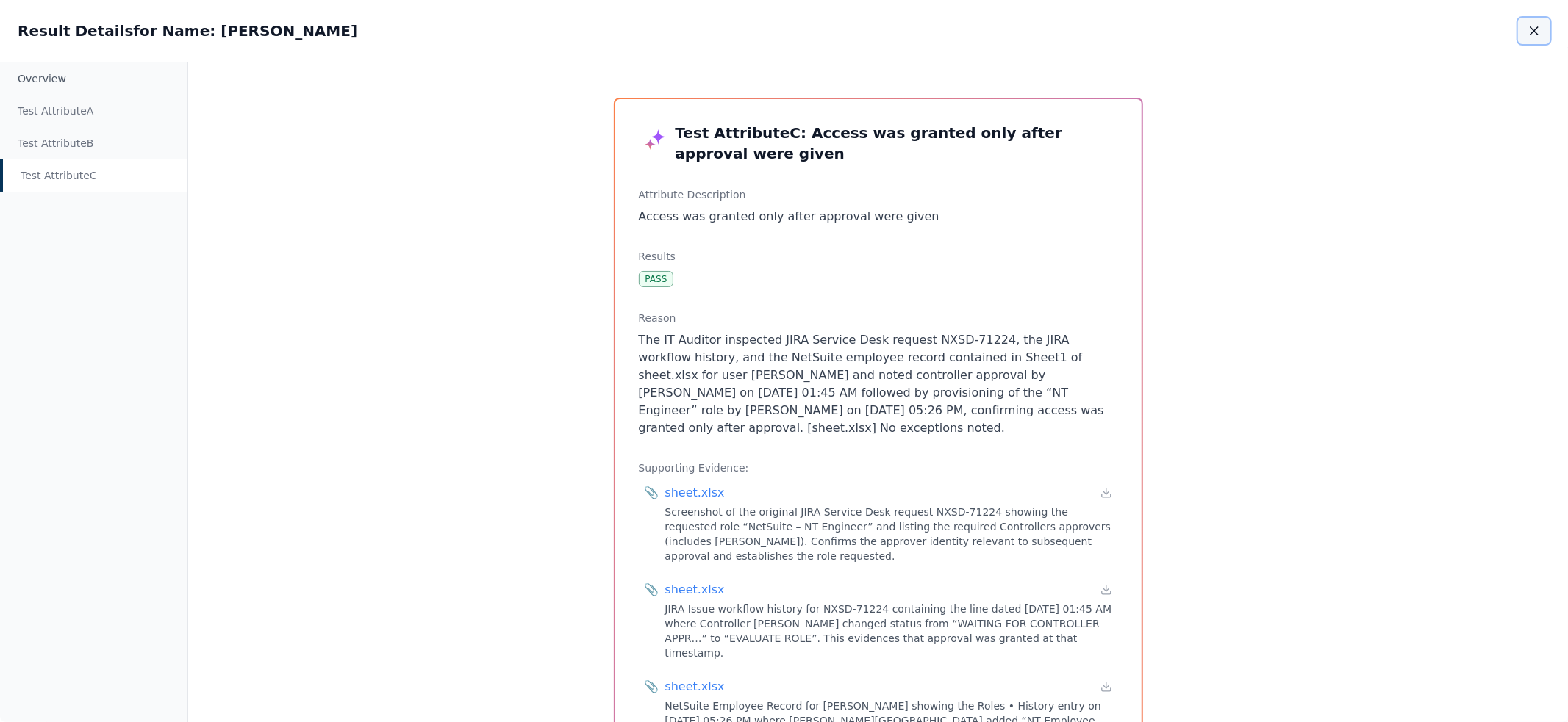
click at [1539, 37] on icon "button" at bounding box center [1535, 31] width 14 height 14
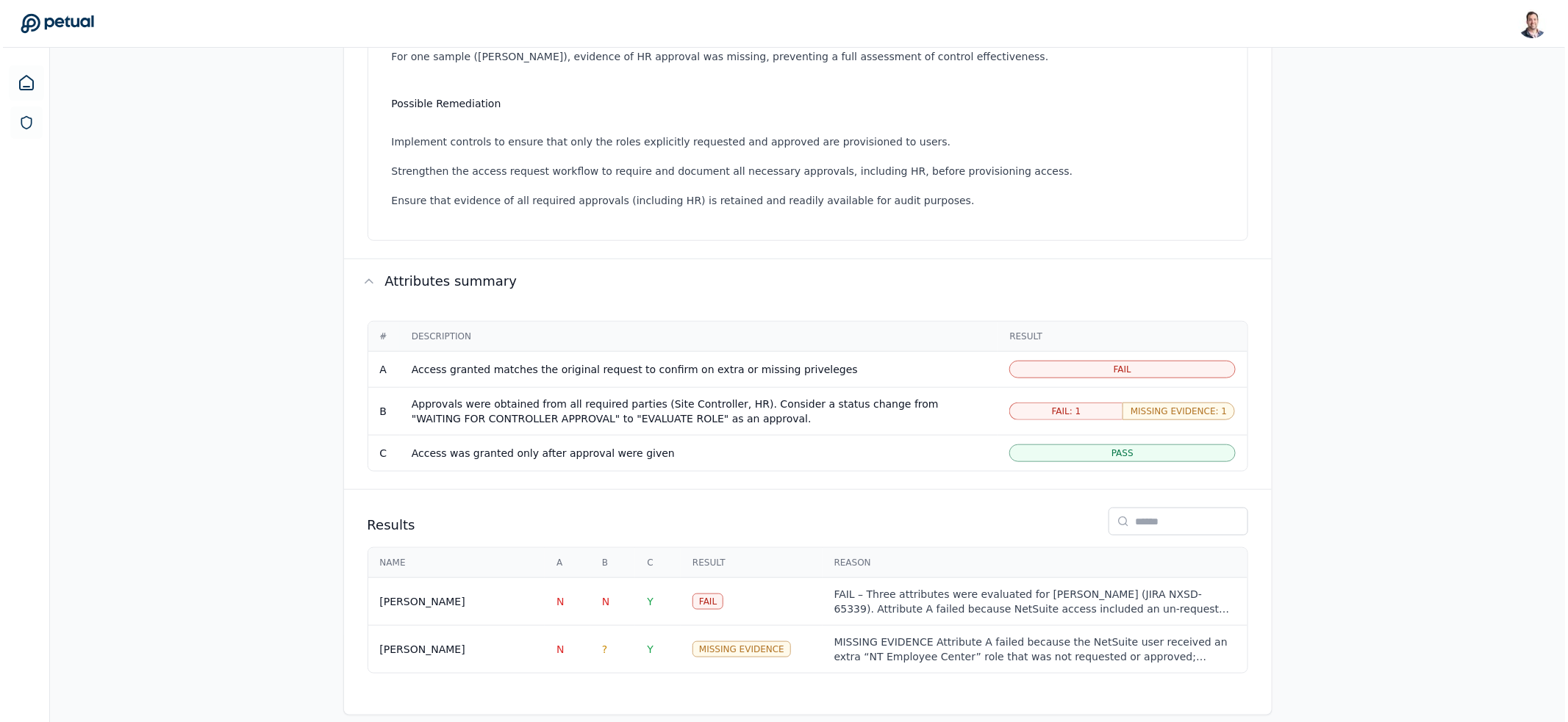
scroll to position [487, 0]
click at [903, 588] on div "FAIL – Three attributes were evaluated for [PERSON_NAME] (JIRA NXSD-65339). Att…" at bounding box center [1031, 601] width 401 height 29
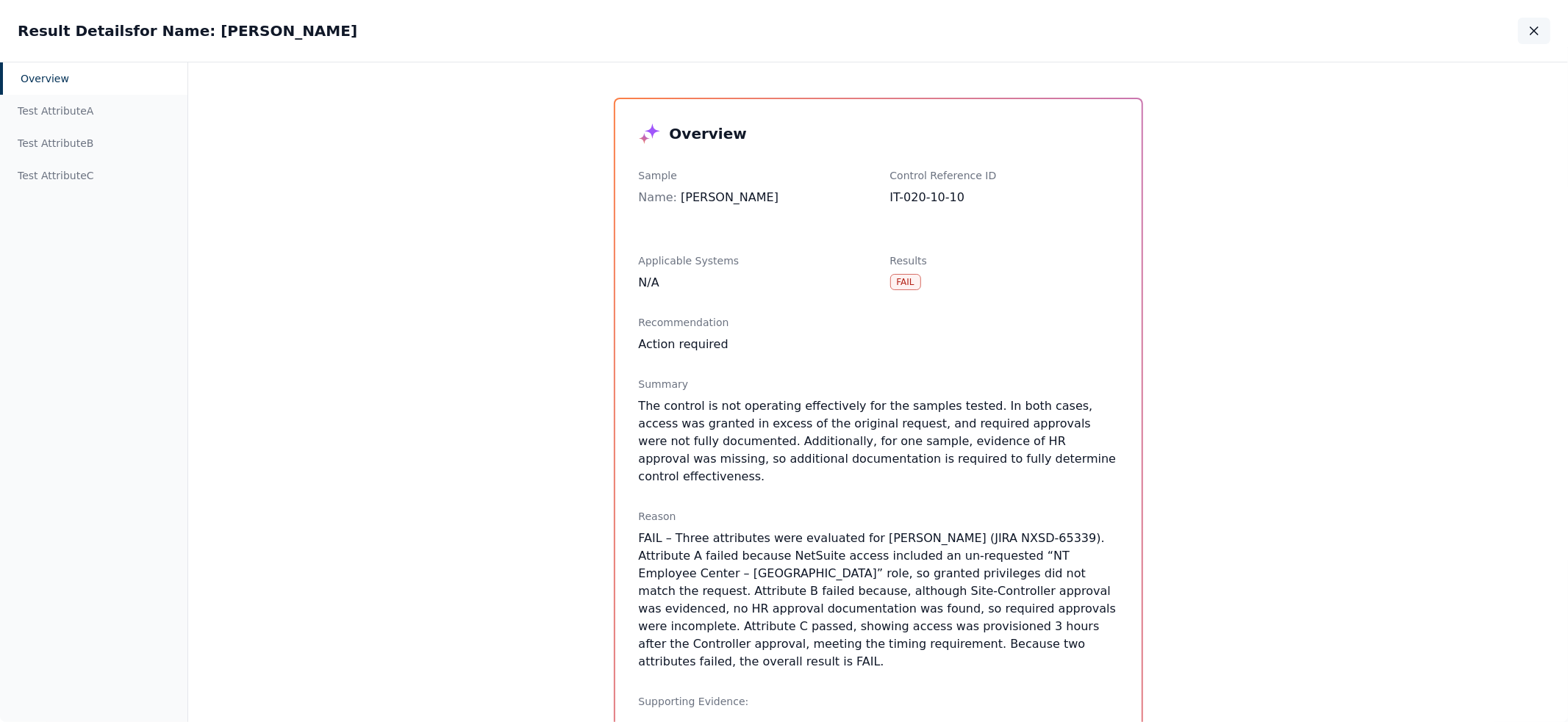
click at [1541, 24] on icon "button" at bounding box center [1535, 31] width 14 height 14
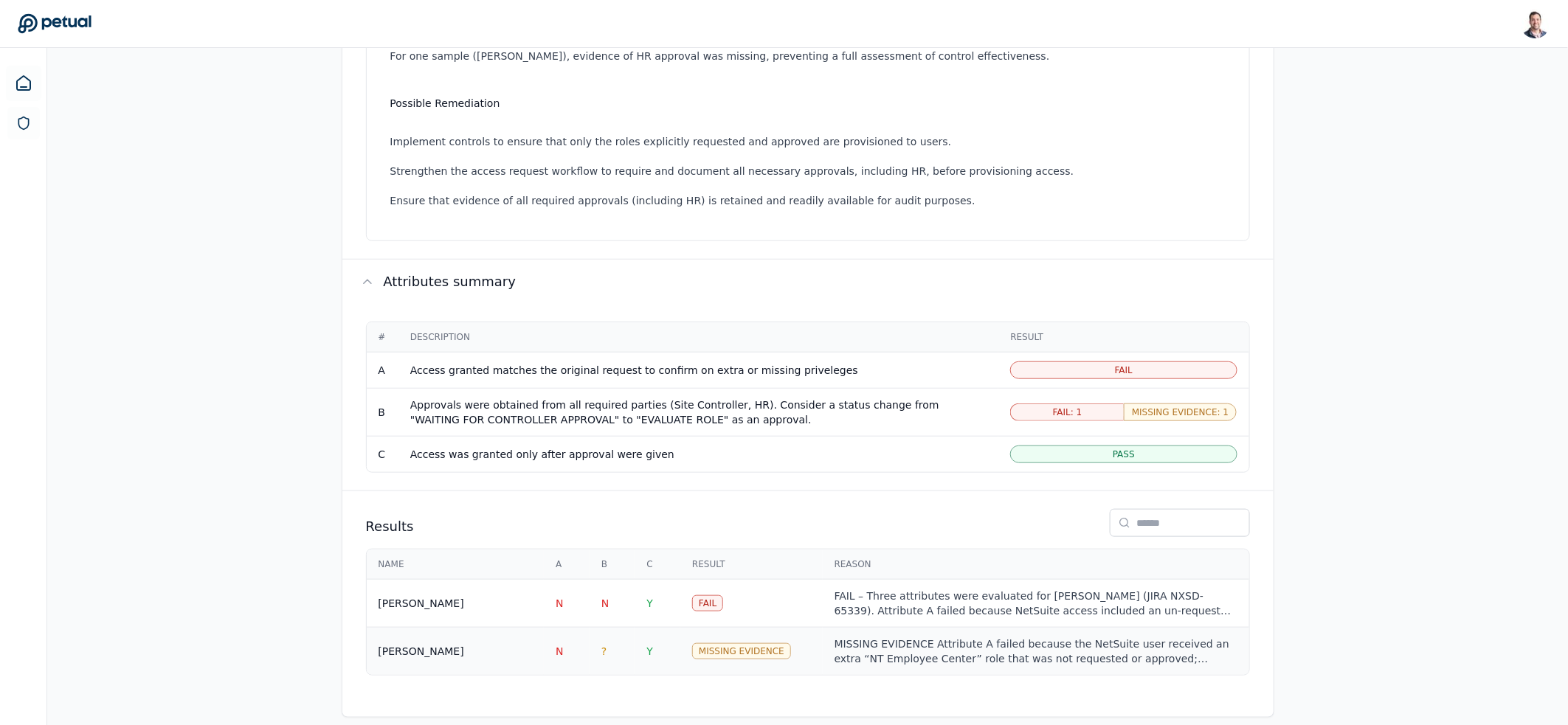
click at [948, 637] on div "MISSING EVIDENCE Attribute A failed because the NetSuite user received an extra…" at bounding box center [1035, 651] width 402 height 29
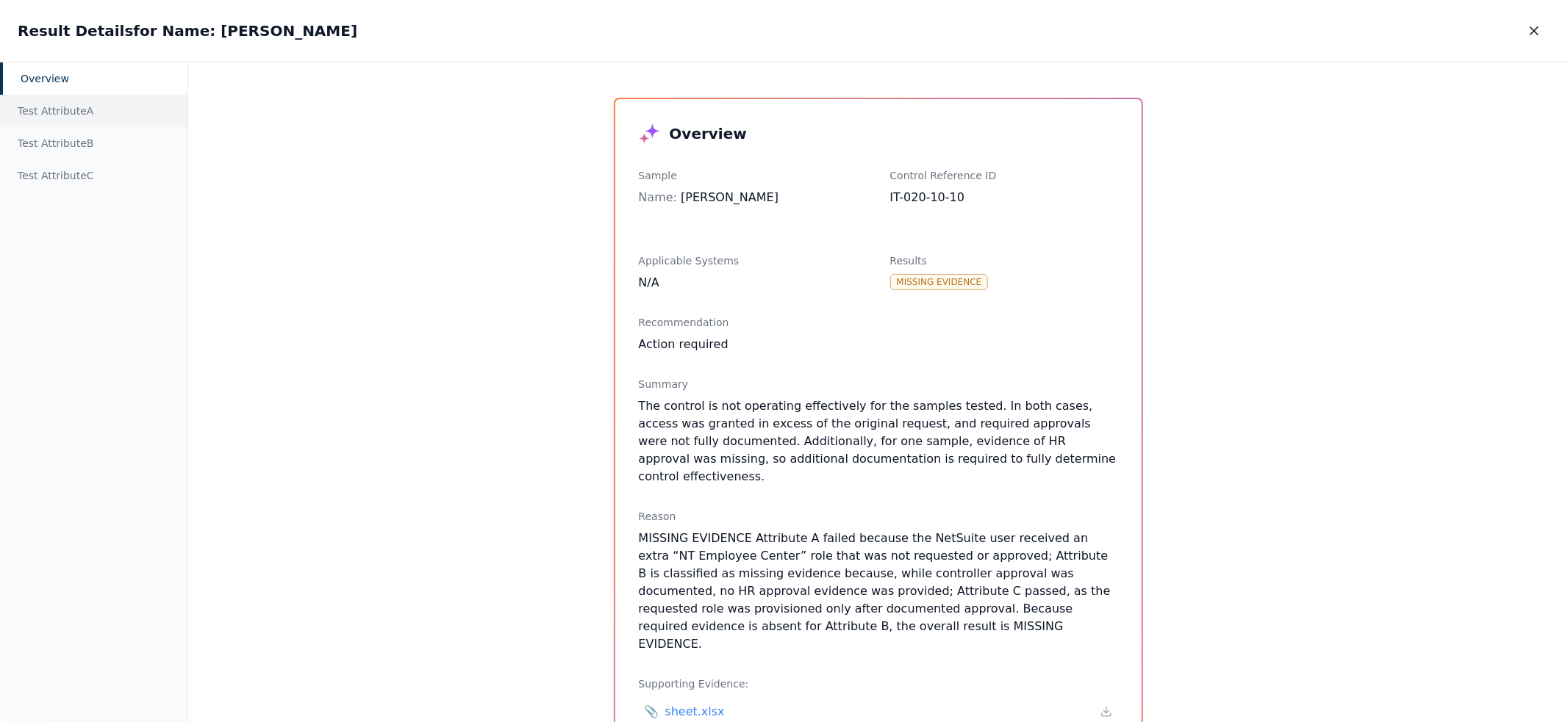
click at [75, 104] on div "Test Attribute A" at bounding box center [93, 111] width 187 height 33
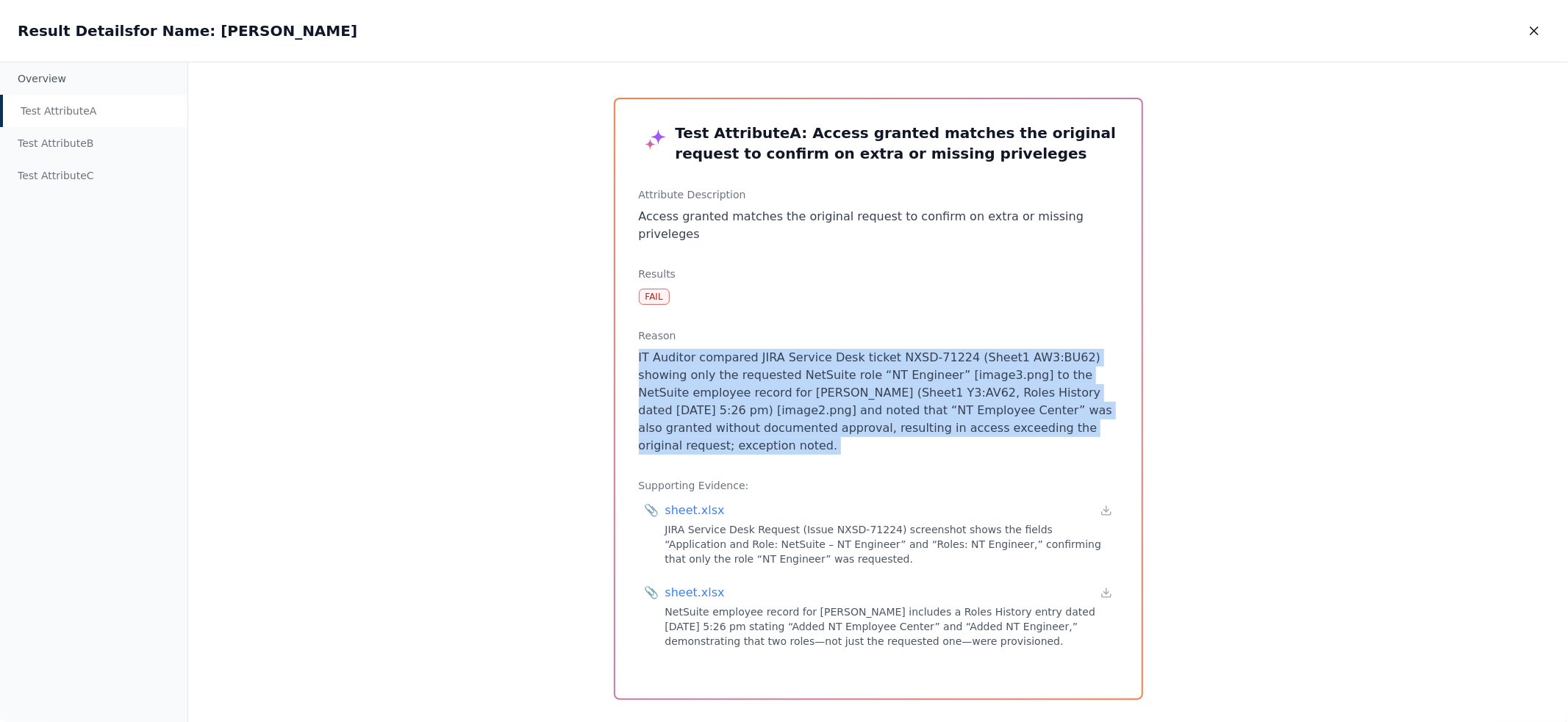
drag, startPoint x: 817, startPoint y: 395, endPoint x: 628, endPoint y: 338, distance: 197.4
click at [628, 338] on div "Test Attribute A : Access granted matches the original request to confirm on ex…" at bounding box center [878, 399] width 526 height 600
click at [639, 349] on p "IT Auditor compared JIRA Service Desk ticket NXSD-71224 (Sheet1 AW3:BU62) showi…" at bounding box center [878, 402] width 479 height 106
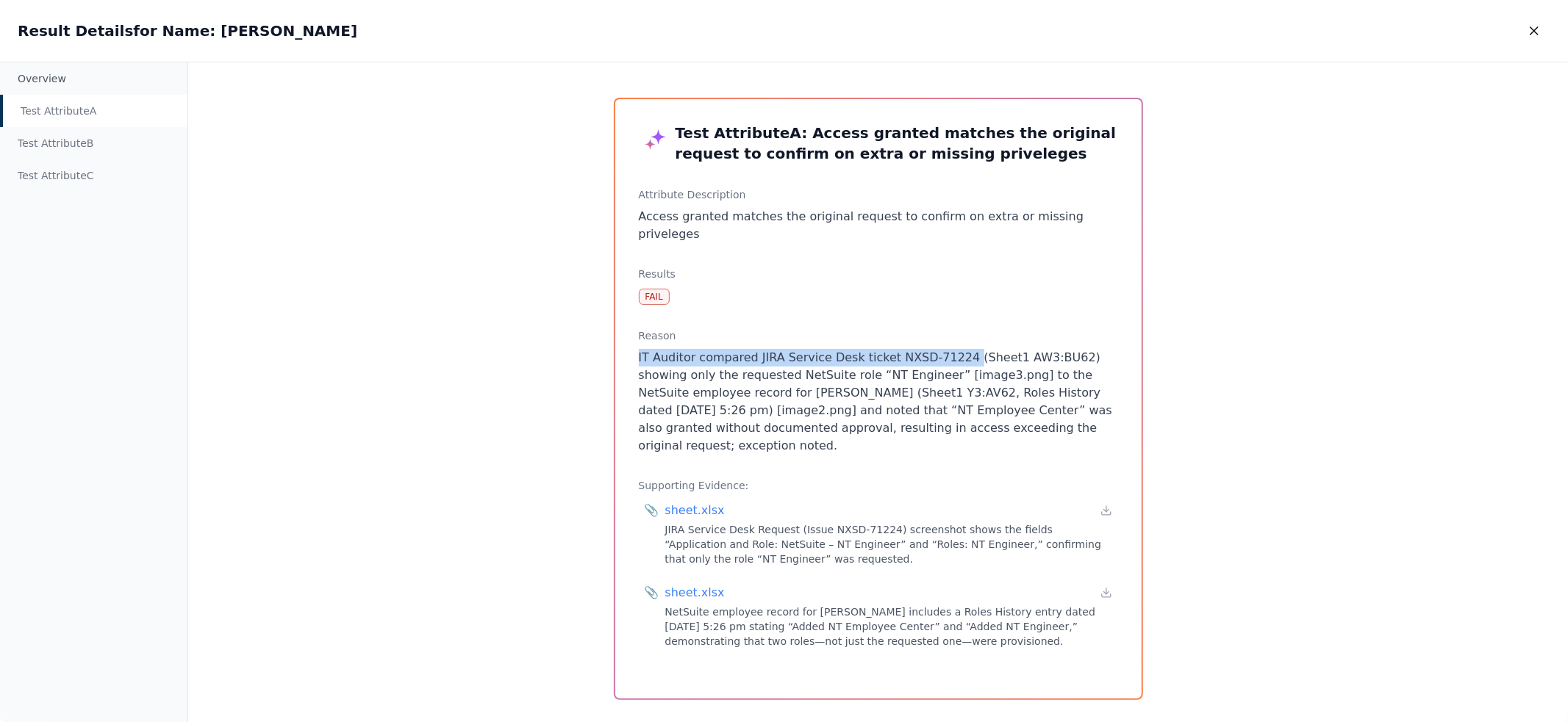
drag, startPoint x: 635, startPoint y: 343, endPoint x: 952, endPoint y: 334, distance: 317.1
click at [952, 349] on p "IT Auditor compared JIRA Service Desk ticket NXSD-71224 (Sheet1 AW3:BU62) showi…" at bounding box center [878, 402] width 479 height 106
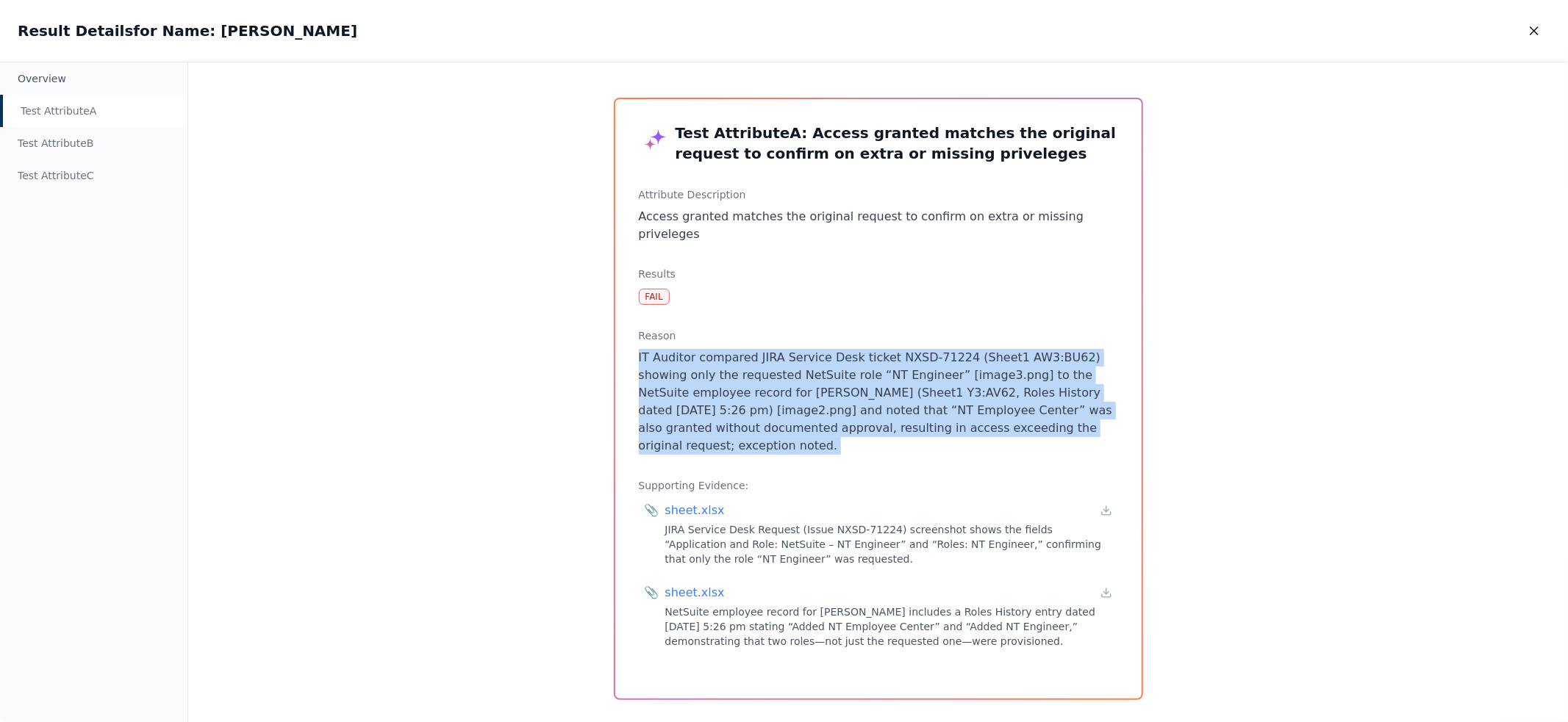
drag, startPoint x: 818, startPoint y: 442, endPoint x: 636, endPoint y: 345, distance: 206.2
click at [636, 345] on div "Test Attribute A : Access granted matches the original request to confirm on ex…" at bounding box center [878, 399] width 526 height 600
click at [846, 356] on p "IT Auditor compared JIRA Service Desk ticket NXSD-71224 (Sheet1 AW3:BU62) showi…" at bounding box center [878, 402] width 479 height 106
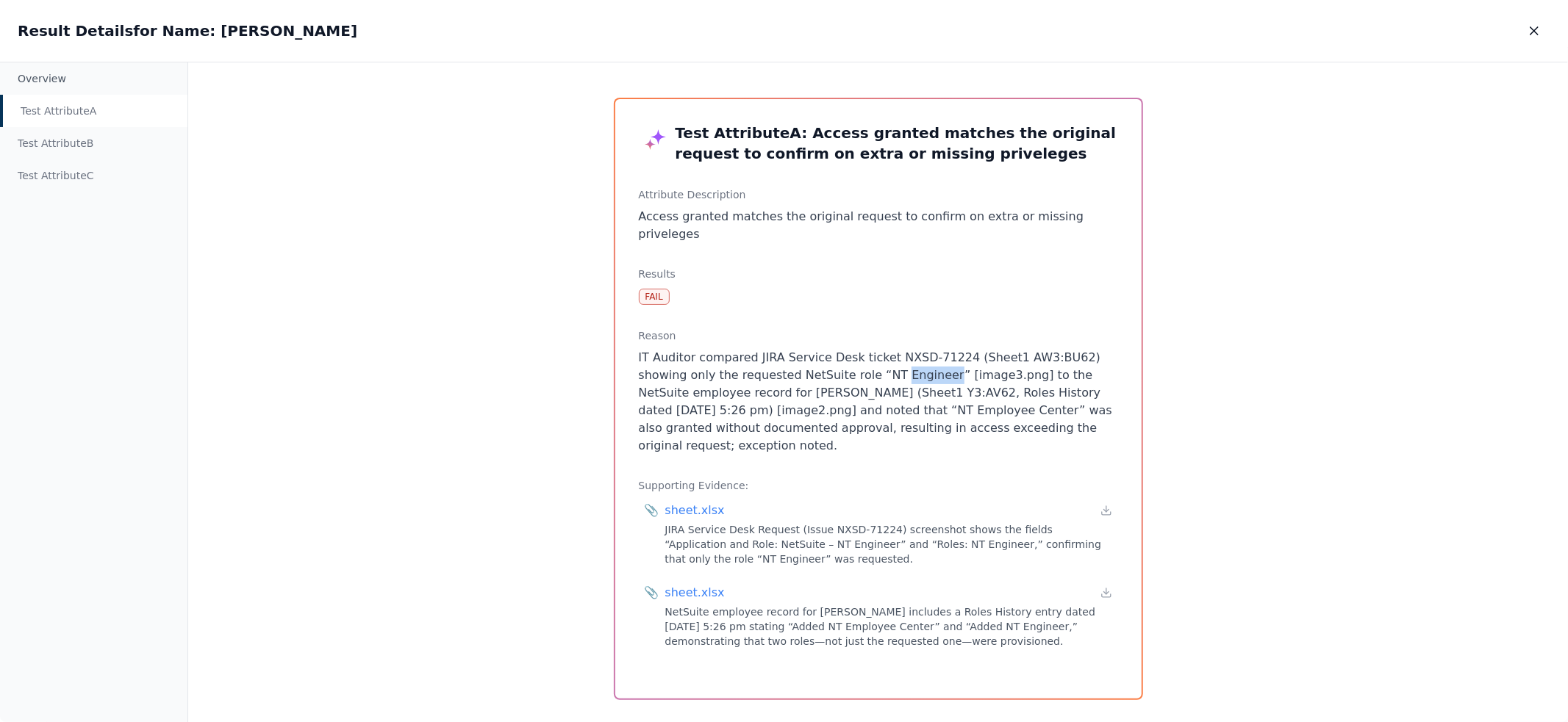
click at [846, 356] on p "IT Auditor compared JIRA Service Desk ticket NXSD-71224 (Sheet1 AW3:BU62) showi…" at bounding box center [878, 402] width 479 height 106
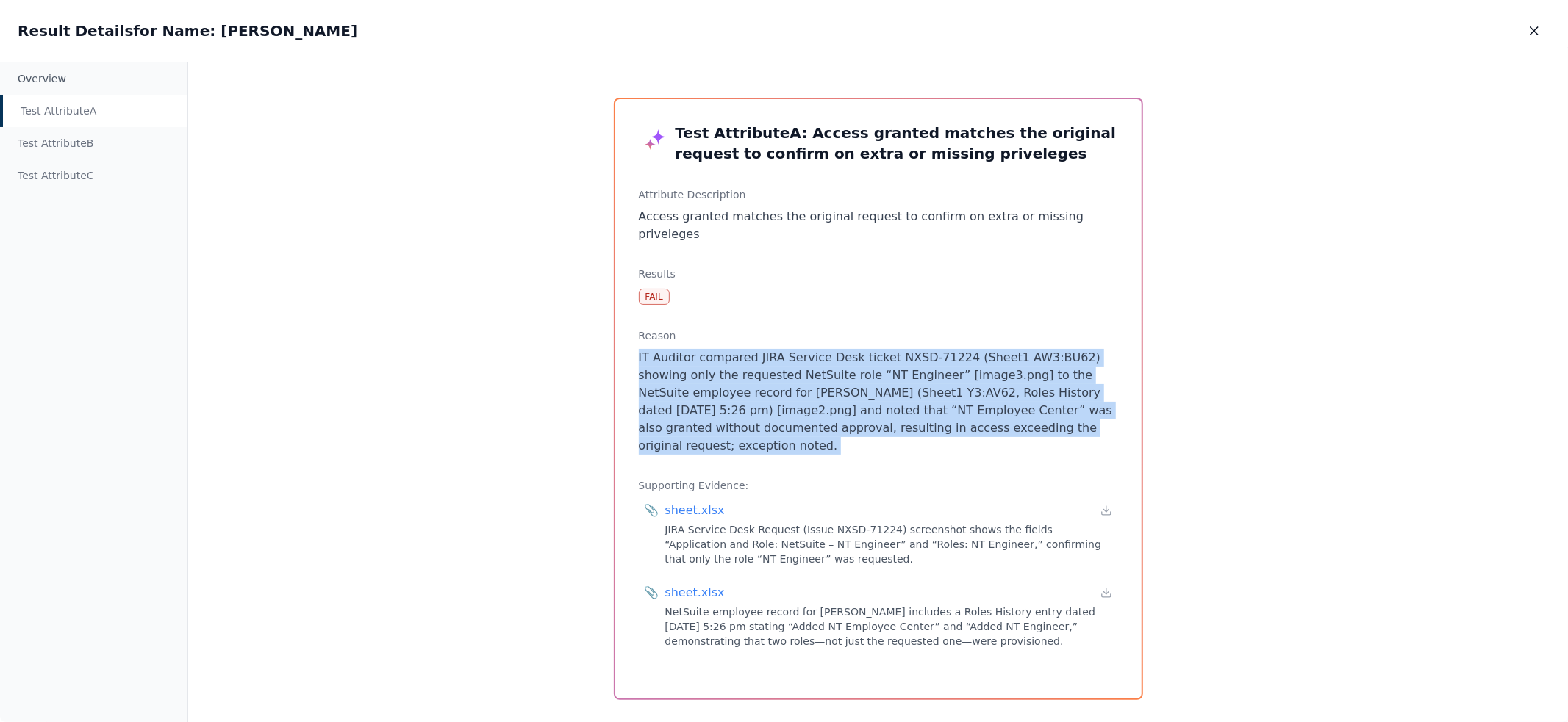
click at [846, 356] on p "IT Auditor compared JIRA Service Desk ticket NXSD-71224 (Sheet1 AW3:BU62) showi…" at bounding box center [878, 402] width 479 height 106
click at [913, 397] on p "IT Auditor compared JIRA Service Desk ticket NXSD-71224 (Sheet1 AW3:BU62) showi…" at bounding box center [878, 402] width 479 height 106
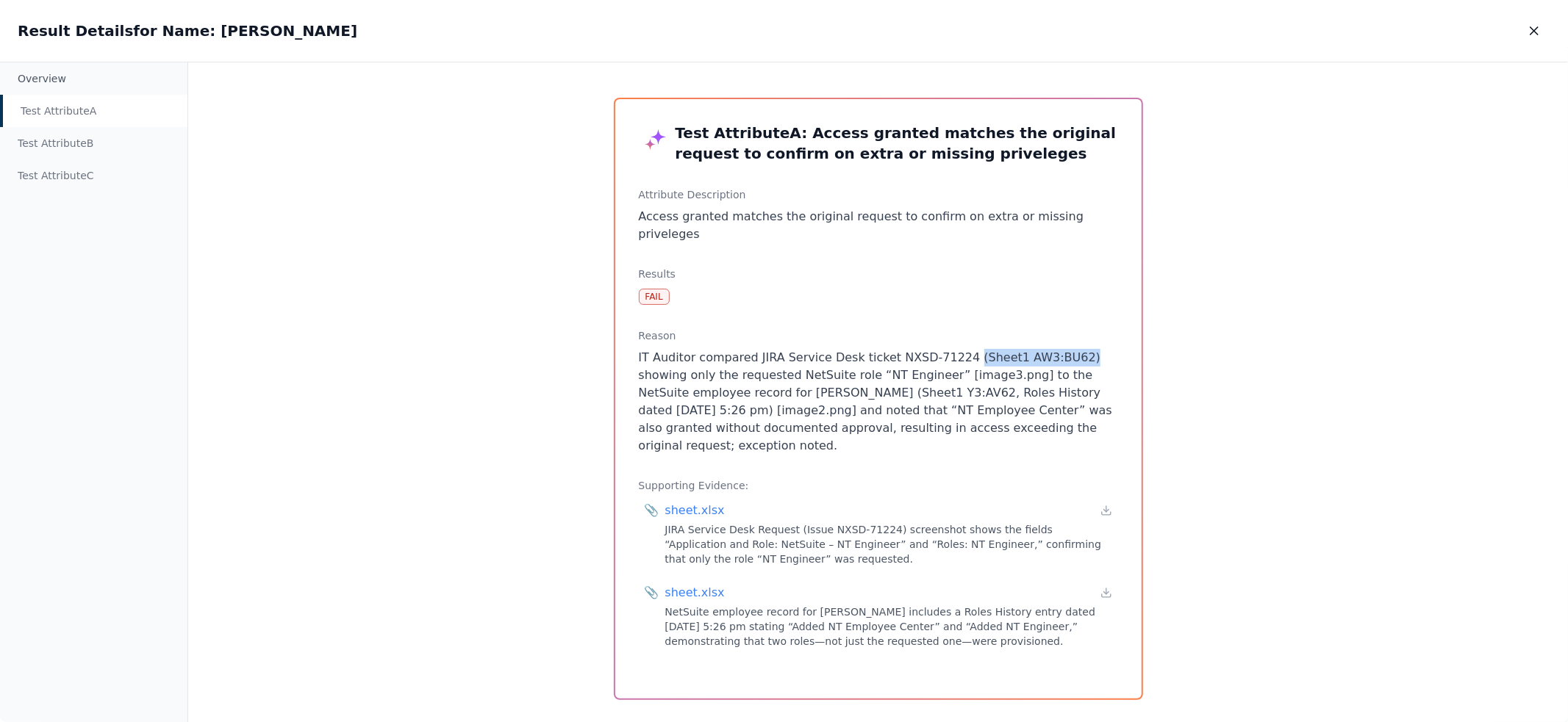
drag, startPoint x: 952, startPoint y: 345, endPoint x: 1061, endPoint y: 345, distance: 109.0
click at [1061, 349] on p "IT Auditor compared JIRA Service Desk ticket NXSD-71224 (Sheet1 AW3:BU62) showi…" at bounding box center [878, 402] width 479 height 106
drag, startPoint x: 886, startPoint y: 359, endPoint x: 964, endPoint y: 362, distance: 78.1
click at [964, 362] on p "IT Auditor compared JIRA Service Desk ticket NXSD-71224 (Sheet1 AW3:BU62) showi…" at bounding box center [878, 402] width 479 height 106
click at [1104, 505] on icon at bounding box center [1106, 510] width 12 height 12
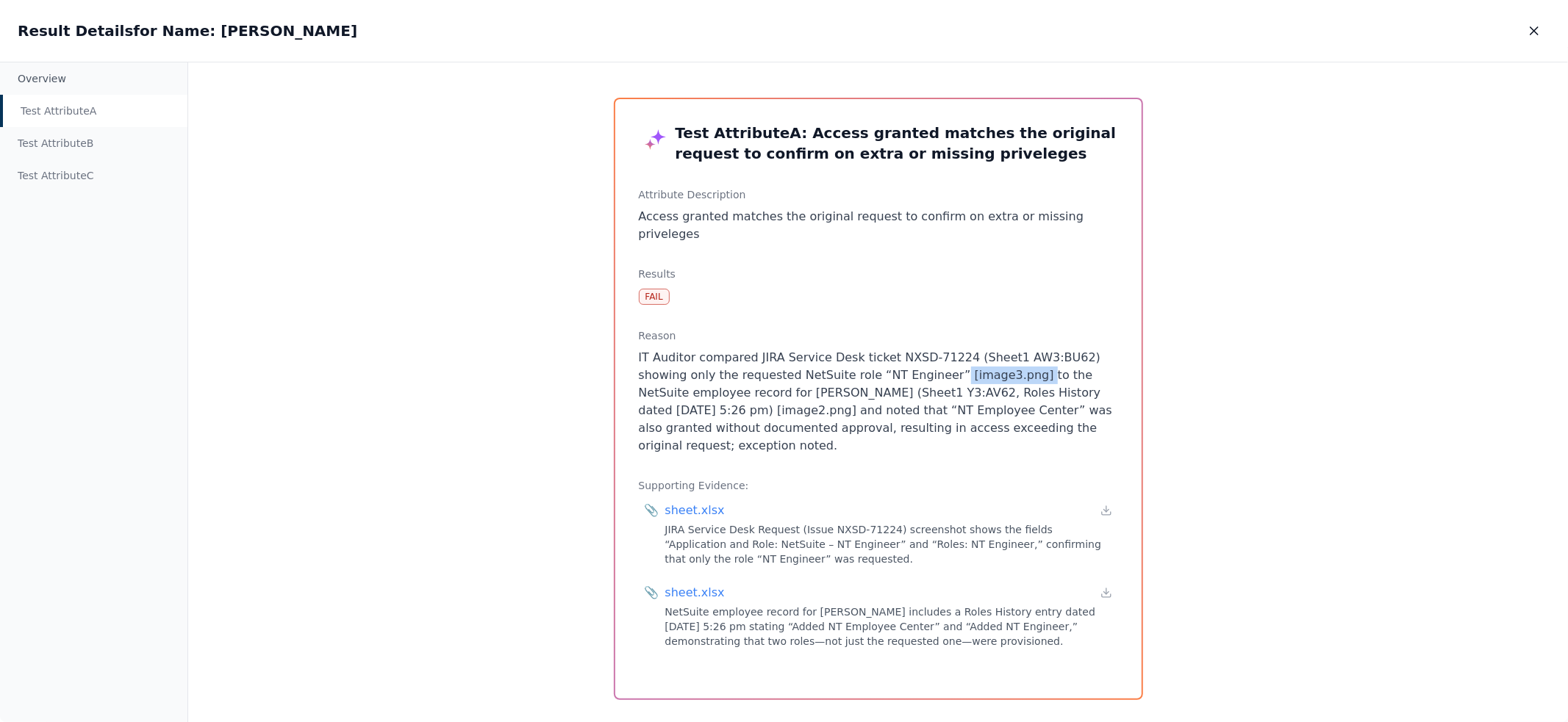
click at [952, 354] on p "IT Auditor compared JIRA Service Desk ticket NXSD-71224 (Sheet1 AW3:BU62) showi…" at bounding box center [878, 402] width 479 height 106
